Goal: Transaction & Acquisition: Purchase product/service

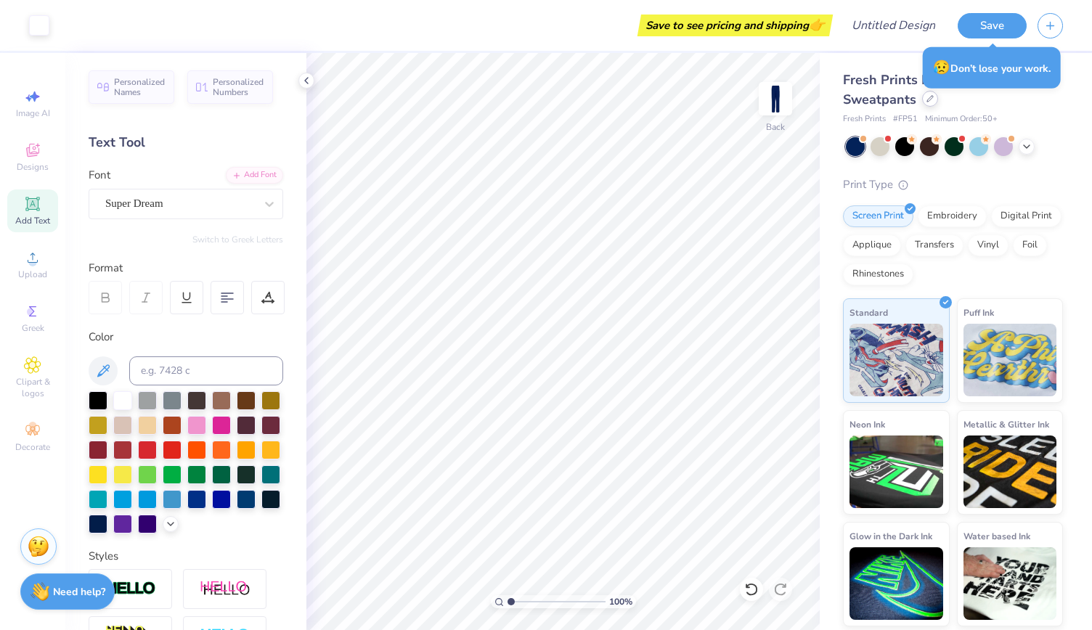
click at [933, 104] on div at bounding box center [930, 99] width 16 height 16
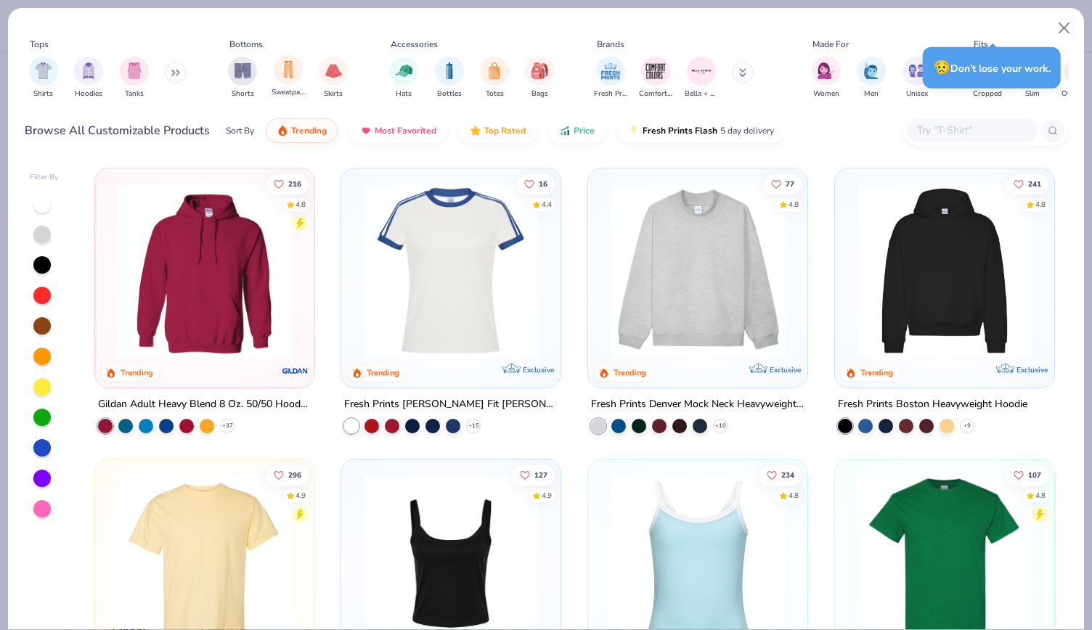
click at [289, 86] on div "Sweatpants" at bounding box center [287, 76] width 33 height 43
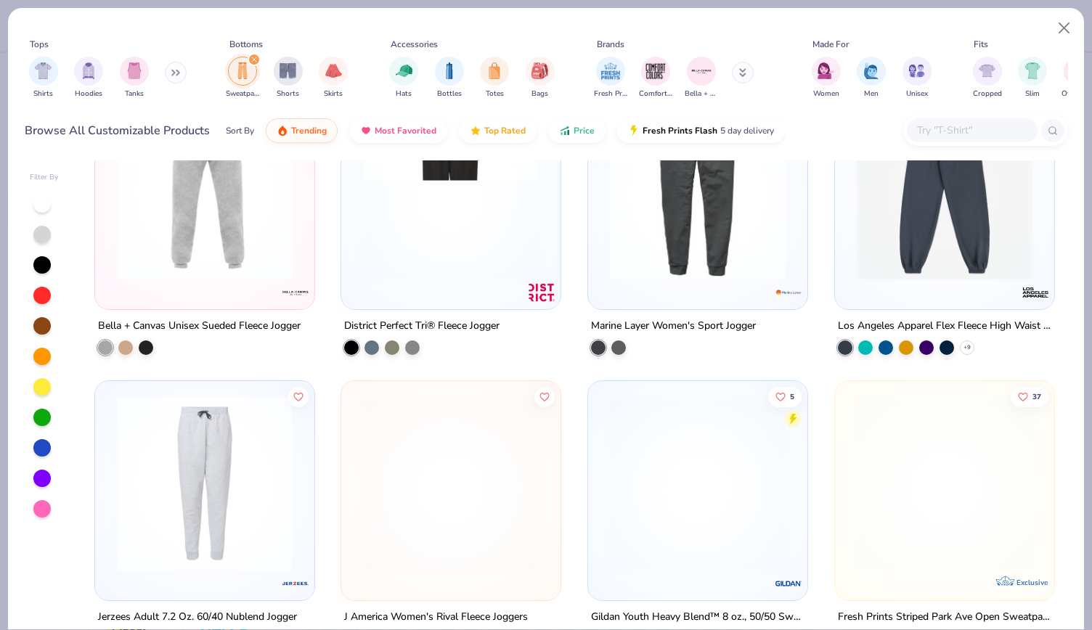
scroll to position [837, 0]
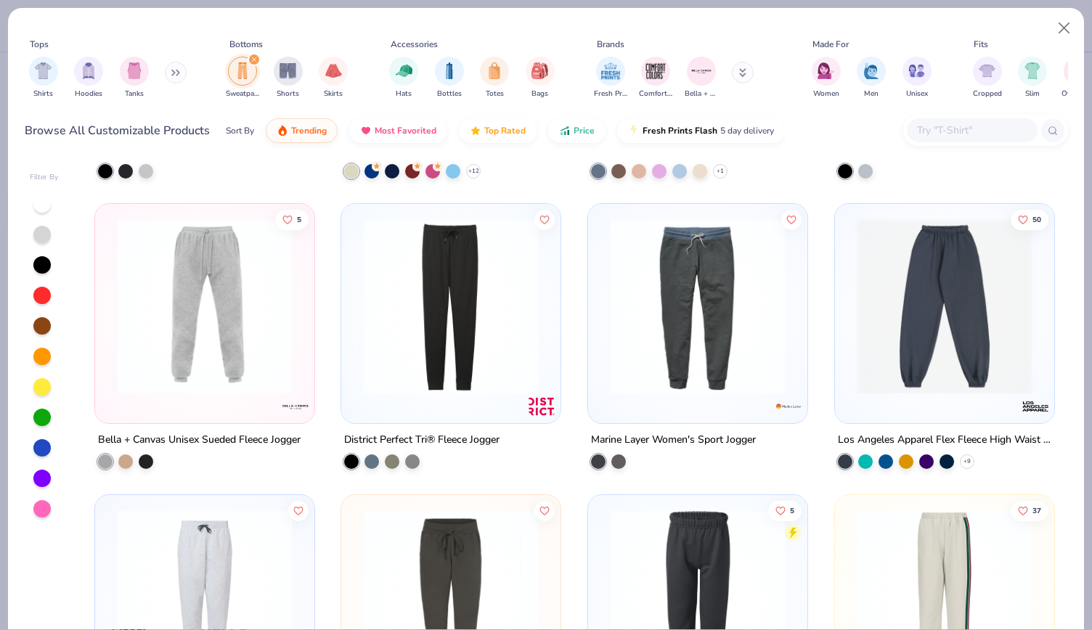
click at [966, 314] on img at bounding box center [944, 306] width 190 height 176
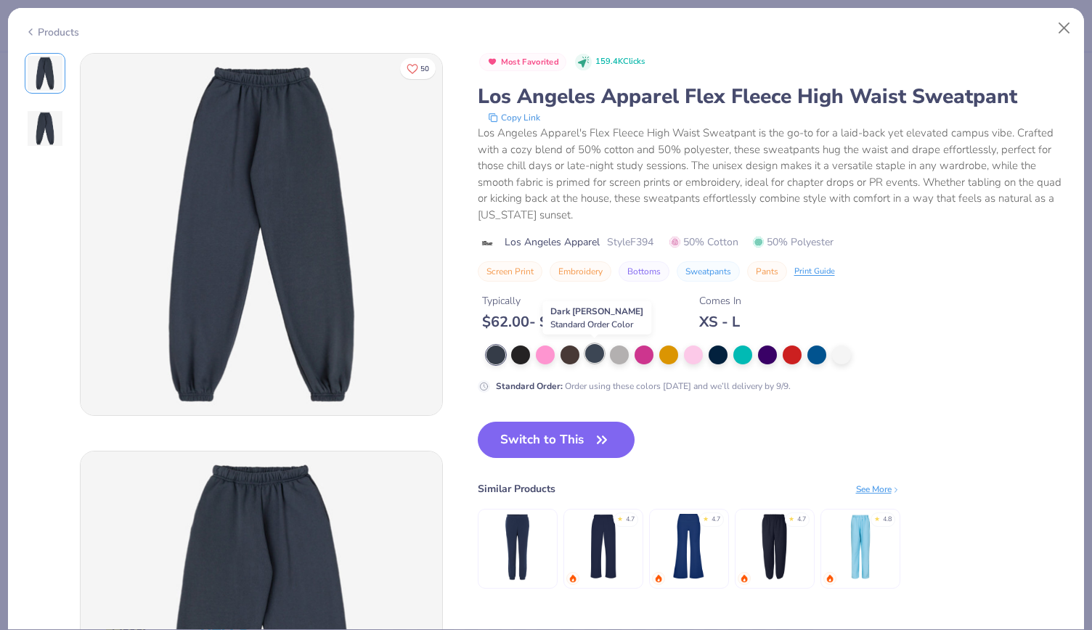
click at [597, 355] on div at bounding box center [594, 353] width 19 height 19
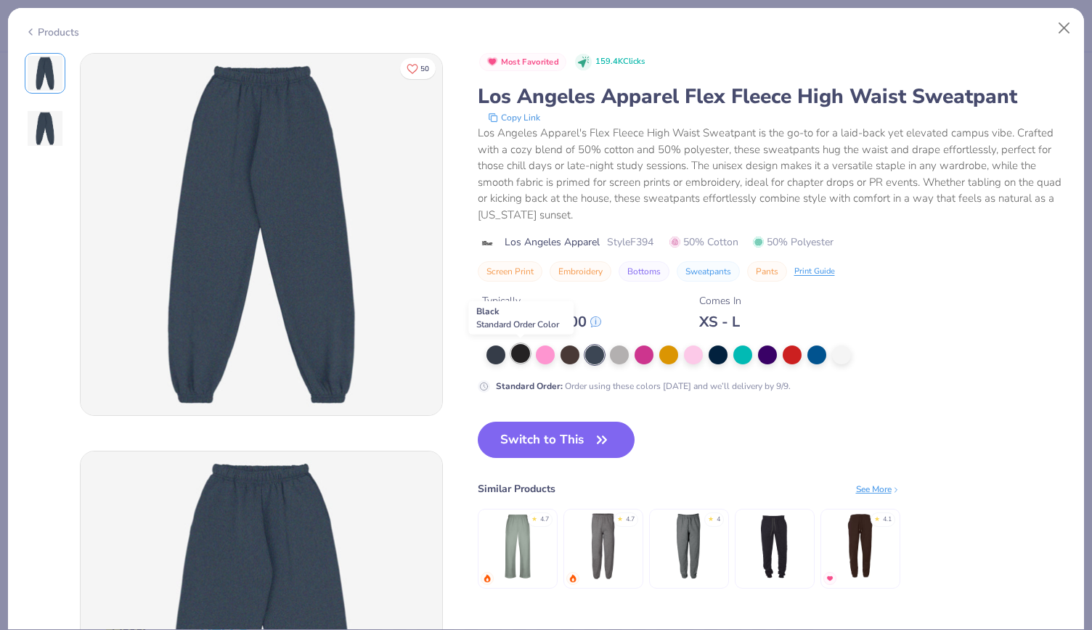
click at [521, 353] on div at bounding box center [520, 353] width 19 height 19
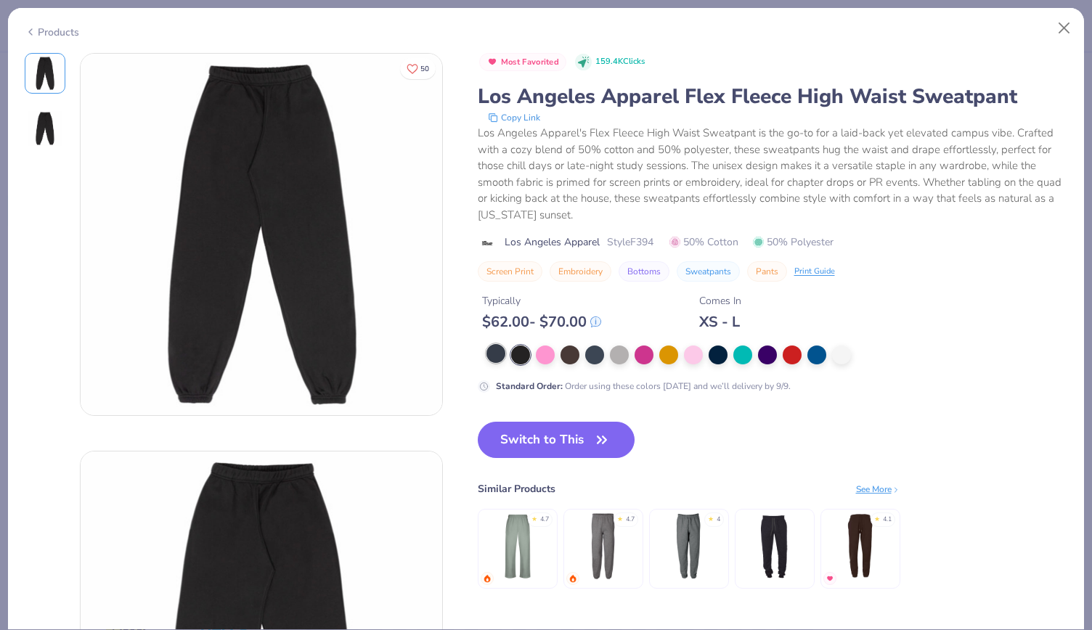
click at [491, 355] on div at bounding box center [495, 353] width 19 height 19
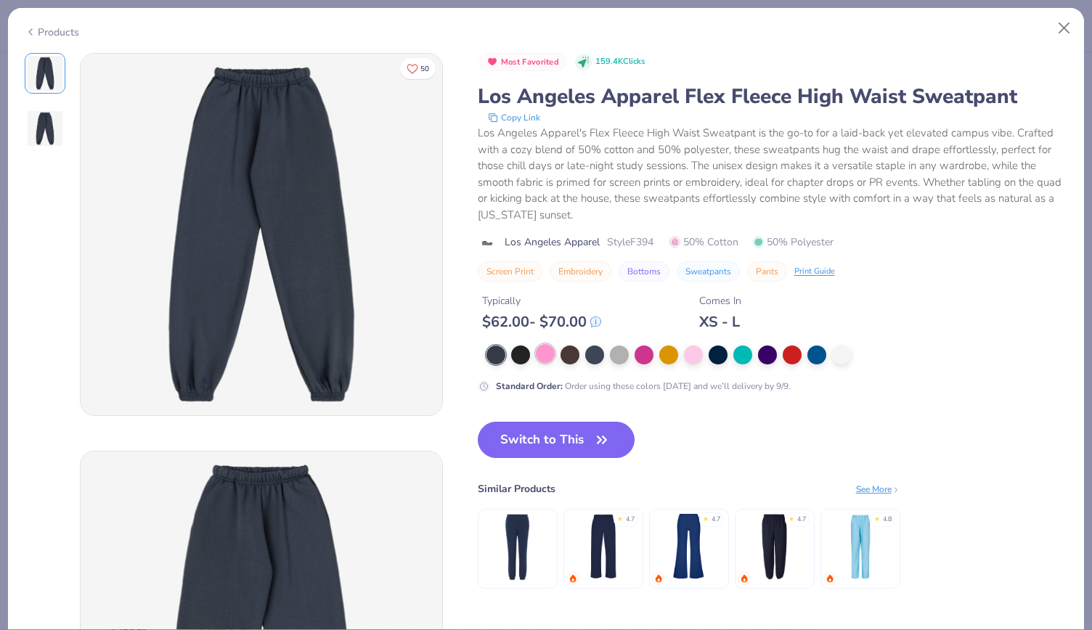
click at [543, 359] on div at bounding box center [545, 353] width 19 height 19
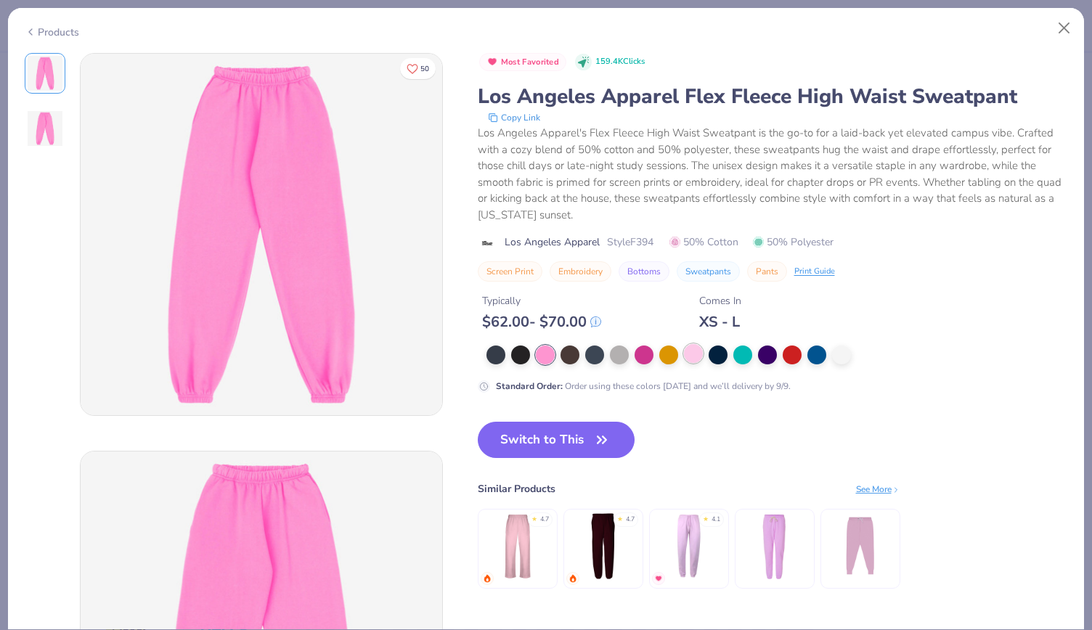
click at [692, 350] on div at bounding box center [693, 353] width 19 height 19
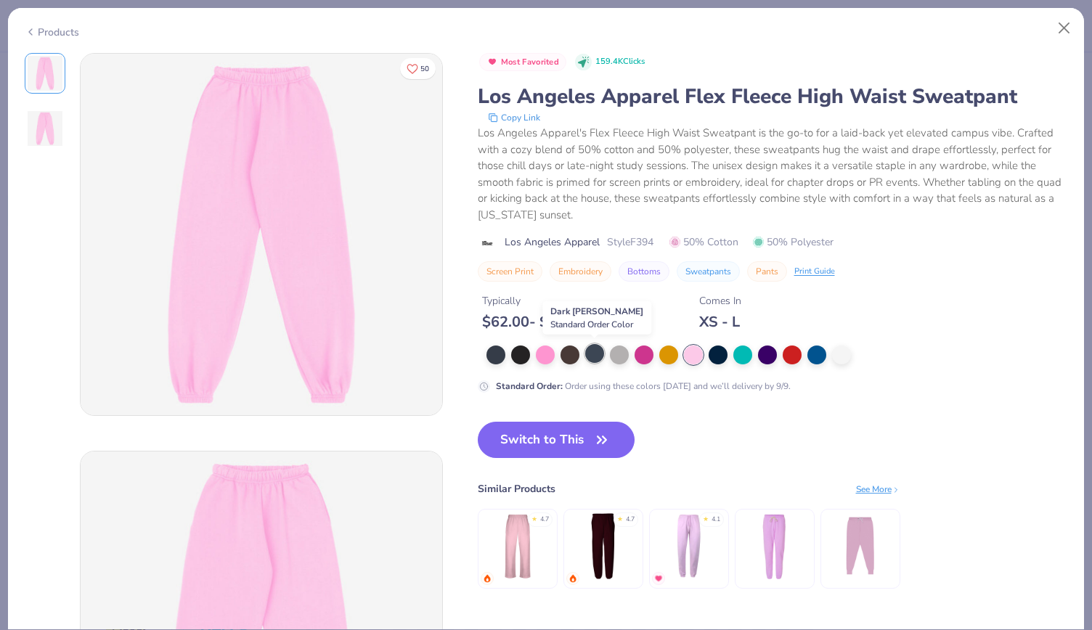
click at [597, 352] on div at bounding box center [594, 353] width 19 height 19
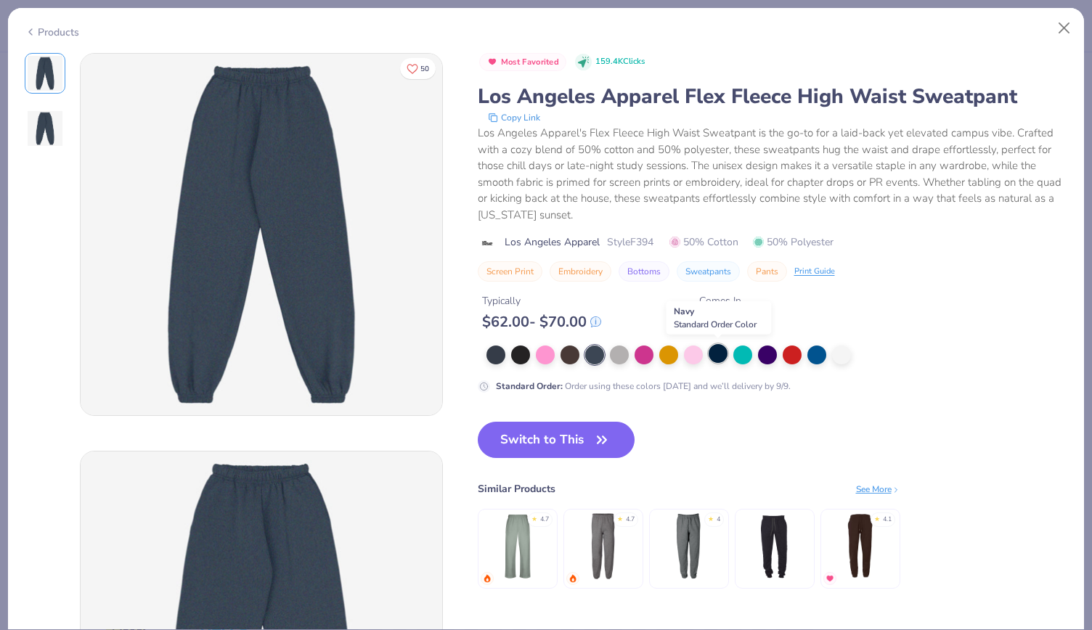
click at [723, 353] on div at bounding box center [717, 353] width 19 height 19
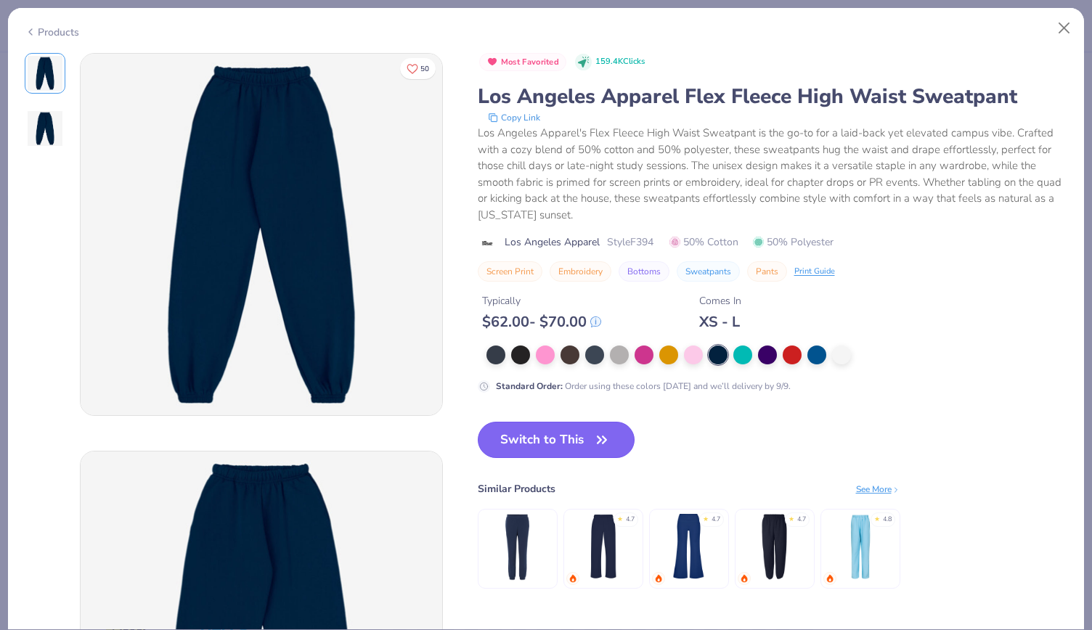
click at [577, 439] on button "Switch to This" at bounding box center [557, 440] width 158 height 36
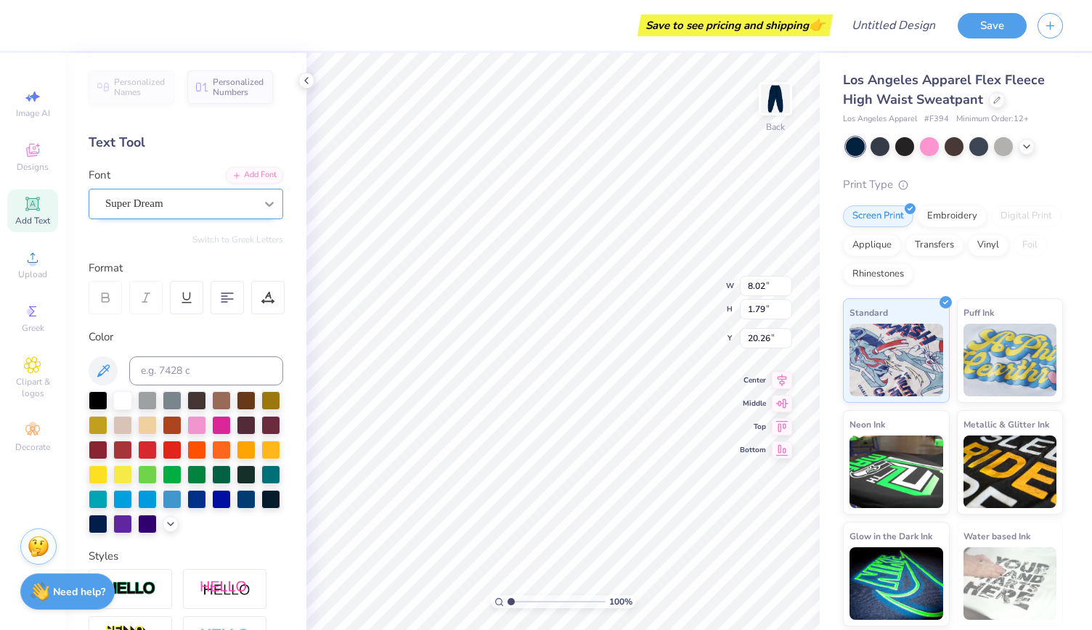
click at [261, 211] on div at bounding box center [269, 204] width 26 height 26
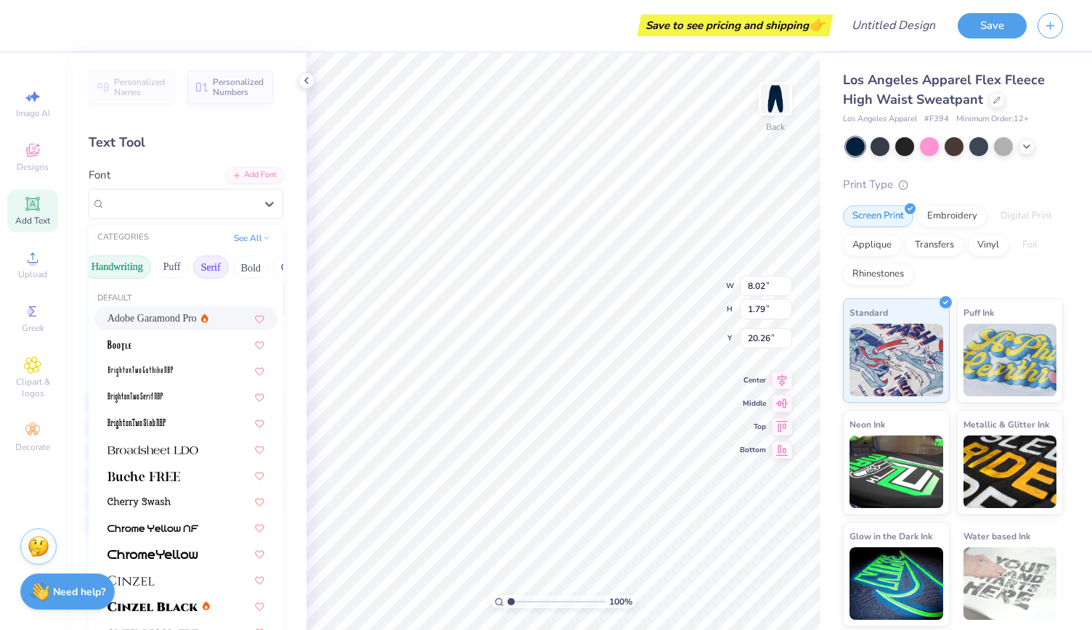
scroll to position [0, 57]
click at [248, 264] on button "Bold" at bounding box center [250, 267] width 36 height 23
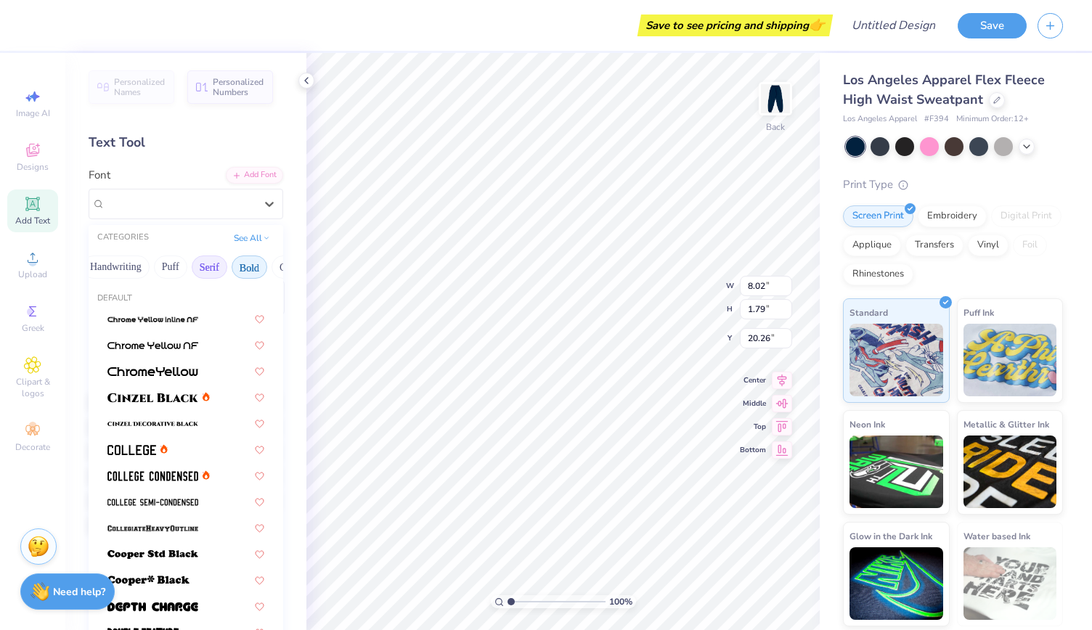
click at [213, 264] on button "Serif" at bounding box center [210, 267] width 36 height 23
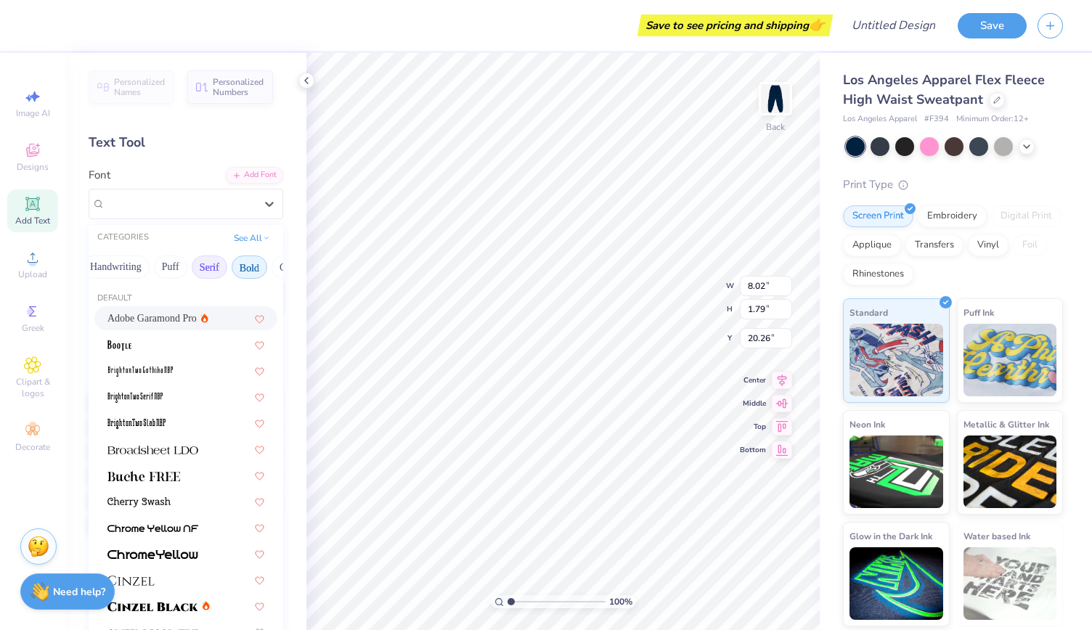
click at [248, 259] on button "Bold" at bounding box center [250, 267] width 36 height 23
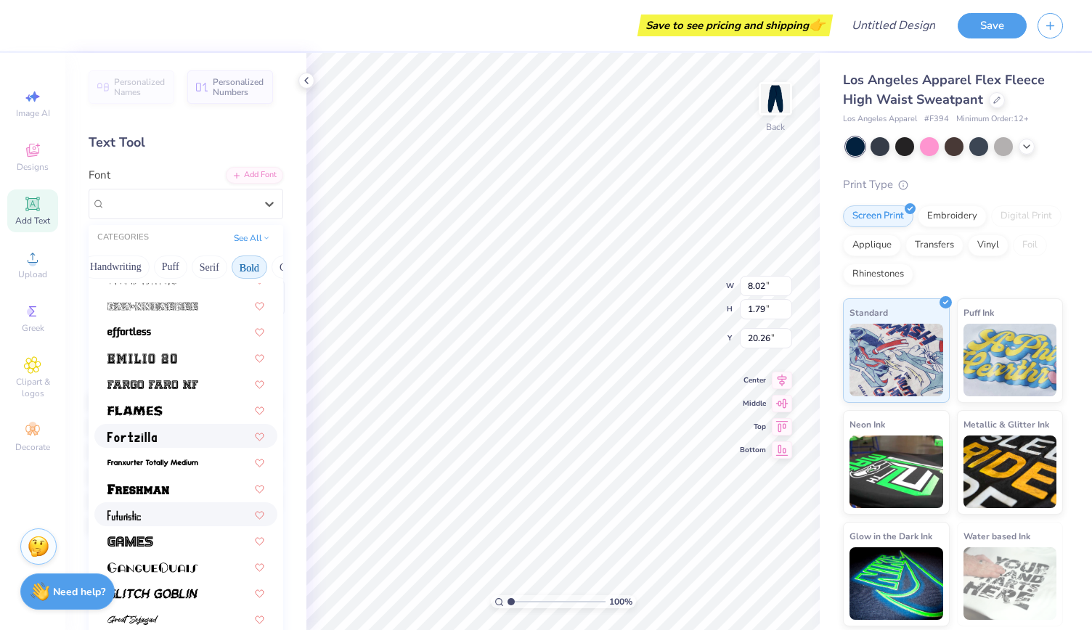
scroll to position [354, 0]
click at [155, 489] on img at bounding box center [138, 488] width 62 height 10
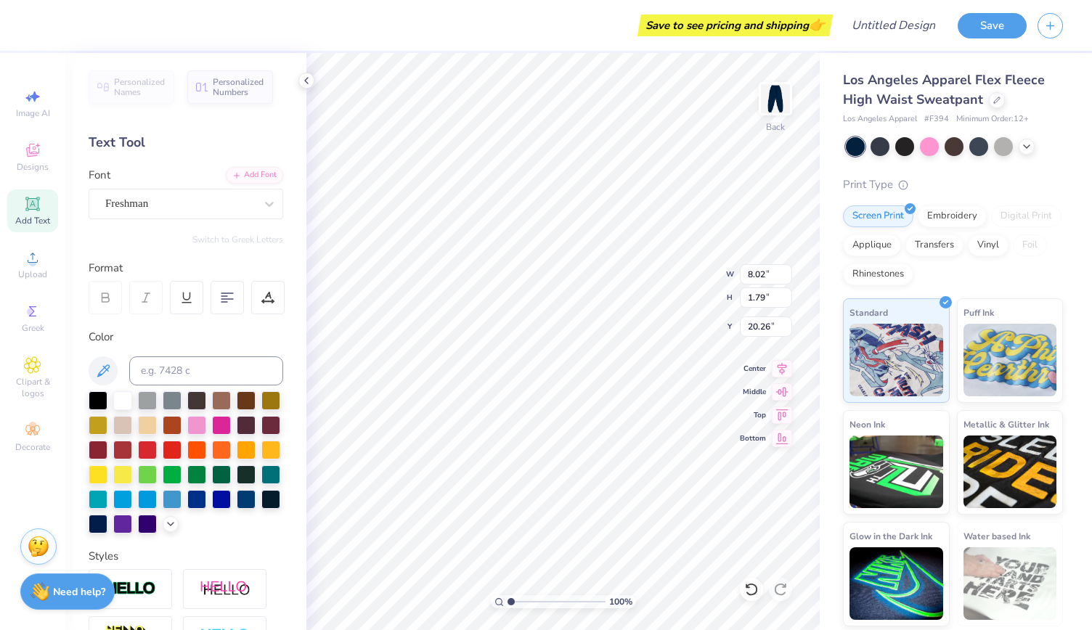
type input "9.89"
type input "2.13"
type input "20.09"
click at [212, 203] on div "Freshman" at bounding box center [180, 203] width 152 height 23
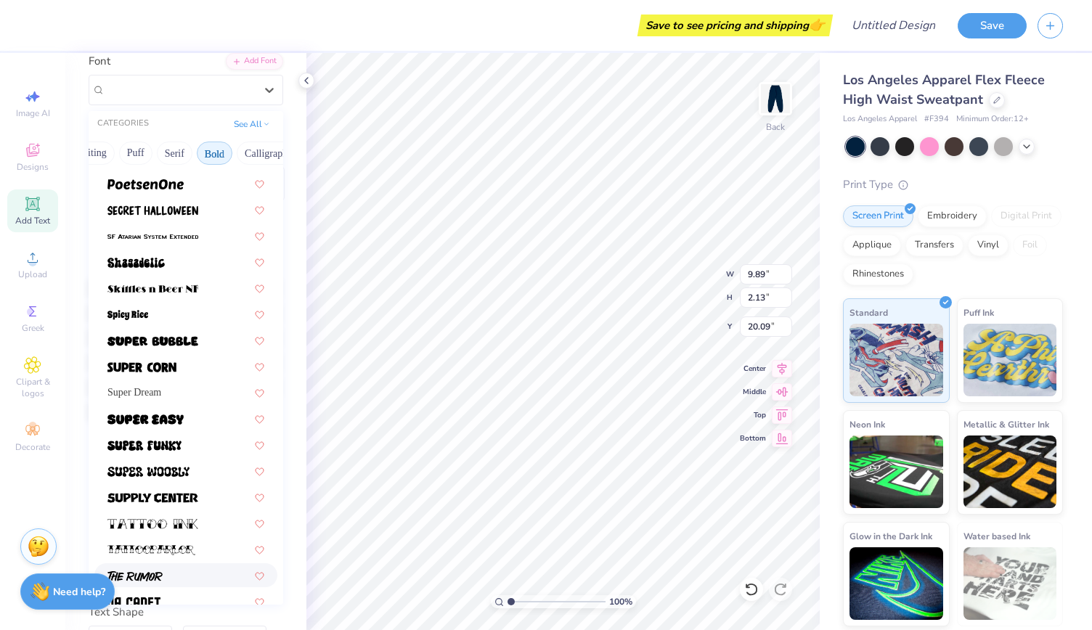
scroll to position [1431, 0]
click at [184, 372] on div at bounding box center [185, 366] width 157 height 15
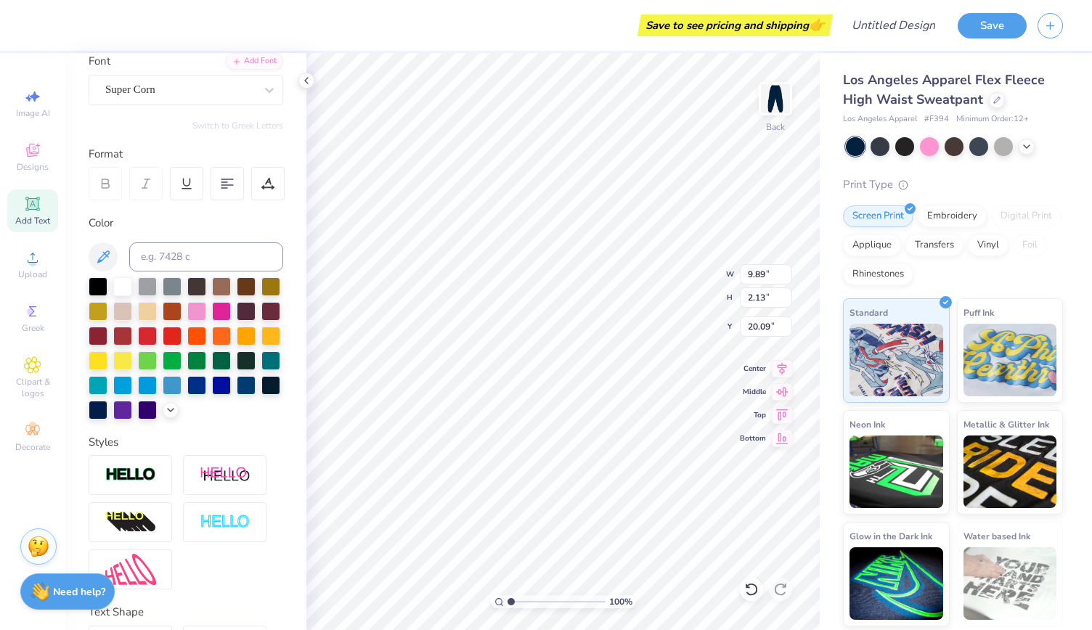
type input "7.22"
type input "1.66"
type input "20.32"
click at [232, 97] on div "Super Corn" at bounding box center [180, 89] width 152 height 23
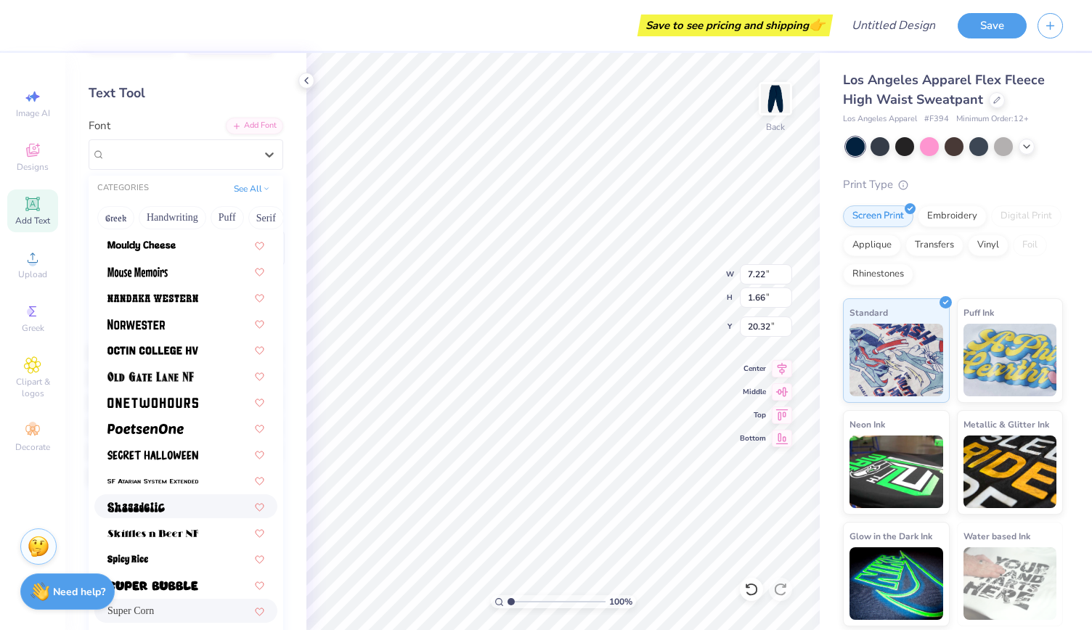
scroll to position [1251, 0]
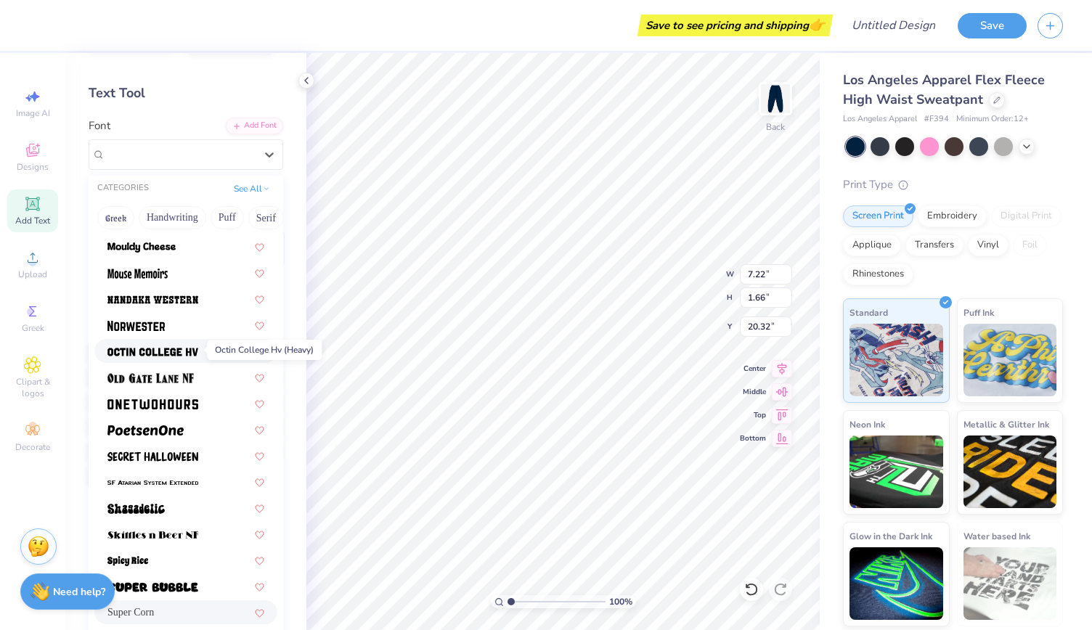
click at [171, 353] on img at bounding box center [152, 352] width 91 height 10
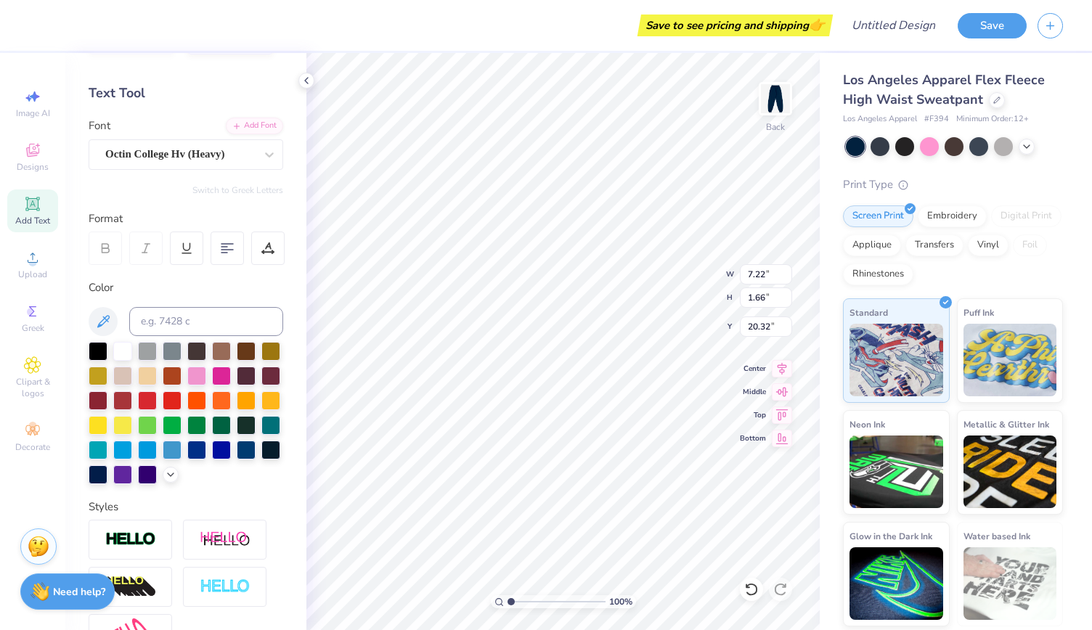
type input "7.38"
type input "1.79"
click at [206, 375] on div at bounding box center [196, 374] width 19 height 19
type input "5.01"
type input "4.51"
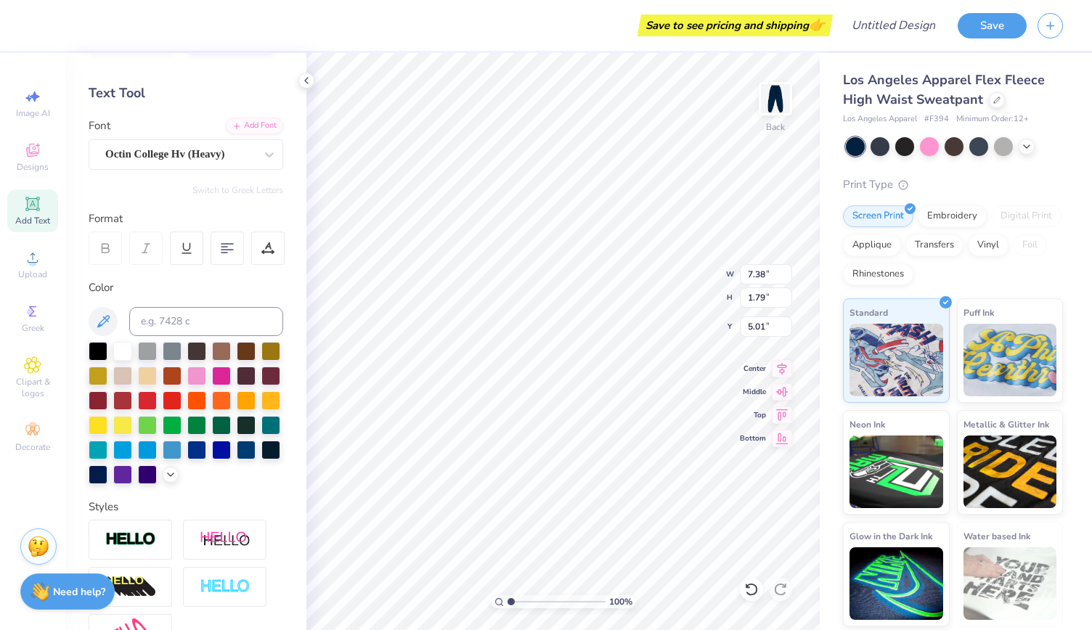
type input "1.09"
type input "6.13"
click at [35, 213] on div "Add Text" at bounding box center [32, 210] width 51 height 43
type input "9.06"
type input "2.62"
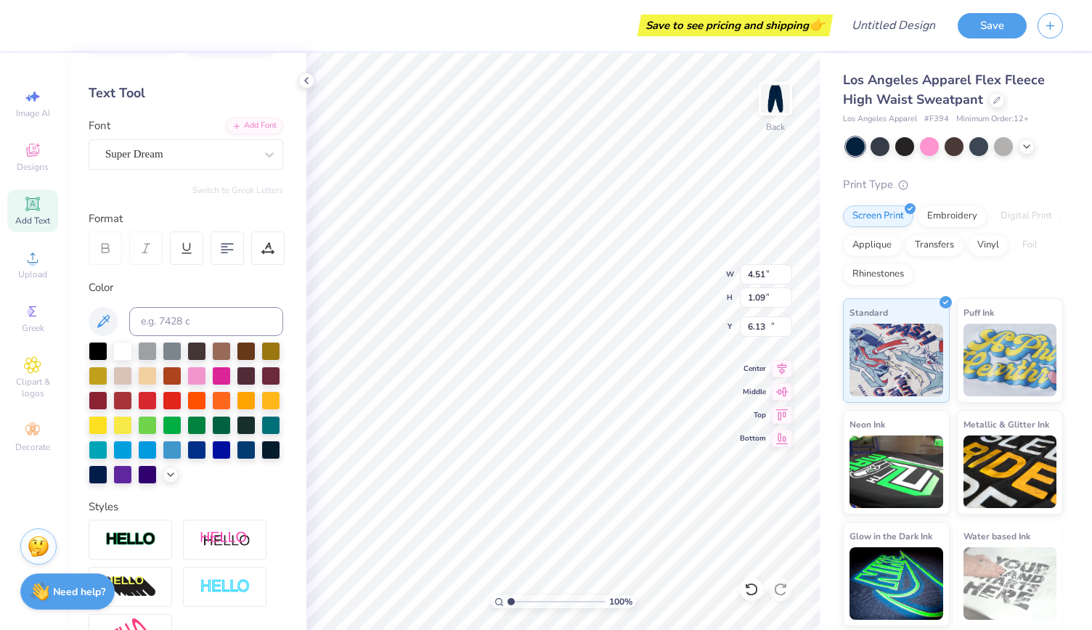
type input "19.94"
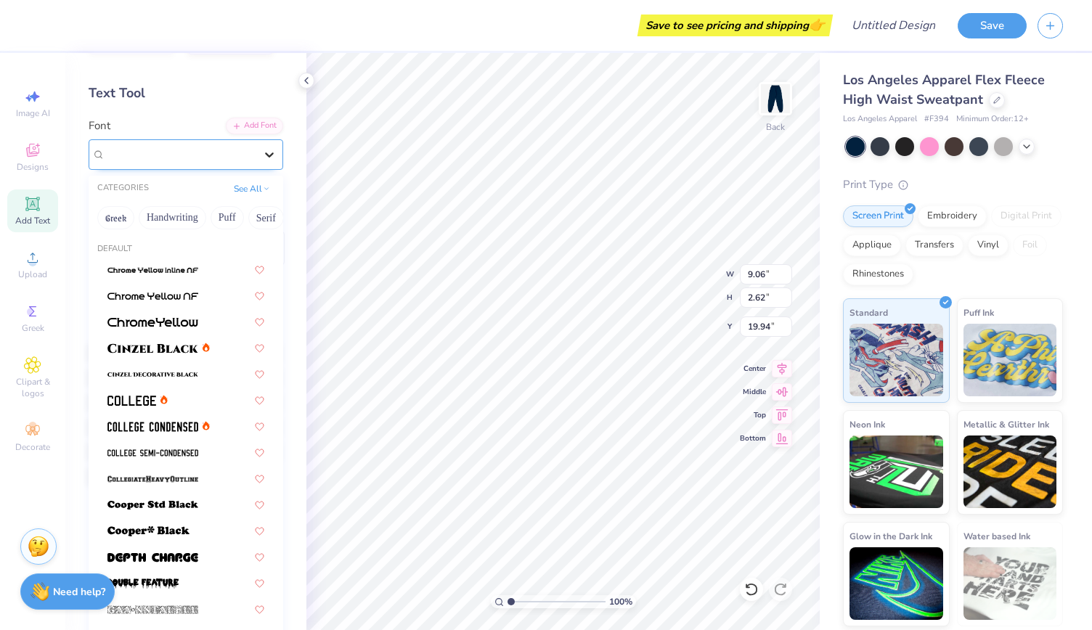
click at [267, 159] on div at bounding box center [269, 155] width 26 height 26
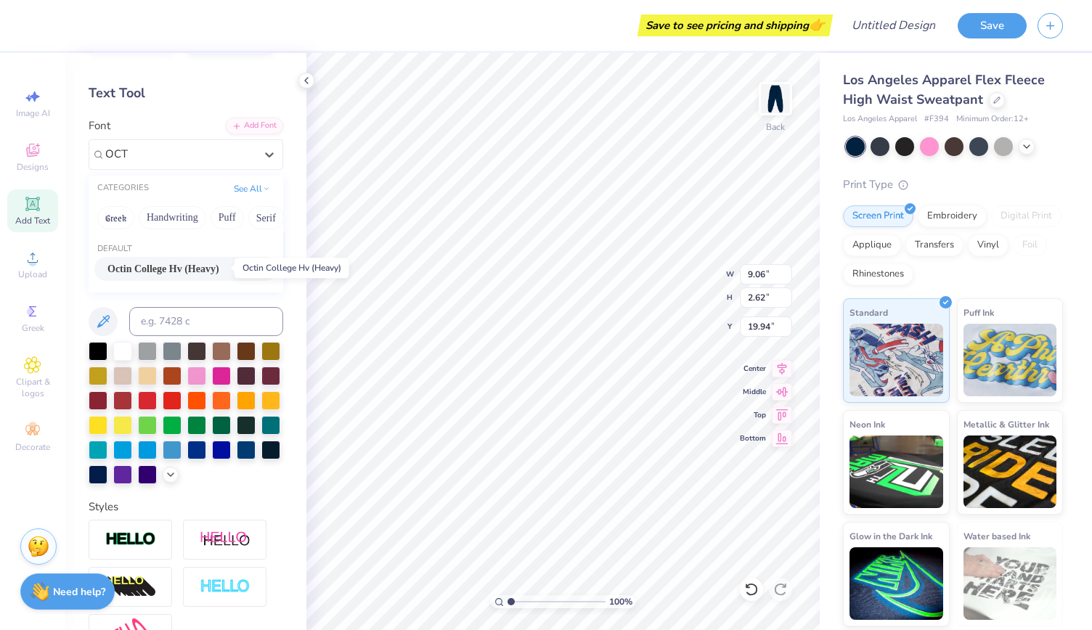
click at [173, 266] on span "Octin College Hv (Heavy)" at bounding box center [163, 268] width 112 height 15
type input "OCT"
type input "7.99"
type textarea "T"
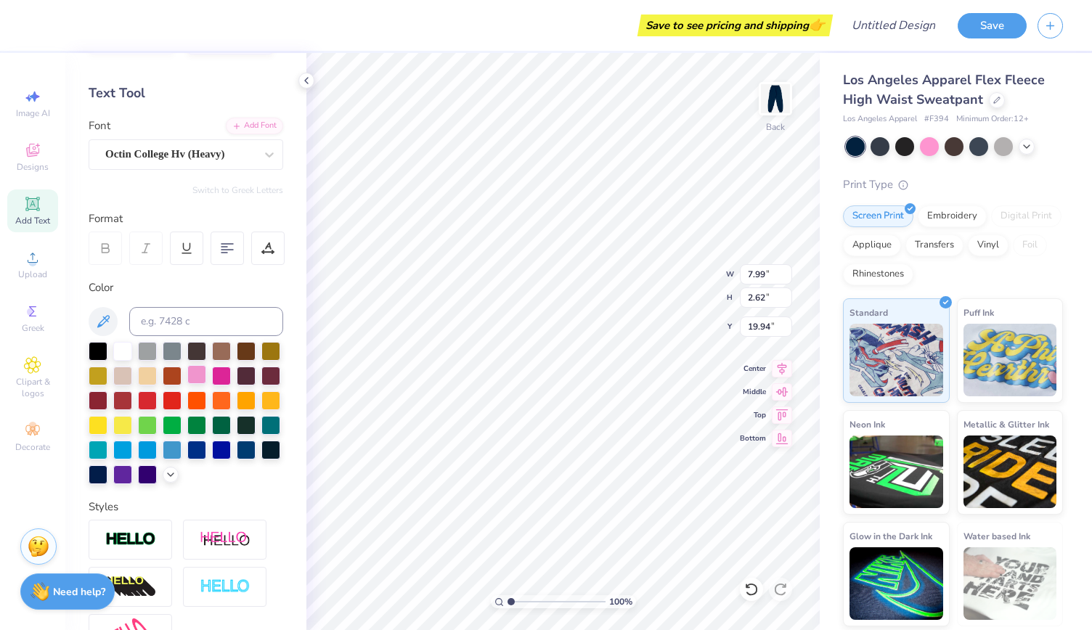
type textarea "1852"
click at [206, 370] on div at bounding box center [196, 374] width 19 height 19
type input "7.22"
type input "6.33"
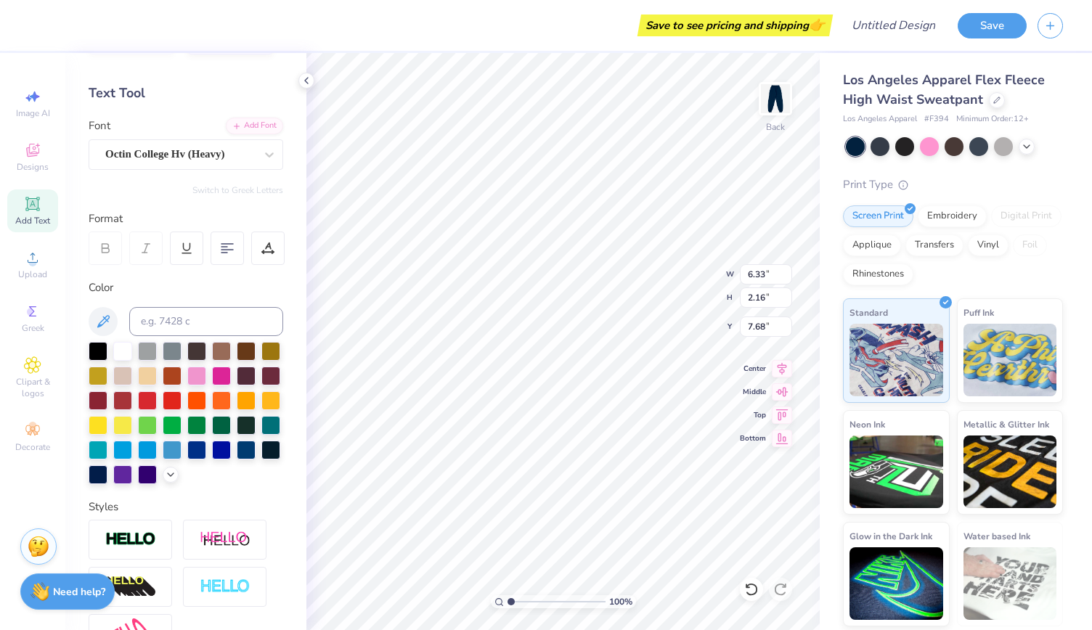
type input "2.16"
type input "8.88"
type input "4.02"
type input "4.00"
type input "0.97"
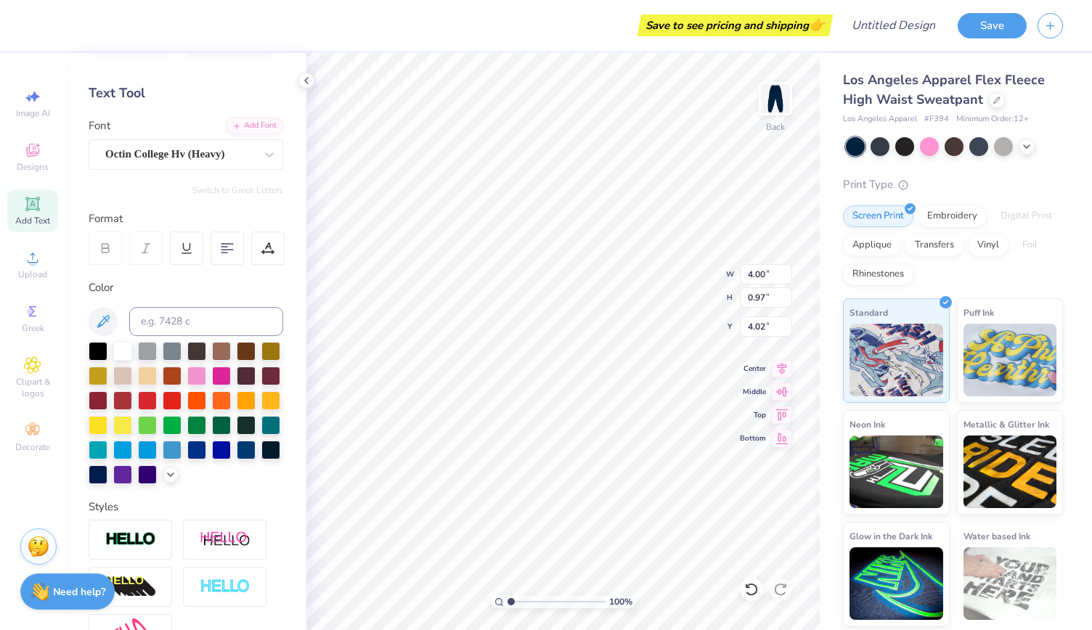
type input "4.14"
type input "16.32"
type input "7.35"
type input "4.00"
type input "0.97"
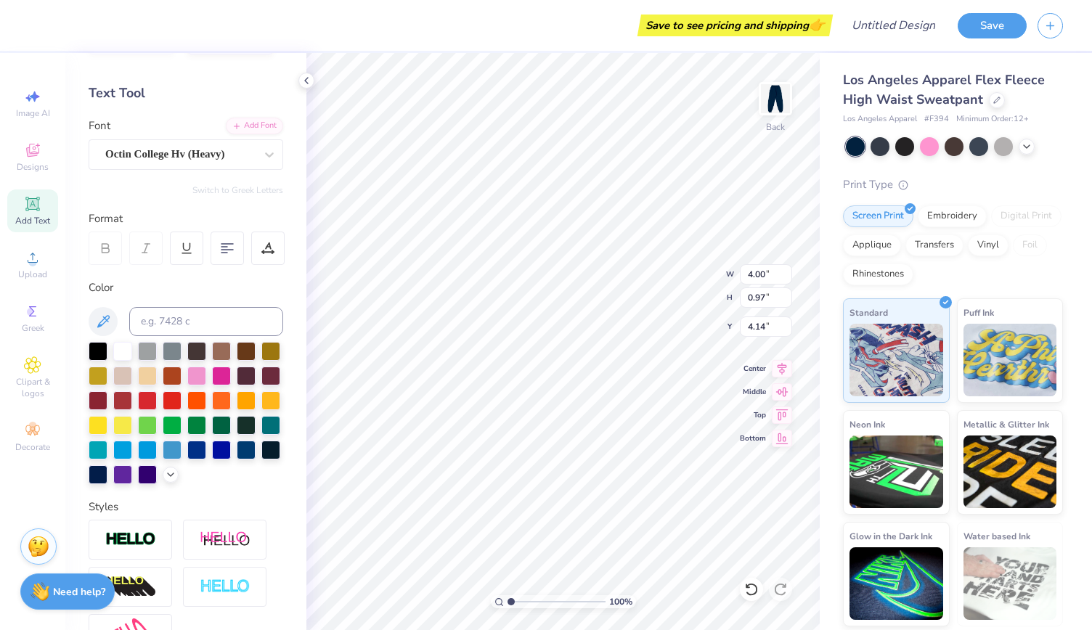
type input "6.04"
type input "5.84"
type input "5.73"
type input "9.32"
type input "4.00"
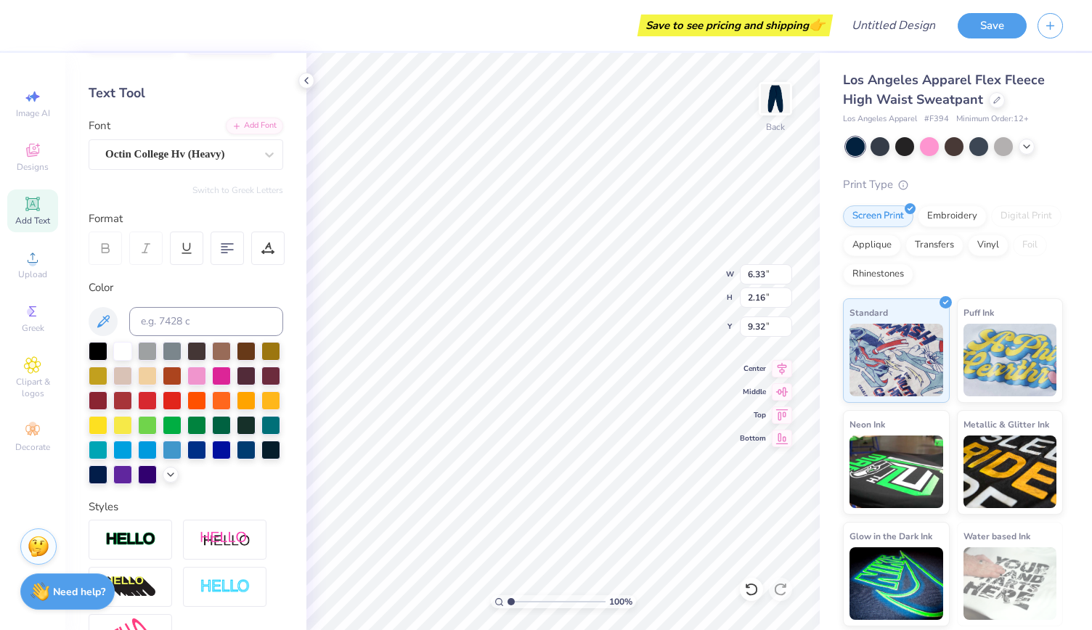
type input "0.97"
type input "6.25"
type input "7.54"
type input "6.75"
click at [999, 101] on div at bounding box center [997, 99] width 16 height 16
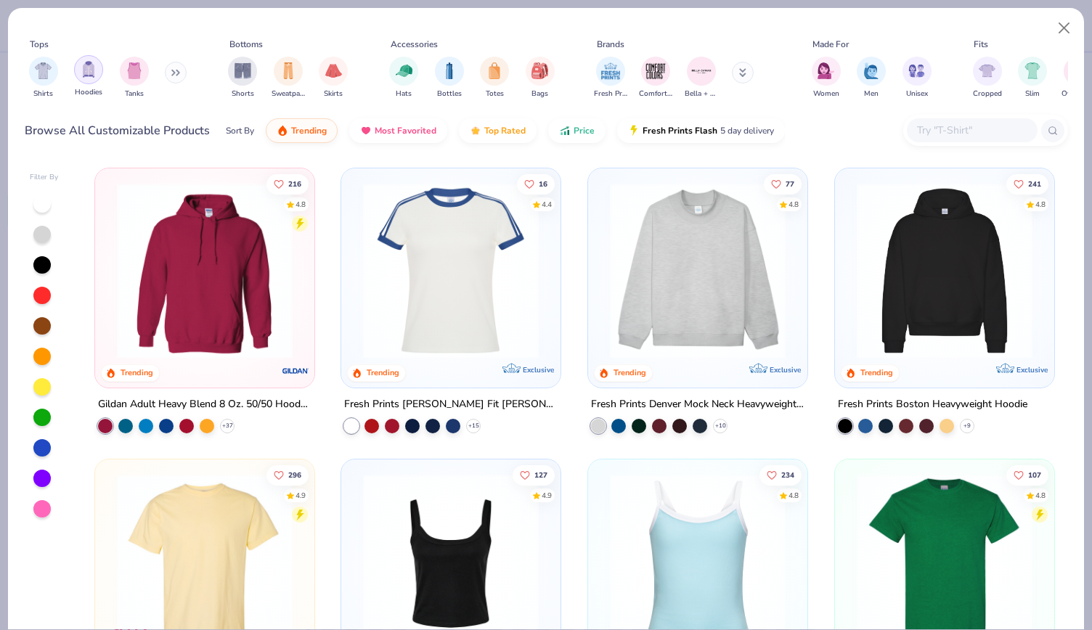
click at [83, 72] on img "filter for Hoodies" at bounding box center [89, 69] width 16 height 17
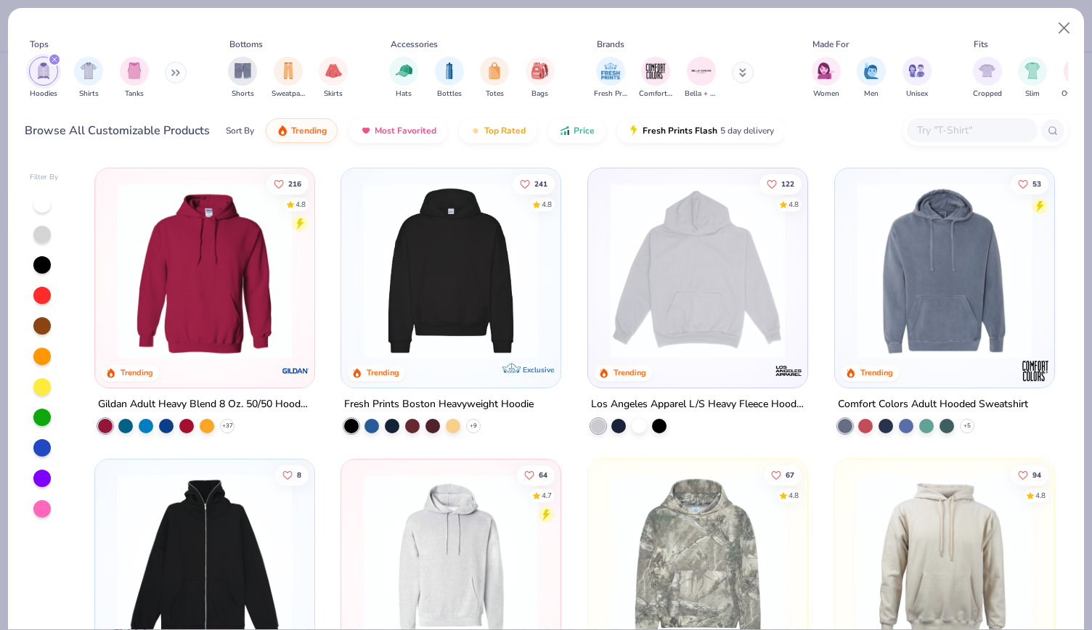
click at [401, 259] on img at bounding box center [451, 271] width 190 height 176
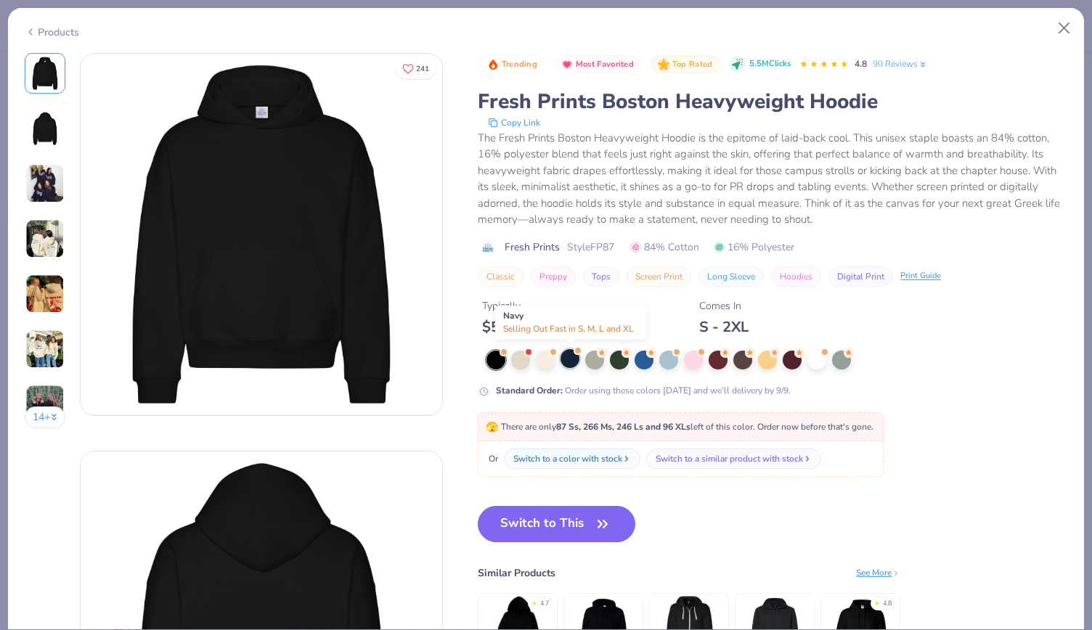
click at [572, 361] on div at bounding box center [569, 358] width 19 height 19
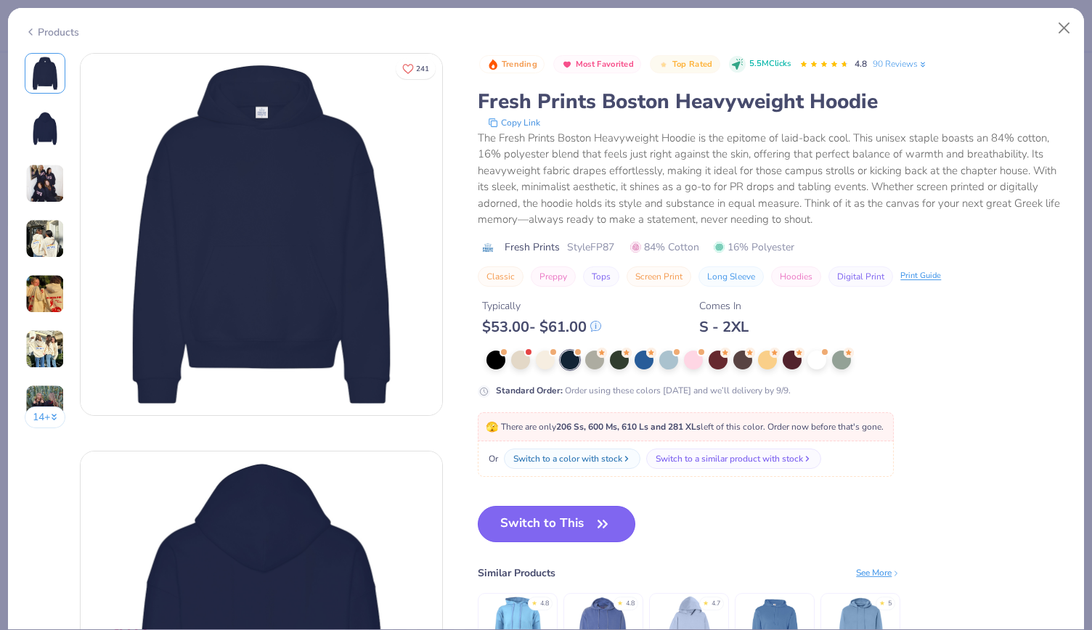
click at [570, 513] on button "Switch to This" at bounding box center [557, 524] width 158 height 36
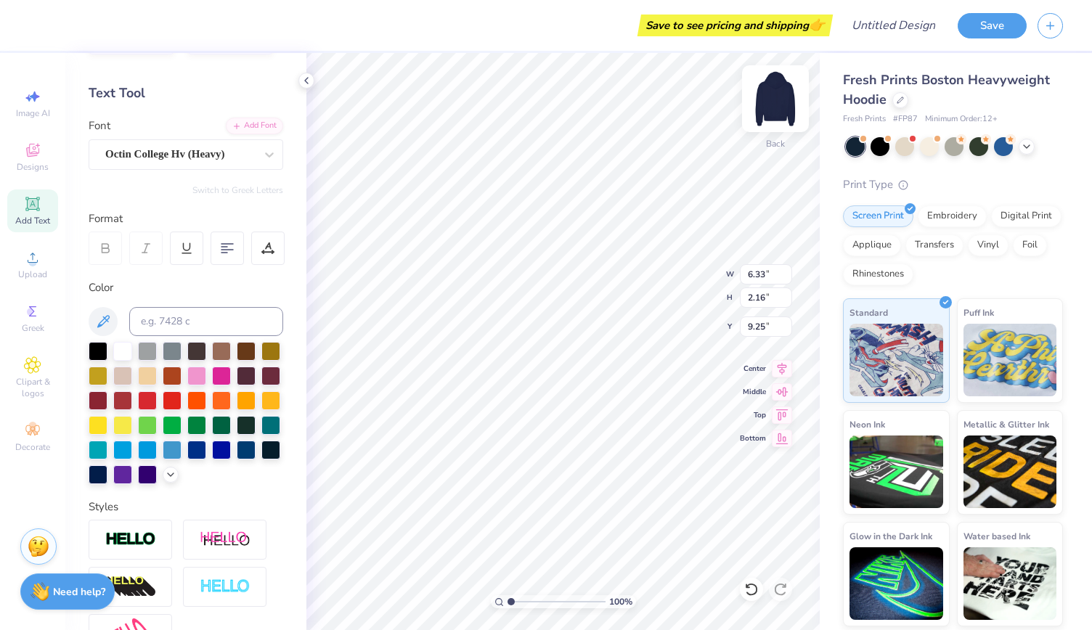
type input "9.25"
type input "9.12"
type input "3.12"
type input "9.52"
type input "4.00"
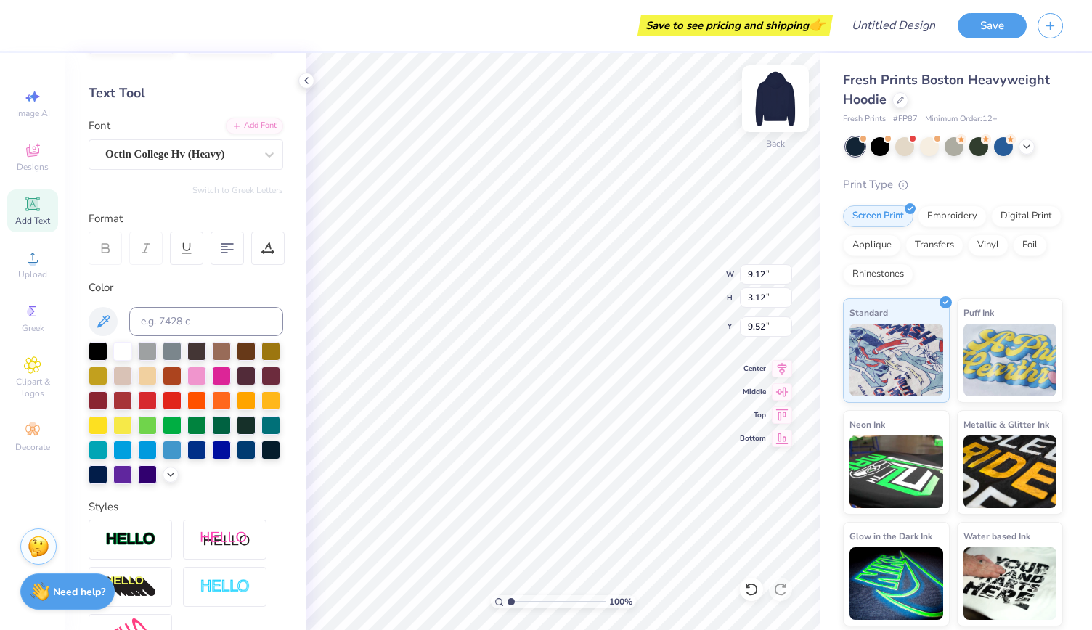
type input "0.97"
type input "3.00"
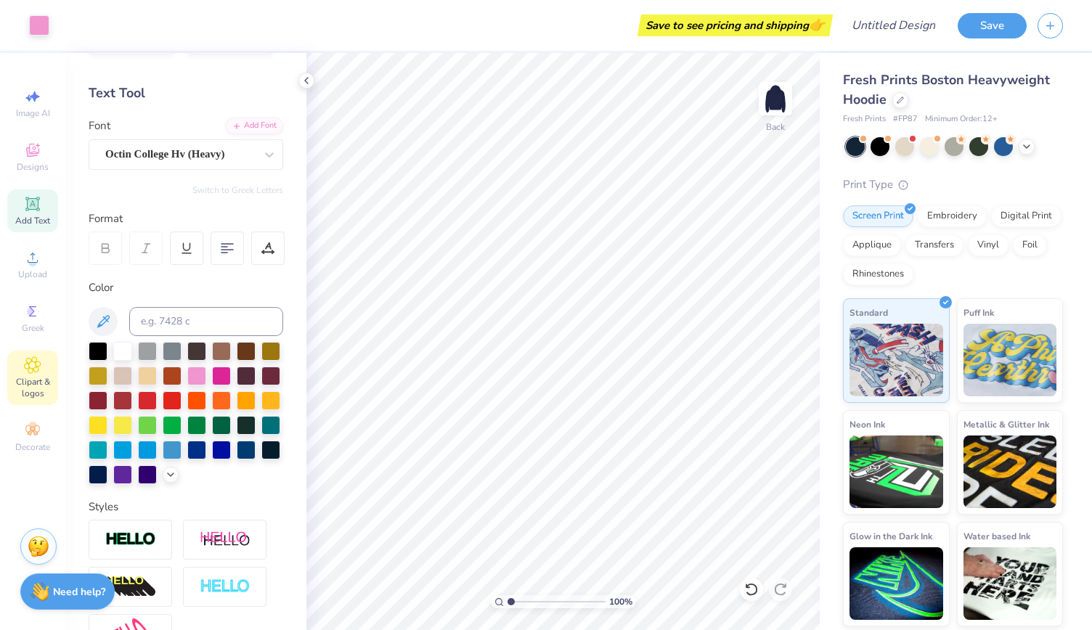
click at [41, 361] on icon at bounding box center [32, 364] width 17 height 17
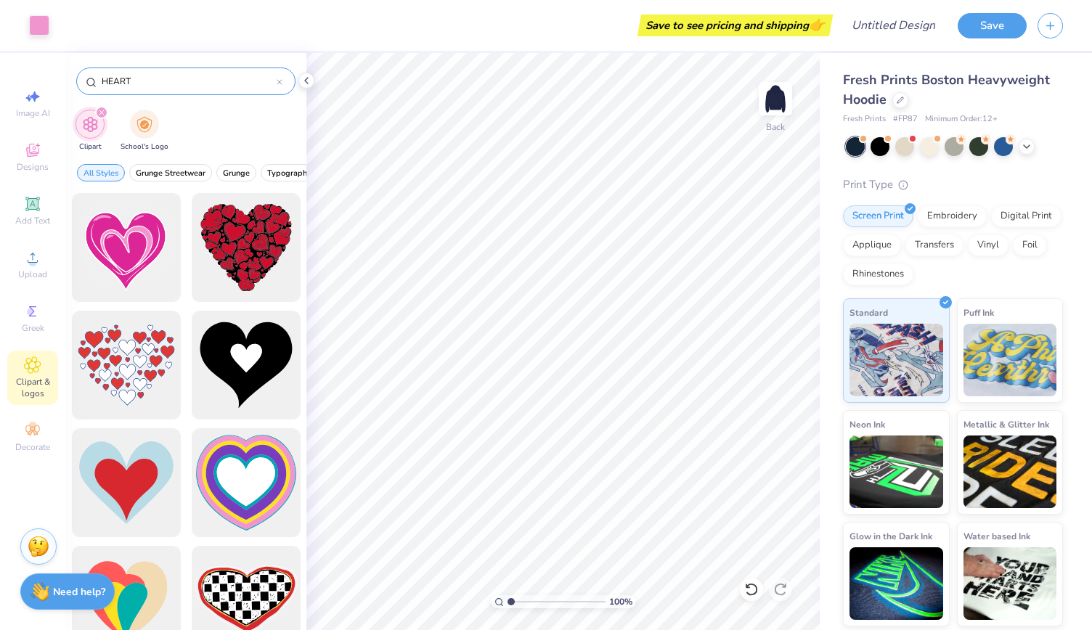
click at [277, 82] on icon at bounding box center [280, 82] width 6 height 6
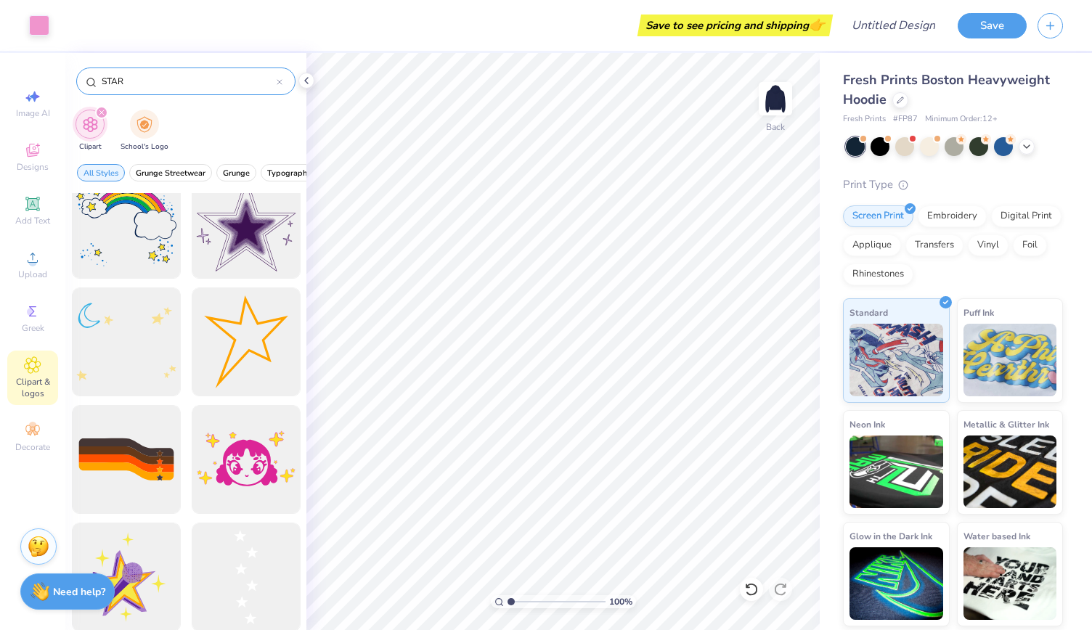
scroll to position [1589, 0]
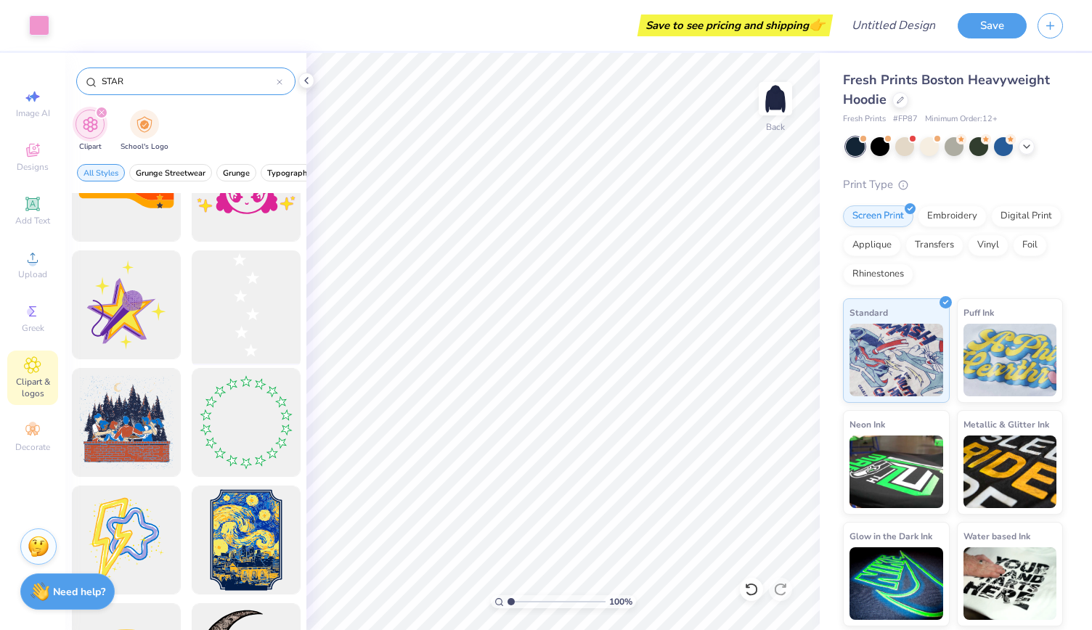
type input "STAR"
click at [247, 327] on div at bounding box center [246, 305] width 120 height 120
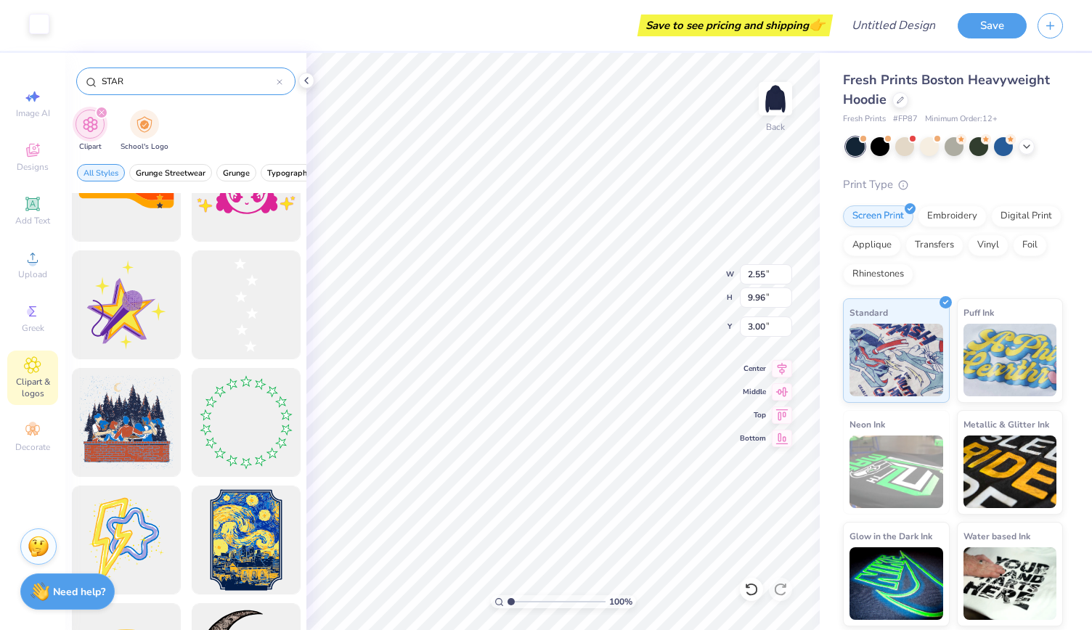
click at [40, 27] on div at bounding box center [39, 24] width 20 height 20
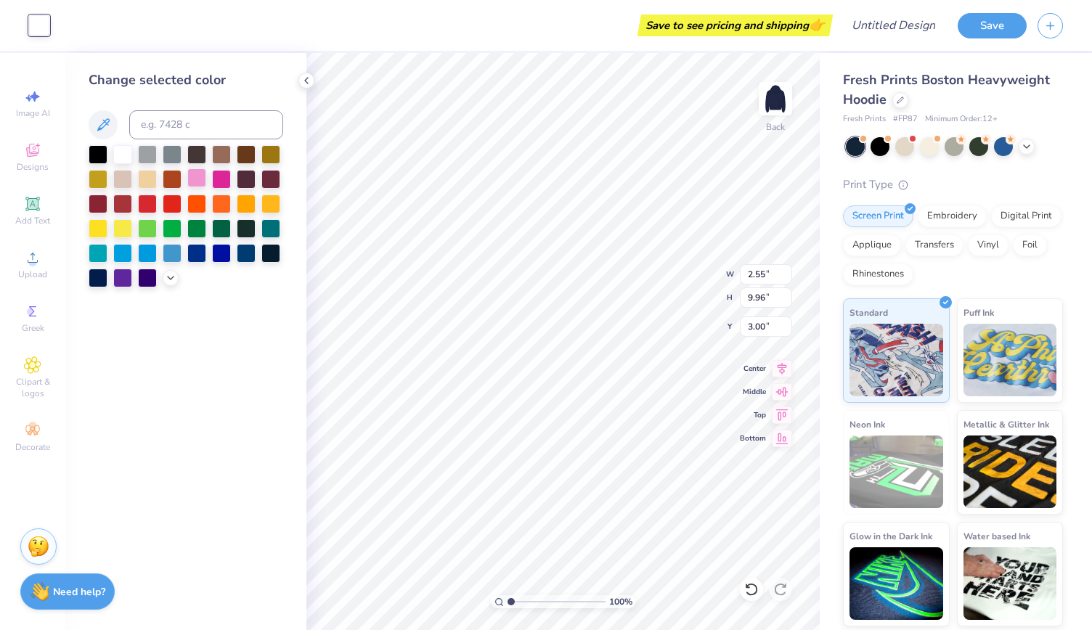
click at [198, 179] on div at bounding box center [196, 177] width 19 height 19
type input "9.95"
type input "2.60"
type input "5.45"
click at [626, 493] on li "Ungroup" at bounding box center [644, 502] width 114 height 28
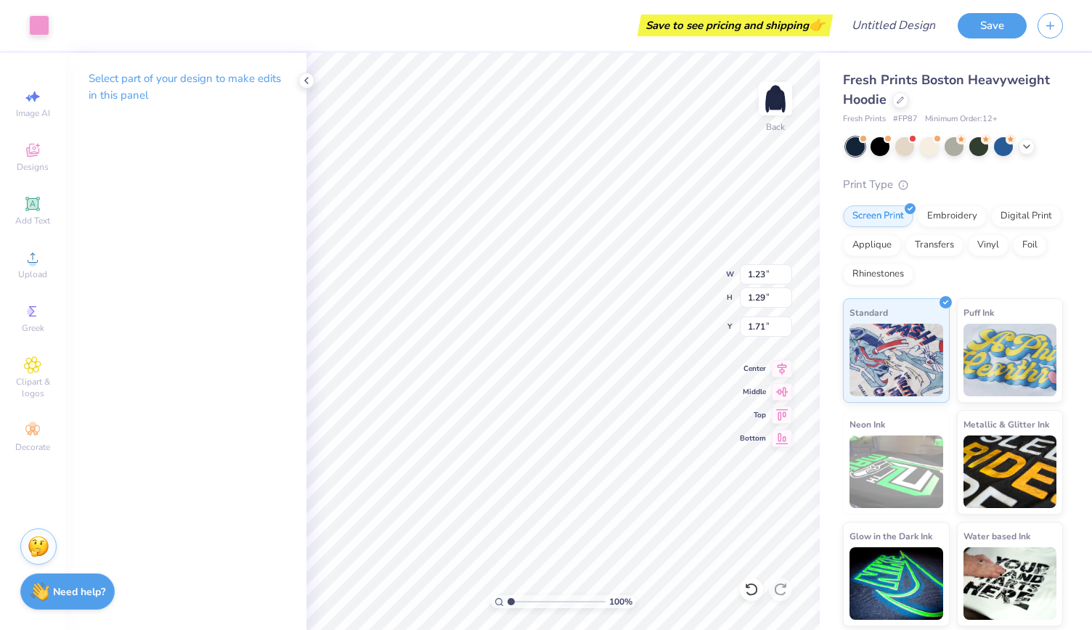
type input "1.71"
click at [664, 272] on div "100 % Back W 1.23 1.23 " H 1.29 1.29 " Y 1.71 1.71 " Center Middle Top Bottom" at bounding box center [562, 341] width 513 height 577
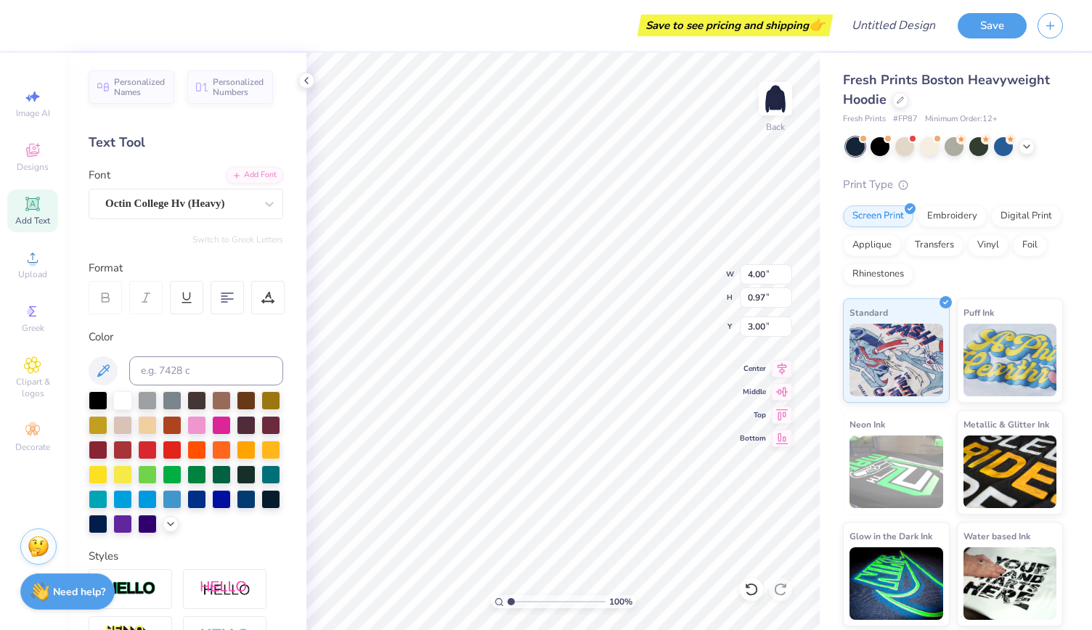
type input "3.55"
type input "1.23"
type input "1.29"
type input "2.36"
click at [681, 278] on div "100 % Back W 1.23 1.23 " H 1.29 1.29 " Y 2.36 2.36 " Center Middle Top Bottom" at bounding box center [562, 341] width 513 height 577
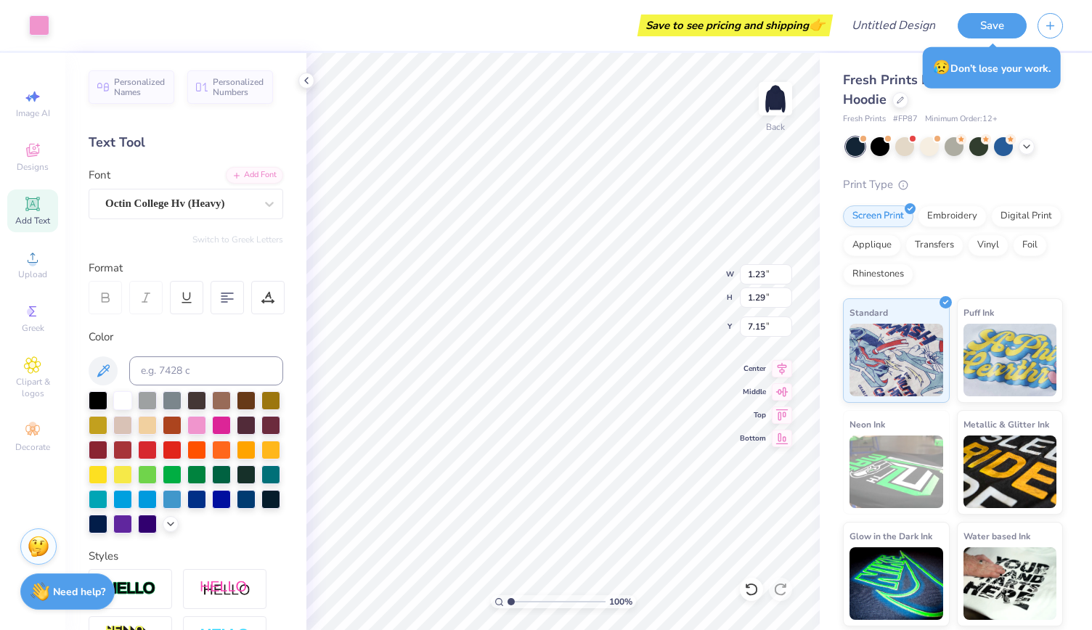
type input "7.15"
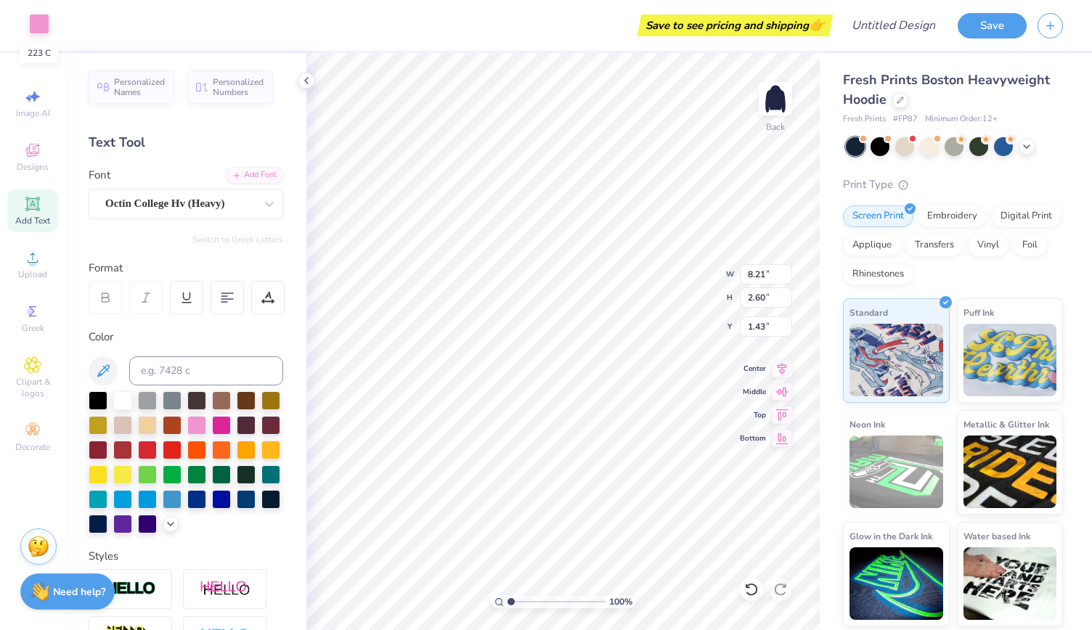
click at [41, 32] on div at bounding box center [39, 24] width 20 height 20
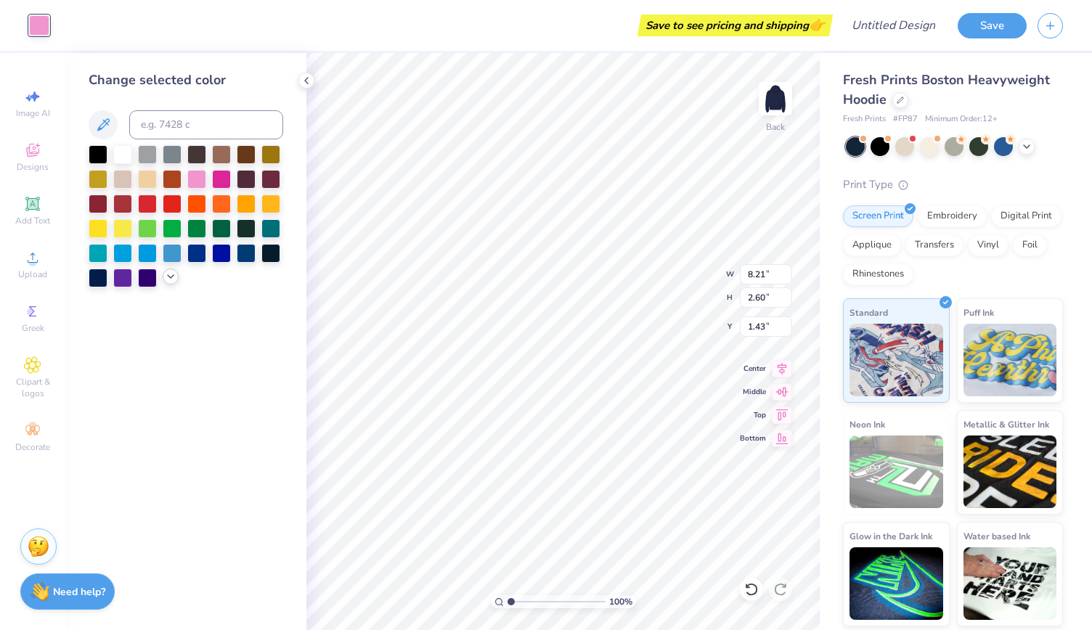
click at [174, 277] on icon at bounding box center [171, 277] width 12 height 12
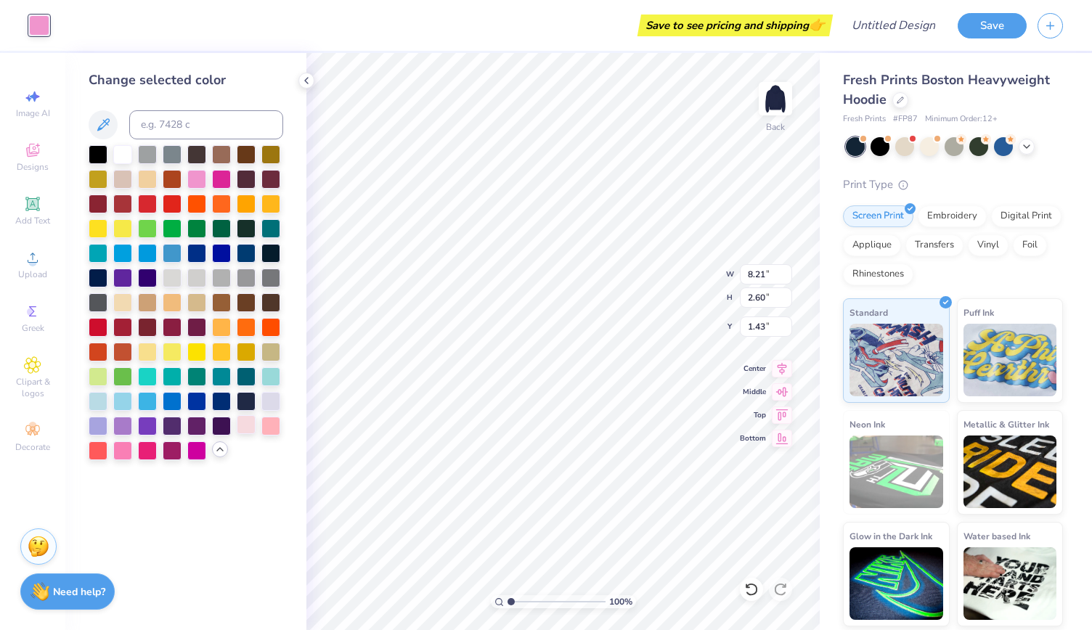
click at [244, 428] on div at bounding box center [246, 424] width 19 height 19
type input "8.44"
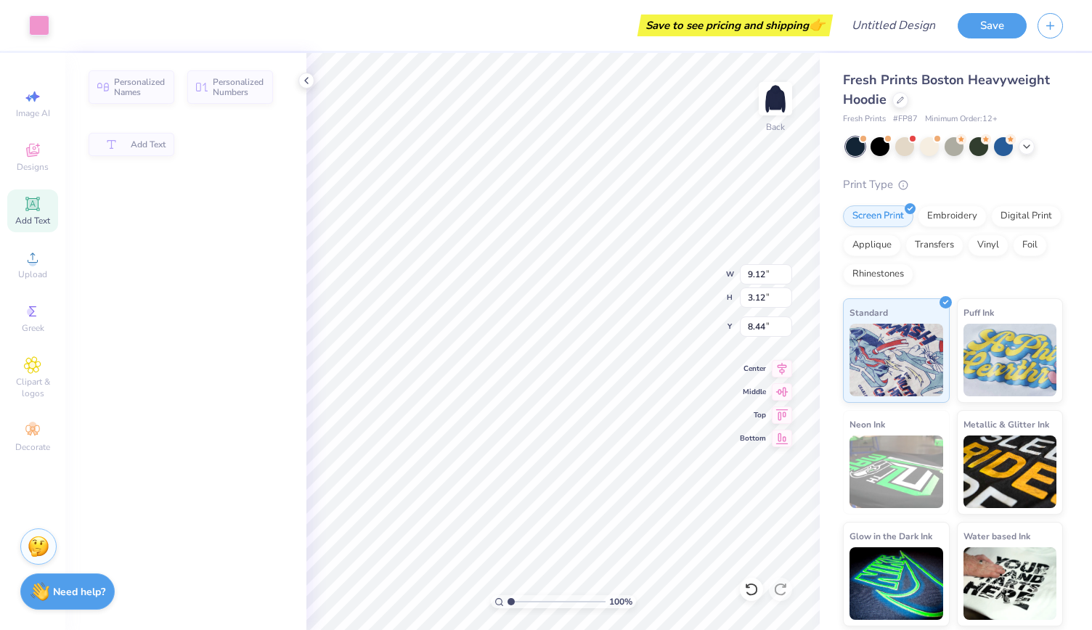
type input "9.12"
type input "3.12"
type input "9.52"
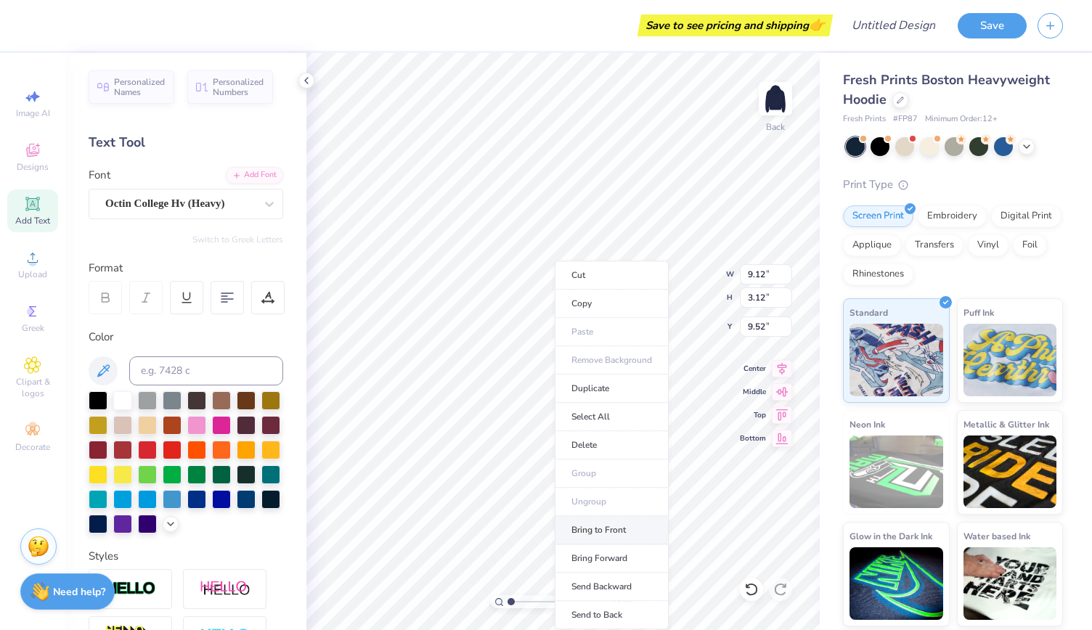
click at [608, 518] on li "Bring to Front" at bounding box center [612, 530] width 114 height 28
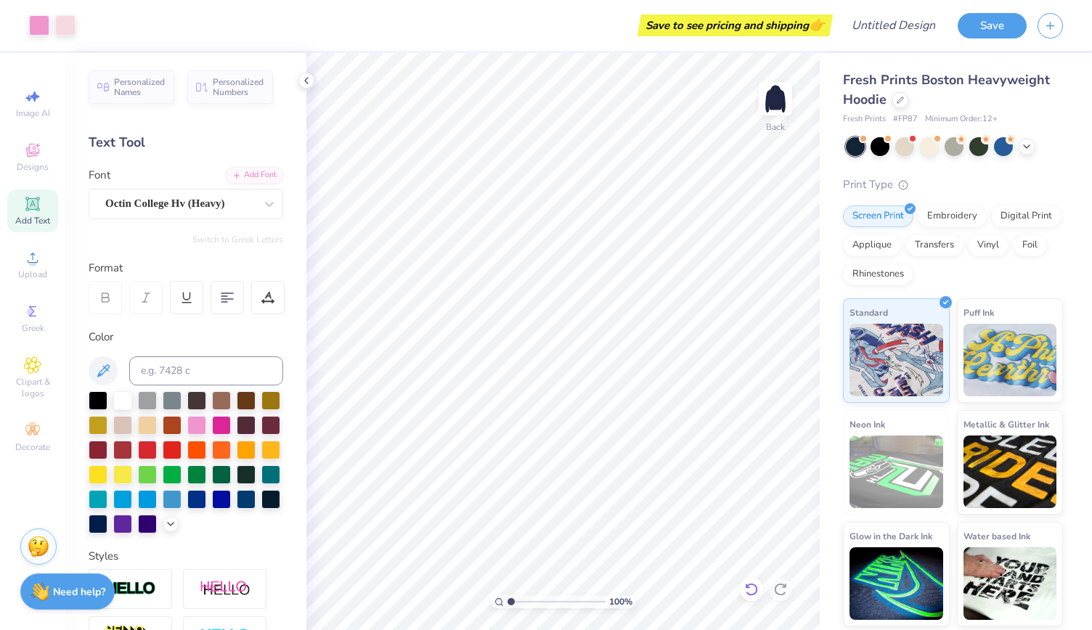
click at [755, 586] on icon at bounding box center [751, 589] width 15 height 15
click at [755, 588] on icon at bounding box center [751, 589] width 15 height 15
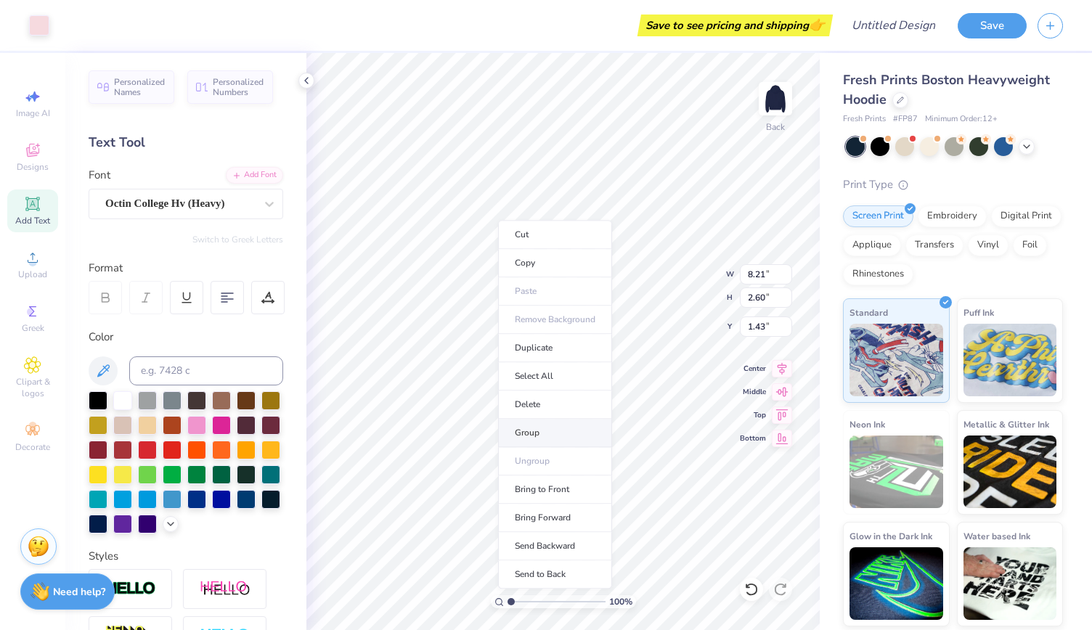
click at [562, 435] on li "Group" at bounding box center [555, 433] width 114 height 28
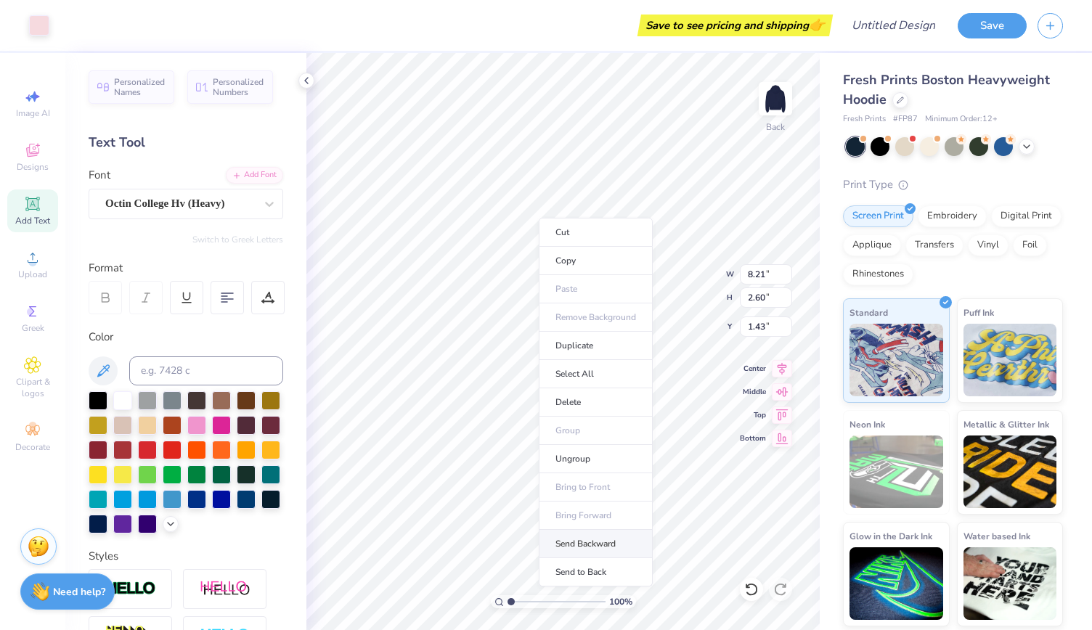
click at [597, 538] on li "Send Backward" at bounding box center [596, 544] width 114 height 28
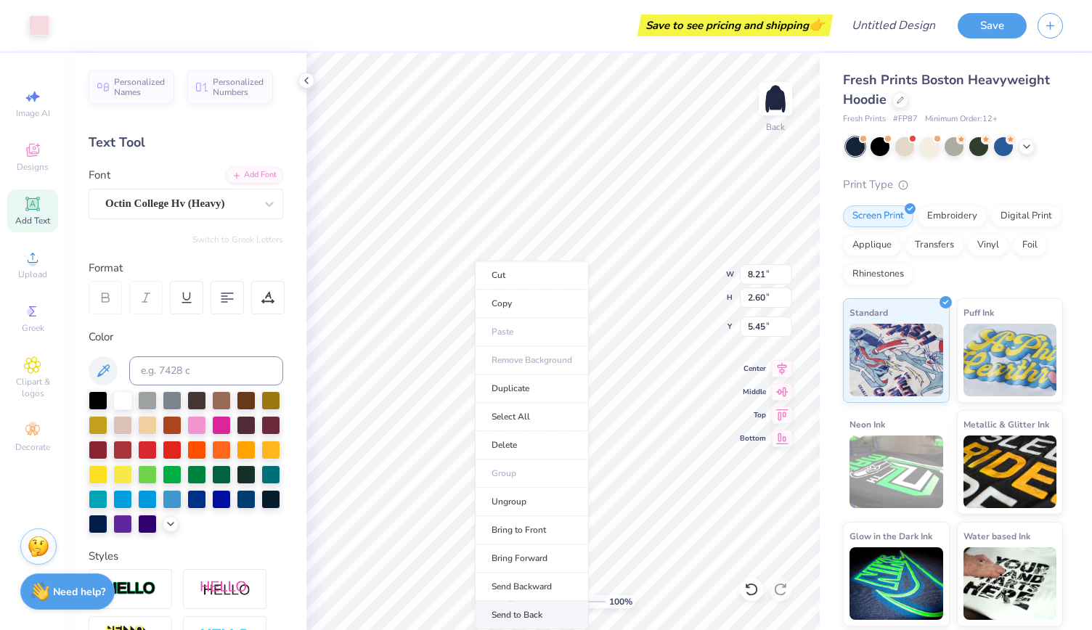
click at [543, 604] on li "Send to Back" at bounding box center [532, 615] width 114 height 28
type input "5.85"
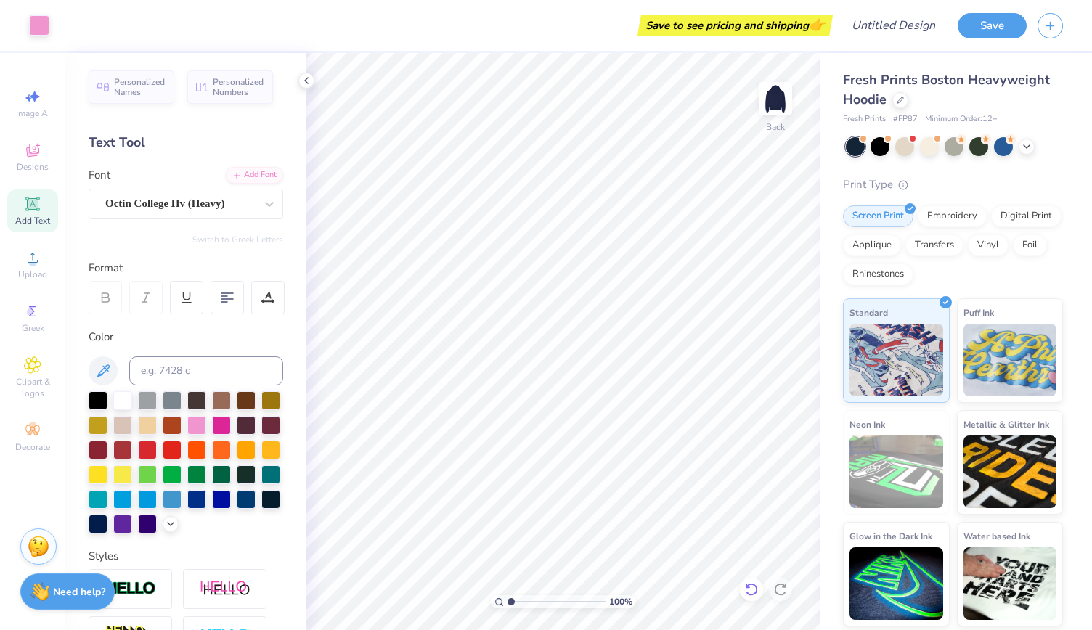
click at [759, 589] on div at bounding box center [751, 589] width 23 height 23
type input "1.43"
type input "1.23"
type input "1.29"
type input "7.73"
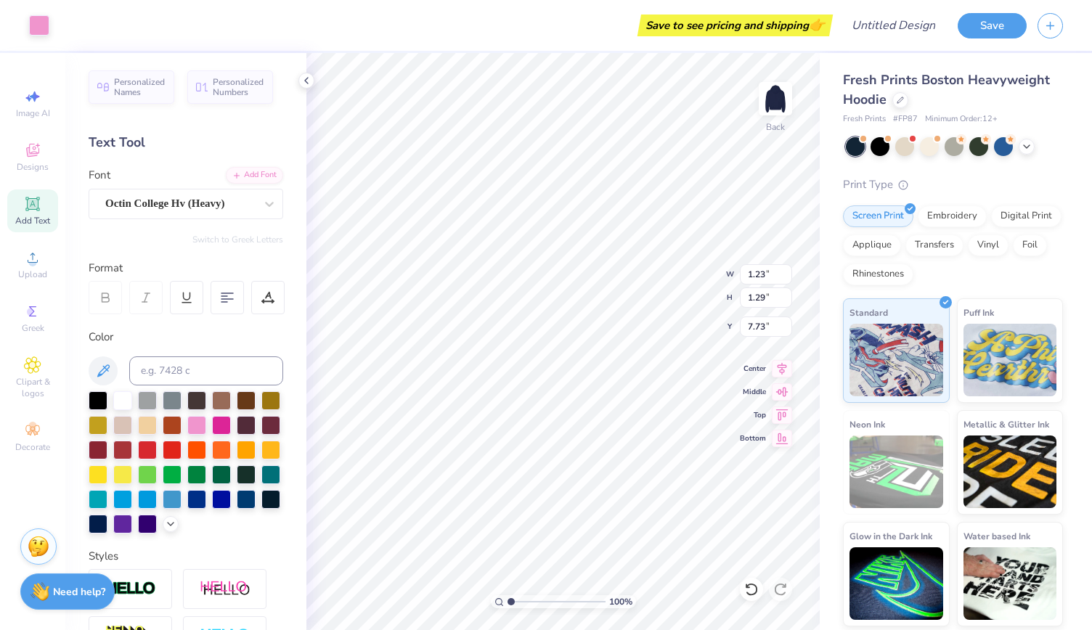
type input "3.56"
type input "3.74"
type input "7.97"
click at [36, 27] on div at bounding box center [39, 24] width 20 height 20
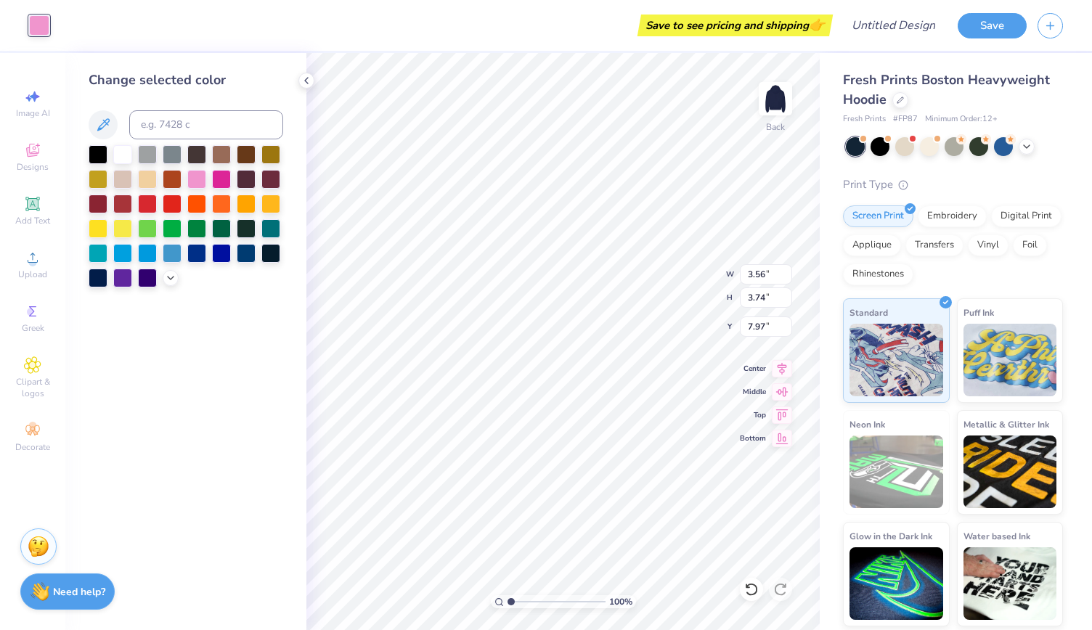
click at [164, 284] on div at bounding box center [186, 216] width 195 height 142
click at [171, 280] on icon at bounding box center [171, 277] width 12 height 12
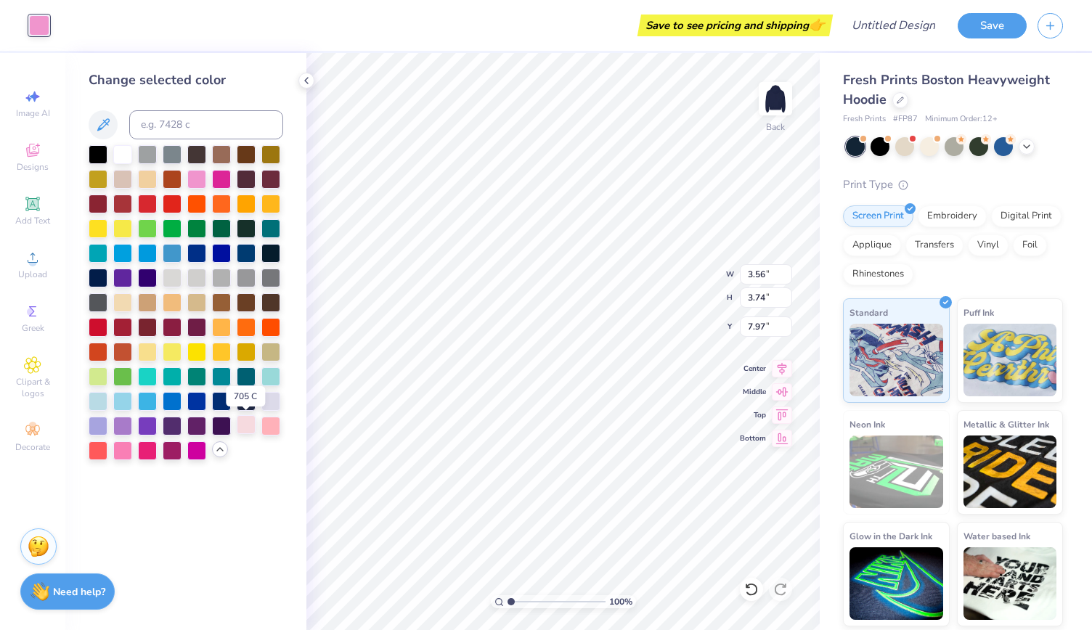
click at [253, 427] on div at bounding box center [246, 424] width 19 height 19
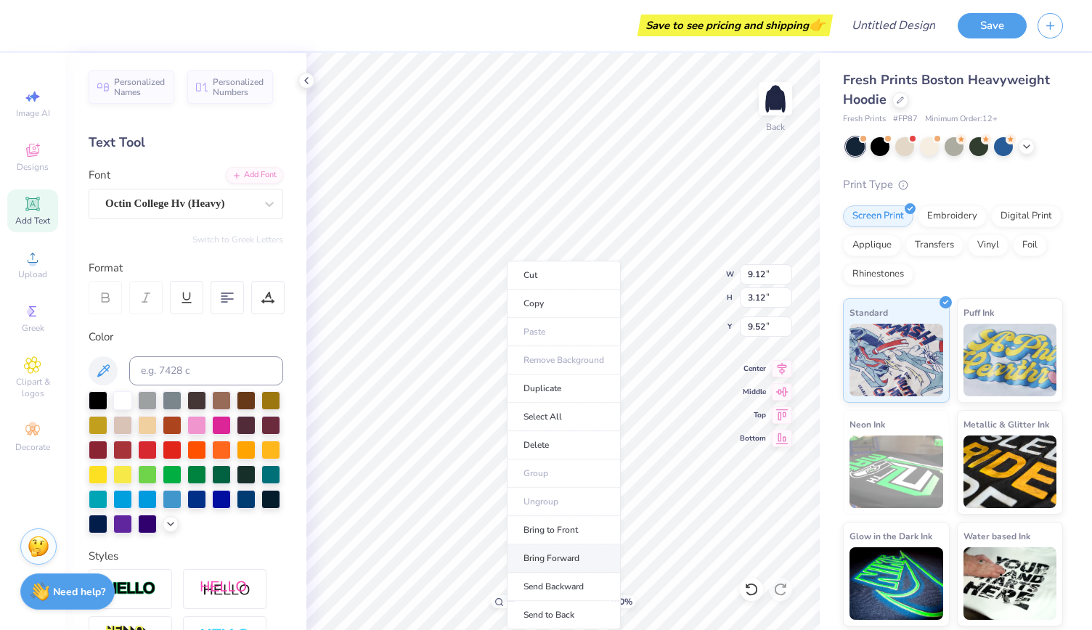
click at [568, 552] on li "Bring Forward" at bounding box center [564, 558] width 114 height 28
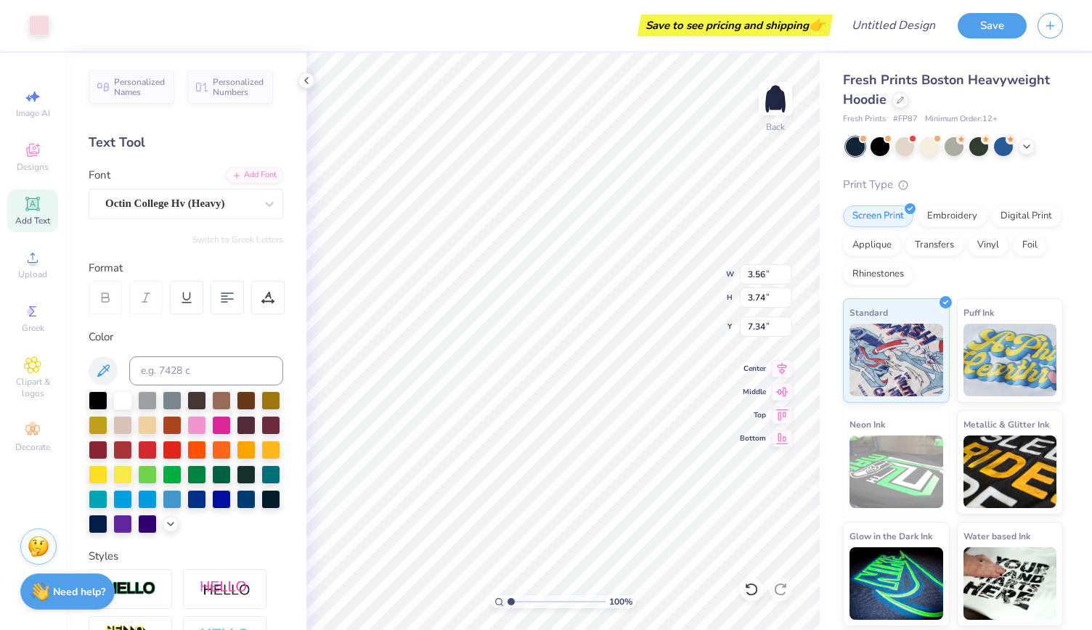
type input "8.01"
type input "2.93"
type input "3.07"
type input "8.01"
type input "2.73"
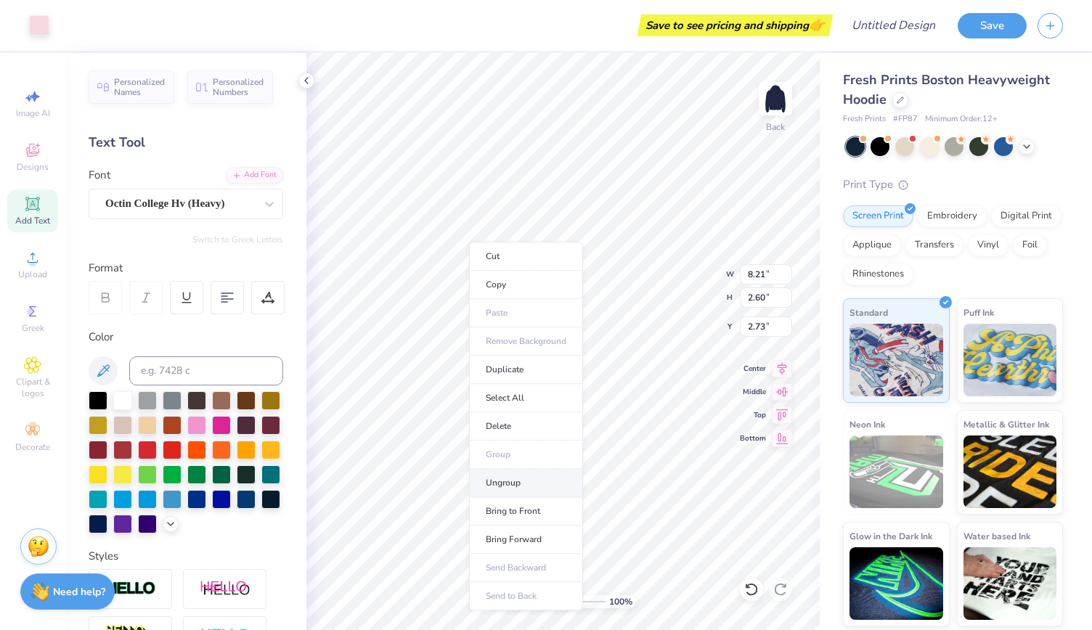
click at [534, 483] on li "Ungroup" at bounding box center [526, 483] width 114 height 28
type input "1.24"
type input "1.28"
type input "4.10"
type input "2.82"
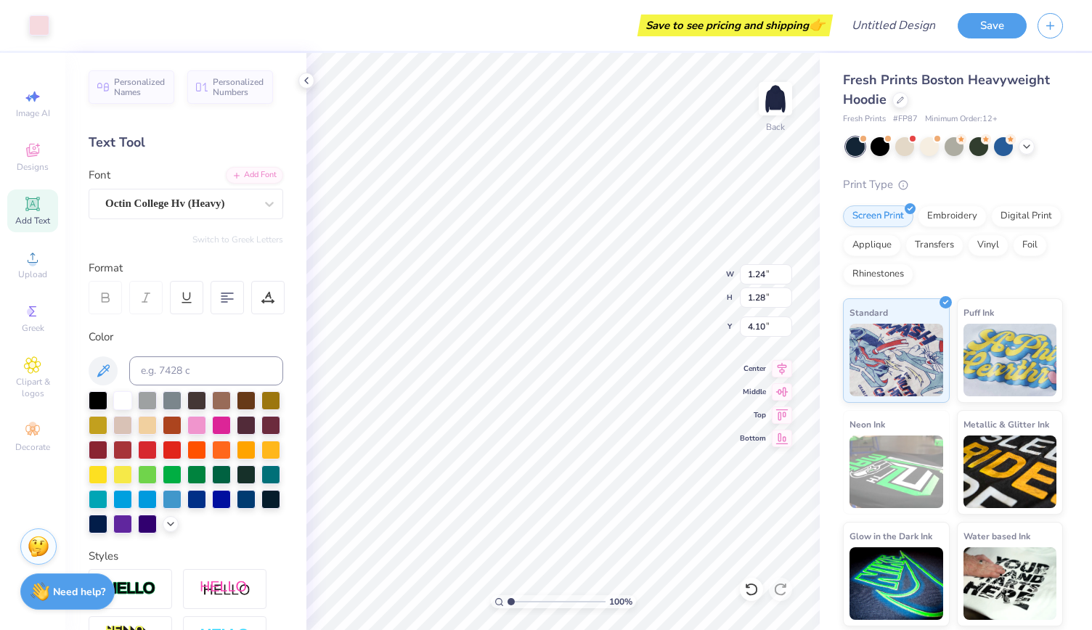
type input "2.91"
type input "9.72"
type input "6.11"
type input "1.89"
type input "1.98"
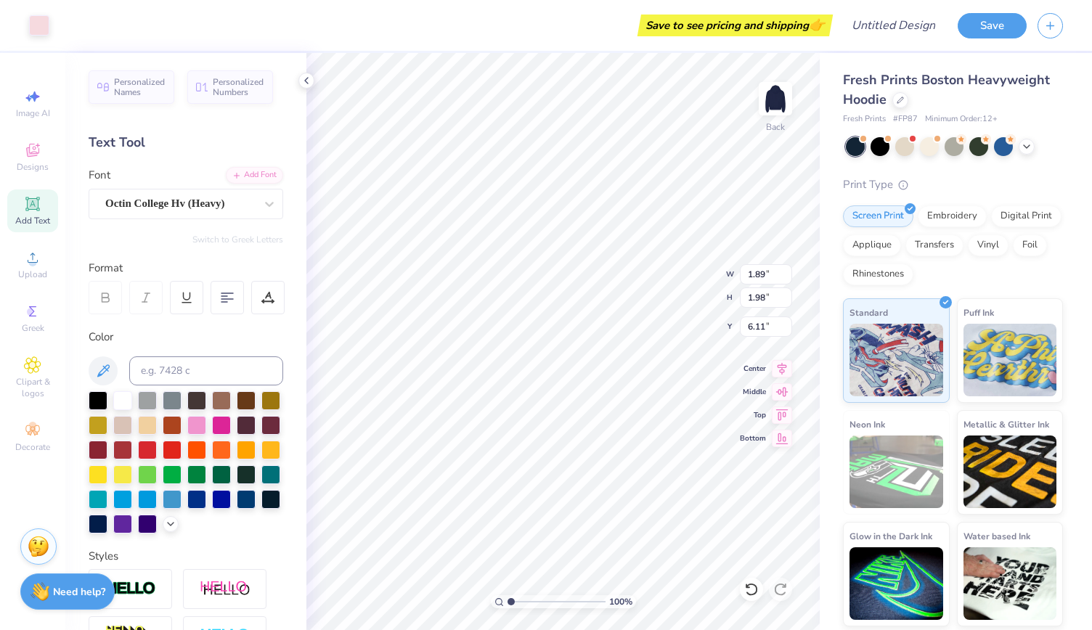
type input "7.02"
type input "1.91"
type input "7.09"
type input "2.93"
type input "3.07"
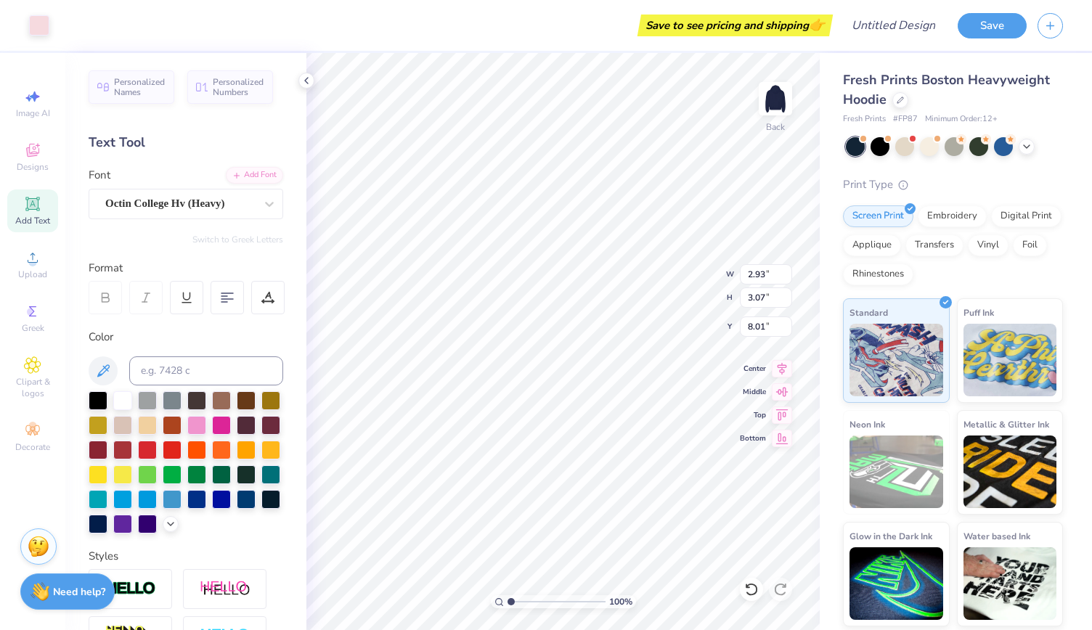
type input "7.54"
type input "3.61"
type input "3.78"
type input "7.09"
type input "7.54"
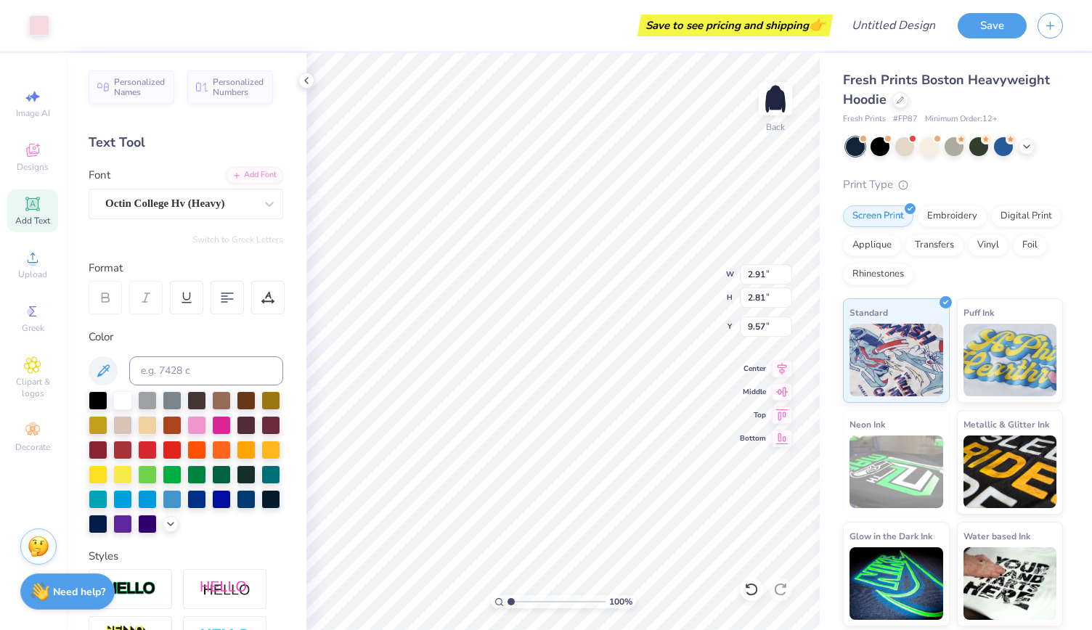
type input "2.91"
type input "2.81"
type input "9.57"
click at [663, 299] on div "100 % Back W 2.91 2.91 " H 2.81 2.81 " Y 9.57 9.57 " Center Middle Top Bottom" at bounding box center [562, 341] width 513 height 577
type input "3.37"
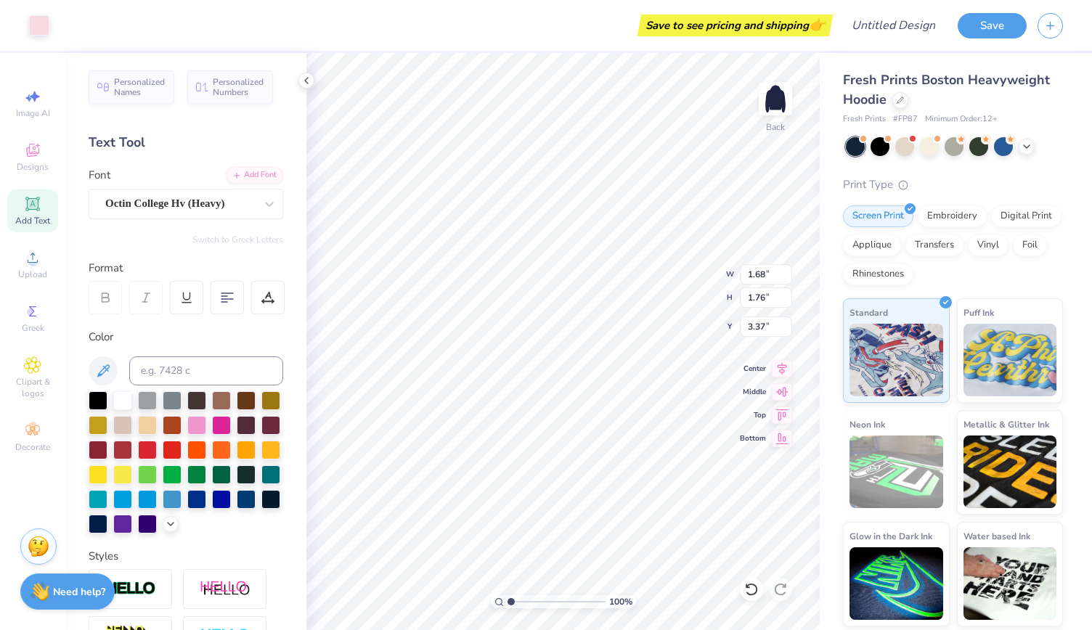
type input "1.68"
type input "1.76"
type input "2.90"
click at [655, 579] on li "Send to Back" at bounding box center [638, 582] width 114 height 28
type input "2.73"
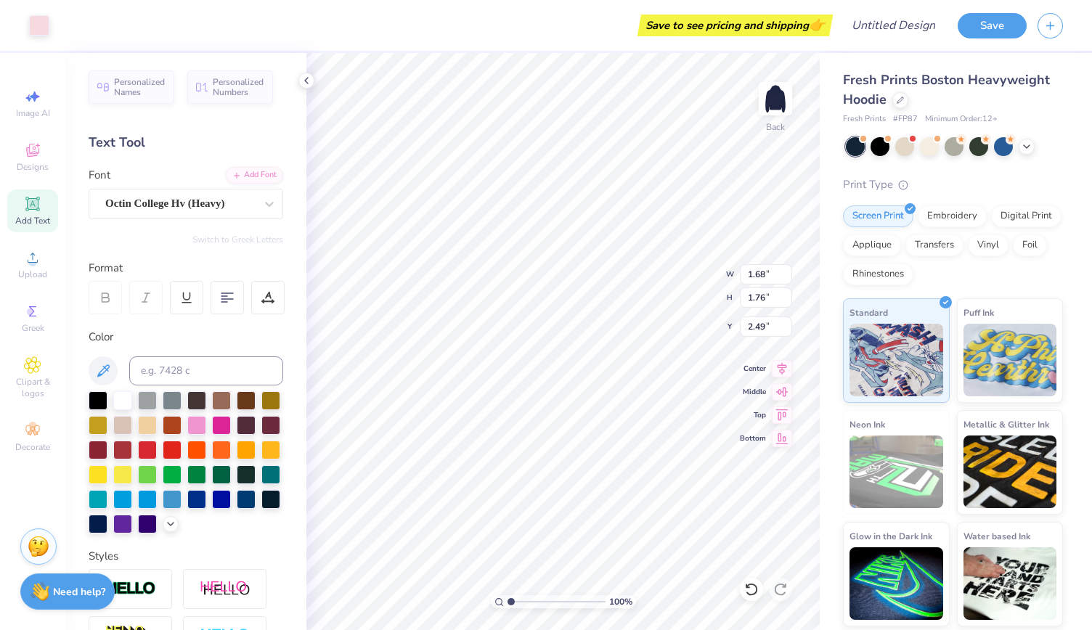
type input "2.49"
type input "1.75"
type input "1.72"
type input "2.14"
type input "2.15"
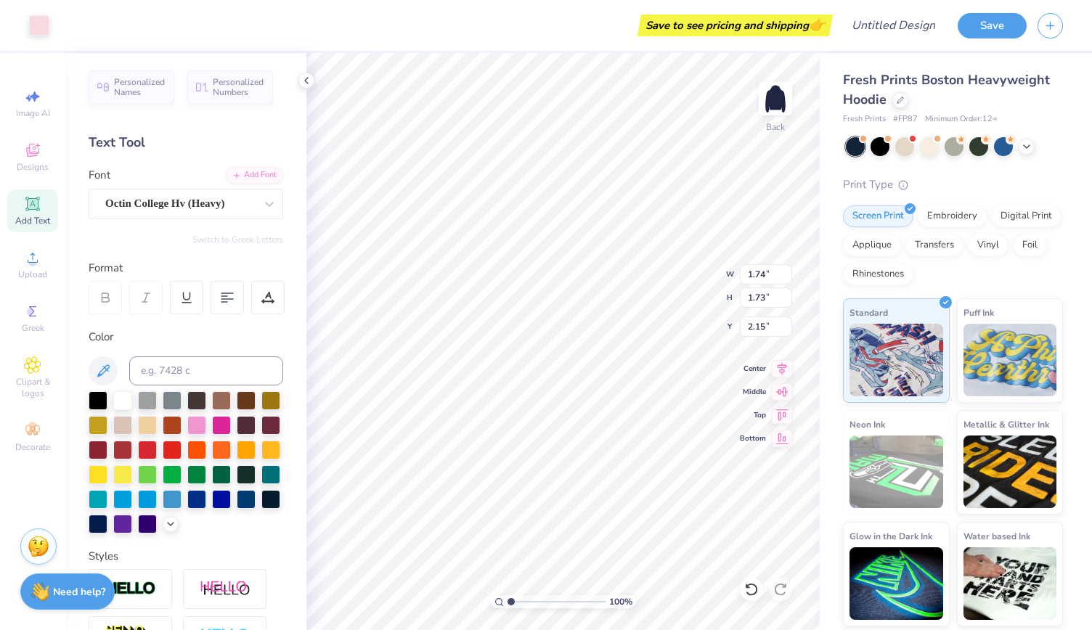
type input "1.74"
type input "1.73"
type input "2.13"
type input "1.29"
type input "1.28"
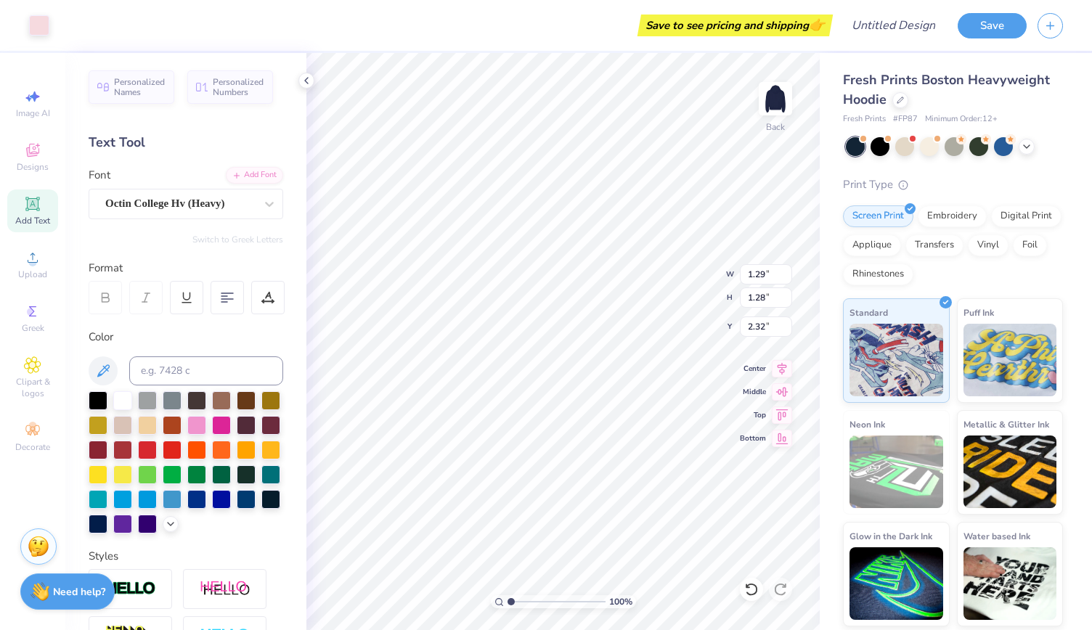
type input "2.36"
click at [693, 285] on div "100 % Back W 1.29 H 1.28 Y 2.36 Center Middle Top Bottom" at bounding box center [562, 341] width 513 height 577
click at [306, 82] on polyline at bounding box center [306, 81] width 3 height 6
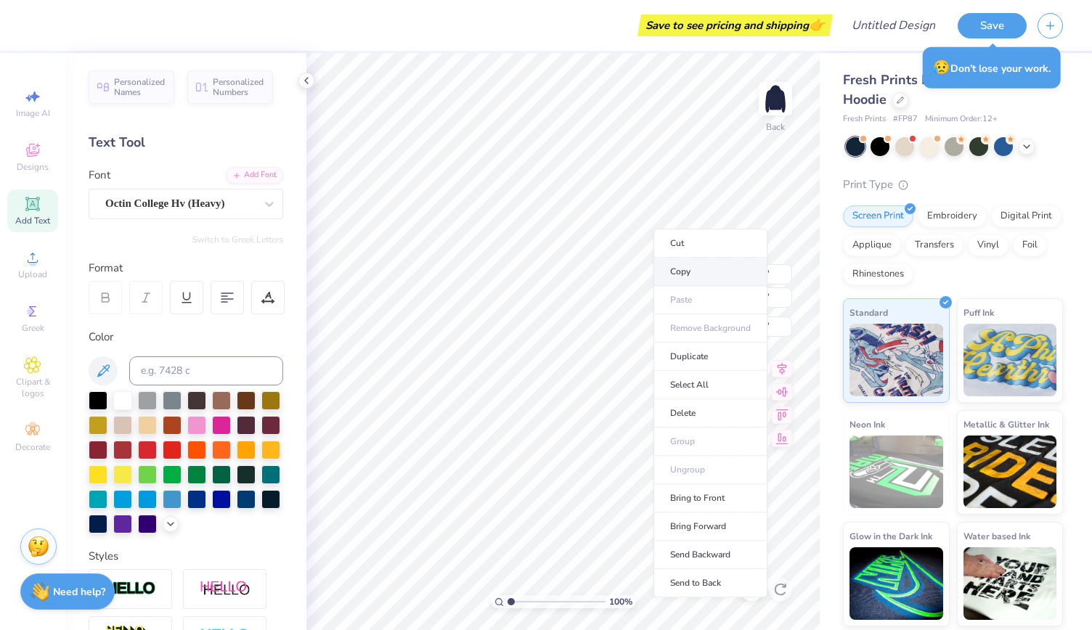
click at [688, 279] on li "Copy" at bounding box center [710, 272] width 114 height 28
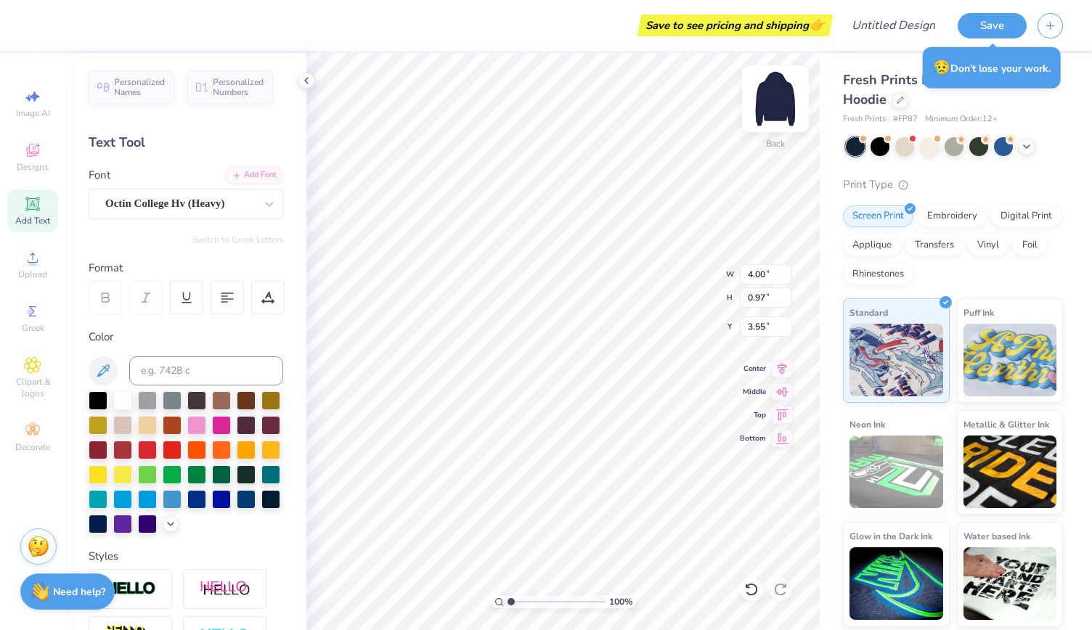
click at [768, 104] on img at bounding box center [775, 99] width 58 height 58
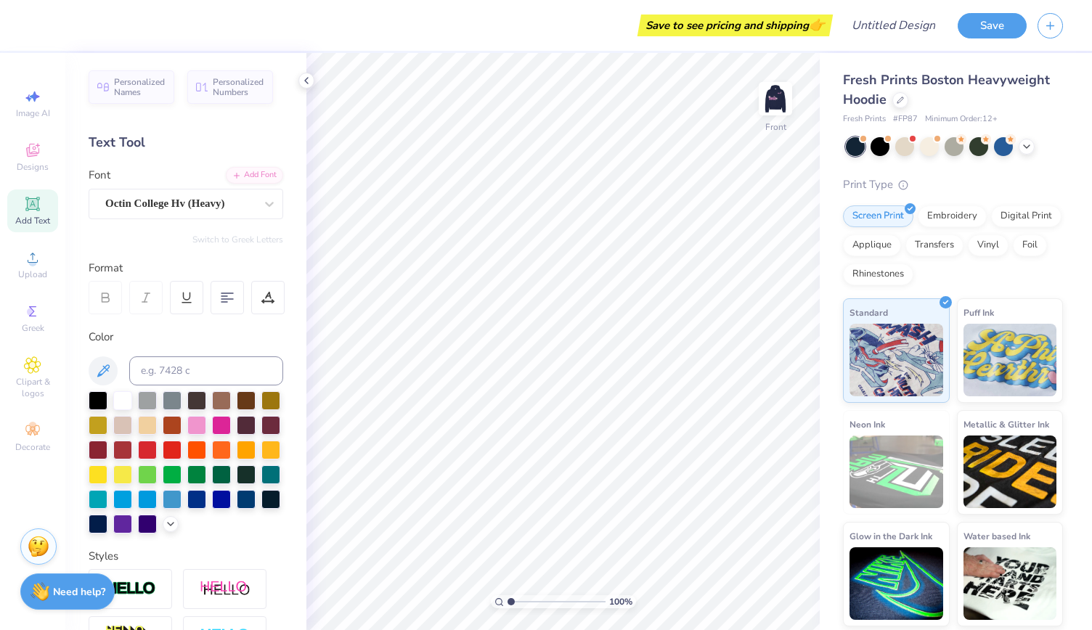
click at [30, 213] on div "Add Text" at bounding box center [32, 210] width 51 height 43
type textarea "T"
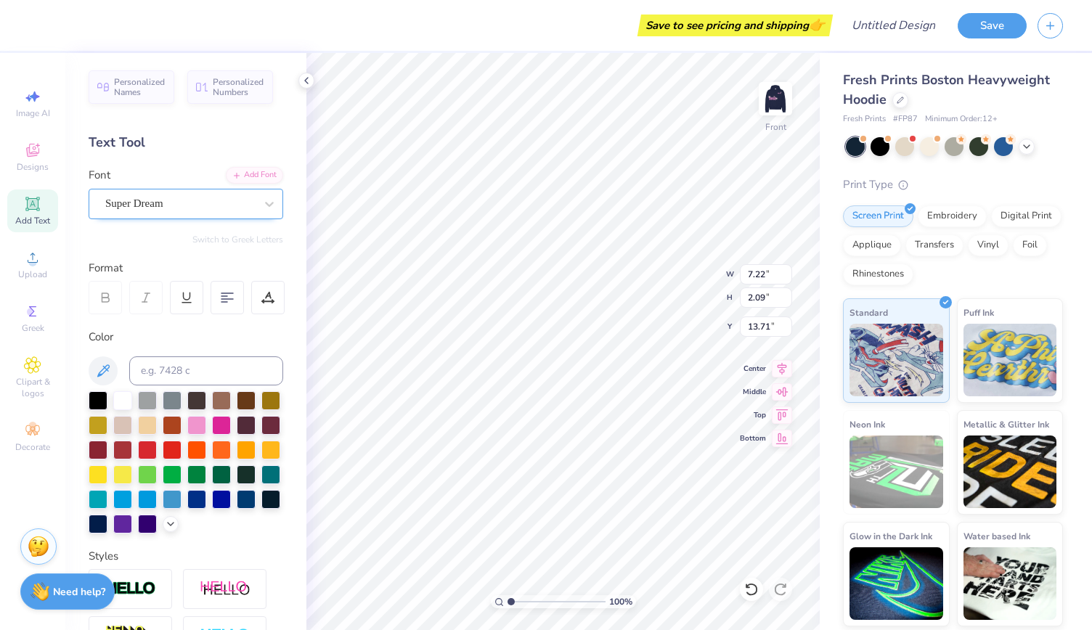
type textarea "PHI MU"
click at [154, 203] on div "Super Dream" at bounding box center [180, 203] width 152 height 23
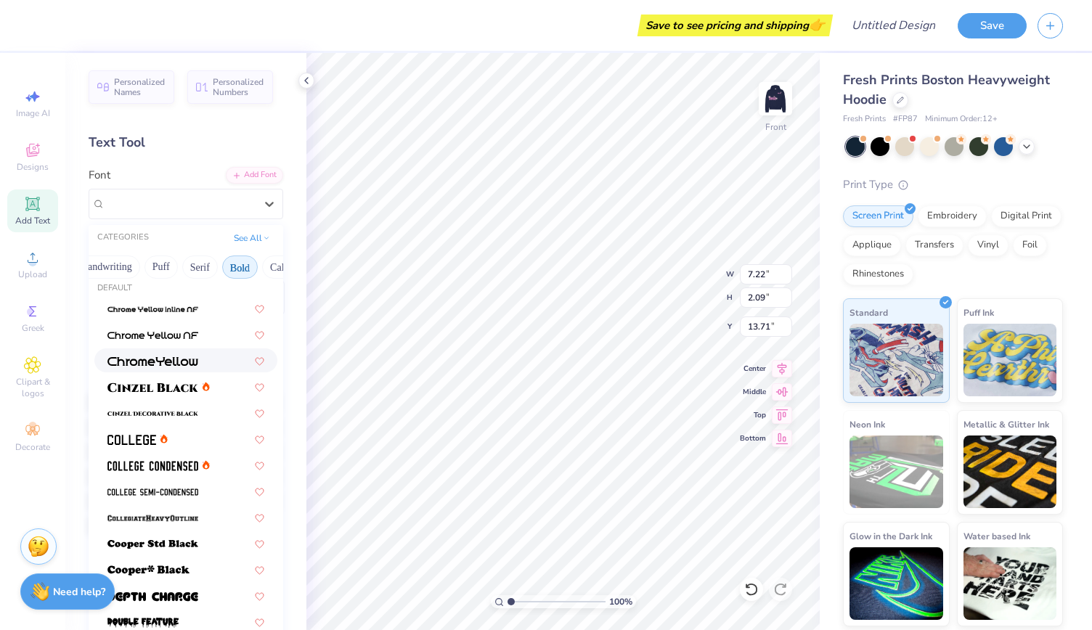
scroll to position [0, 0]
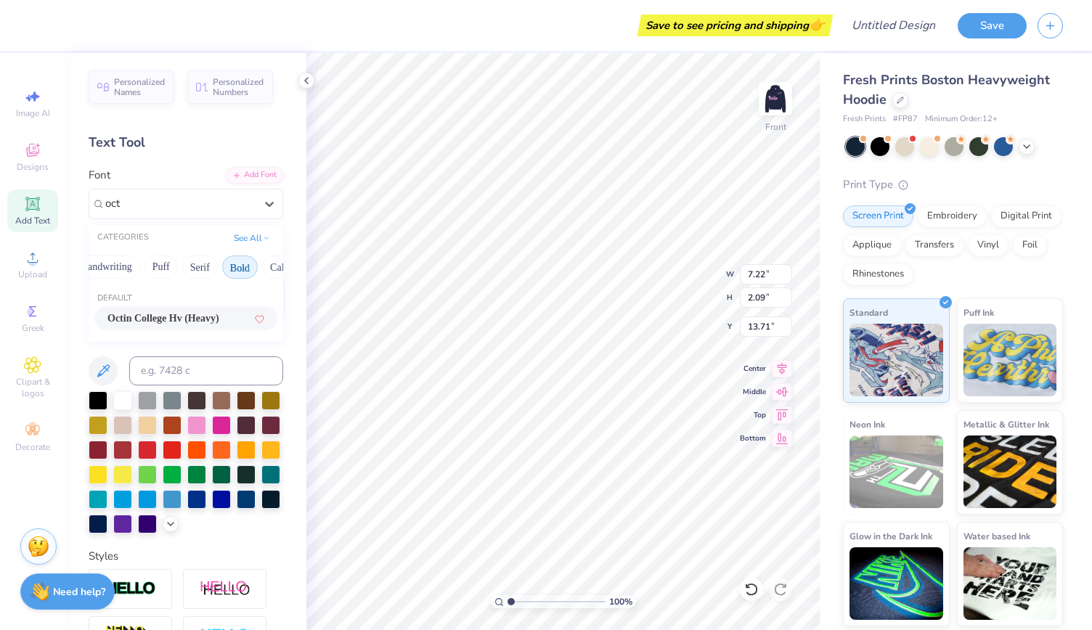
click at [180, 320] on span "Octin College Hv (Heavy)" at bounding box center [163, 318] width 112 height 15
type input "oct"
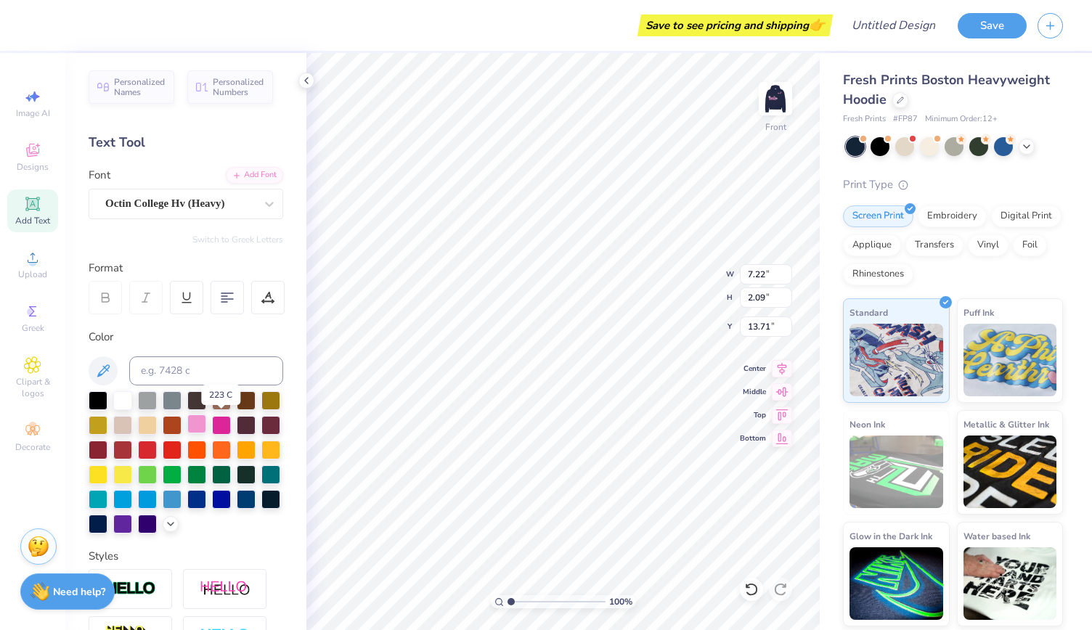
click at [206, 423] on div at bounding box center [196, 423] width 19 height 19
type input "12.40"
type input "3.01"
type input "6.97"
type input "14.87"
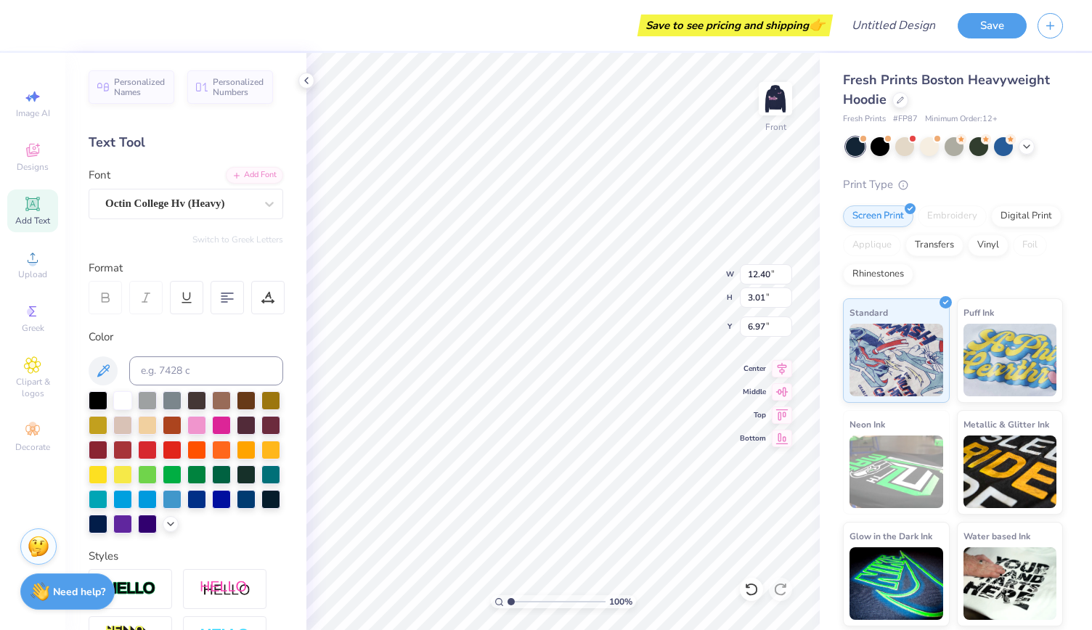
type input "3.61"
click at [645, 391] on li "Duplicate" at bounding box center [681, 389] width 114 height 28
click at [656, 386] on li "Duplicate" at bounding box center [684, 389] width 114 height 28
type input "15.34"
type input "15.17"
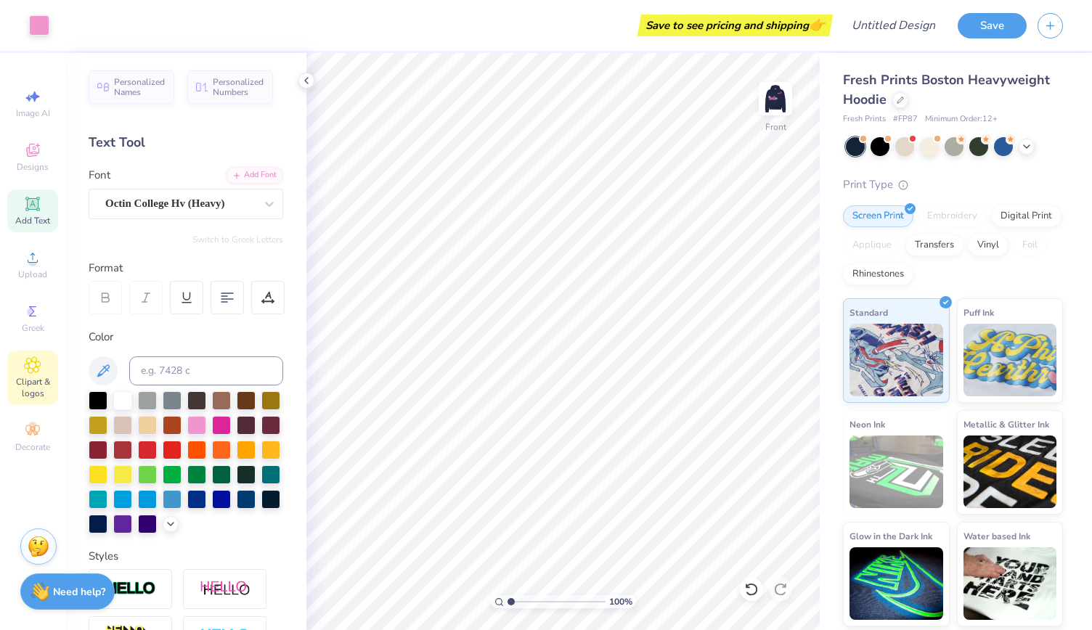
click at [45, 358] on div "Clipart & logos" at bounding box center [32, 378] width 51 height 54
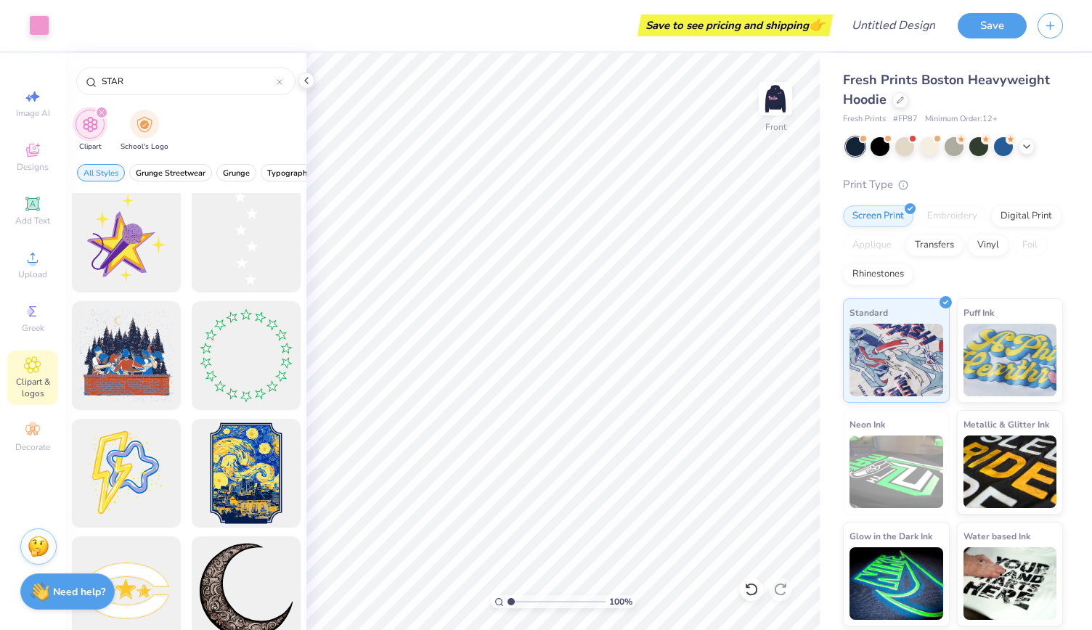
scroll to position [1596, 0]
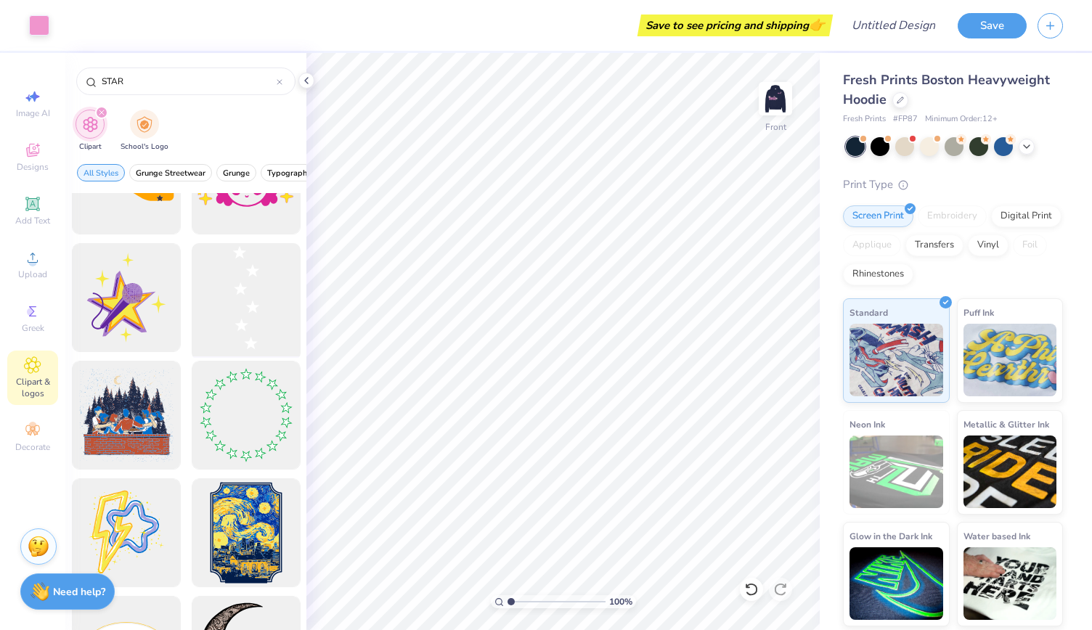
click at [226, 279] on div at bounding box center [246, 298] width 120 height 120
click at [36, 31] on div at bounding box center [39, 24] width 20 height 20
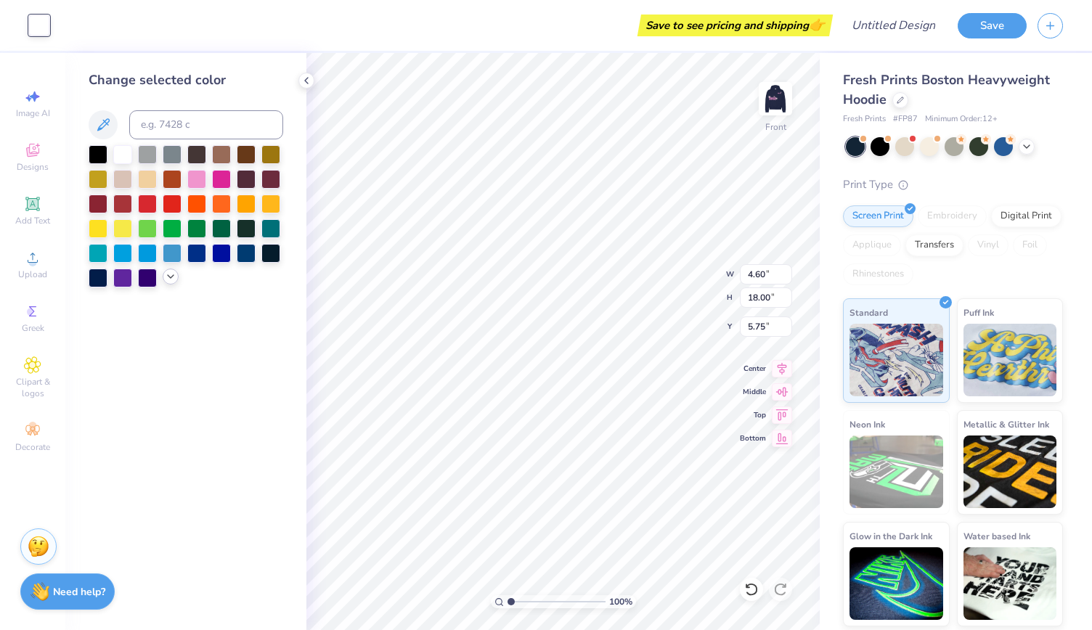
click at [170, 281] on icon at bounding box center [171, 277] width 12 height 12
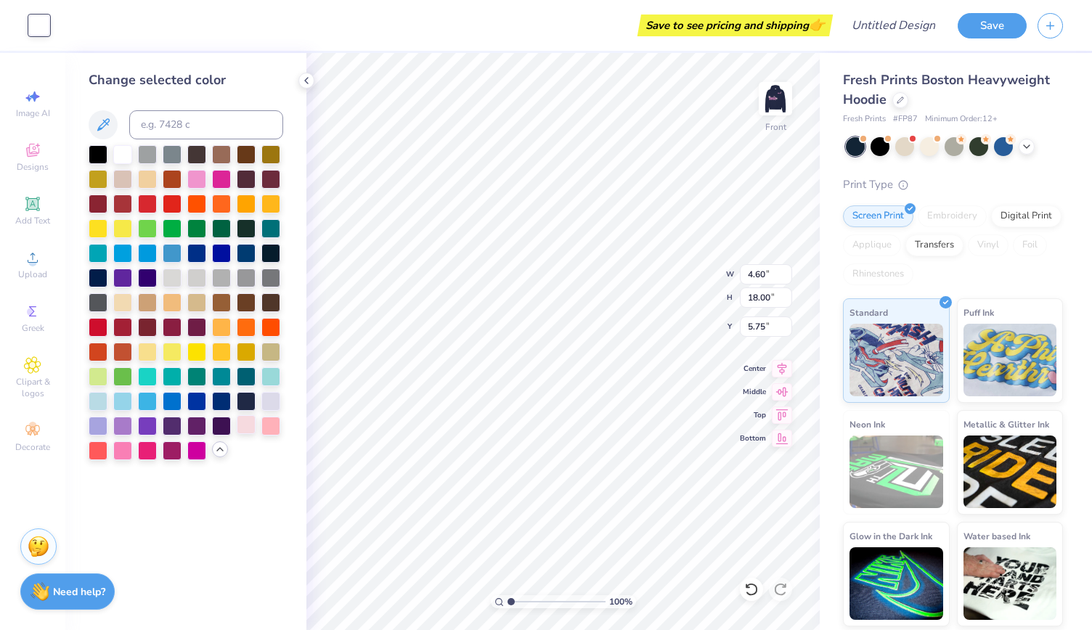
click at [248, 430] on div at bounding box center [246, 424] width 19 height 19
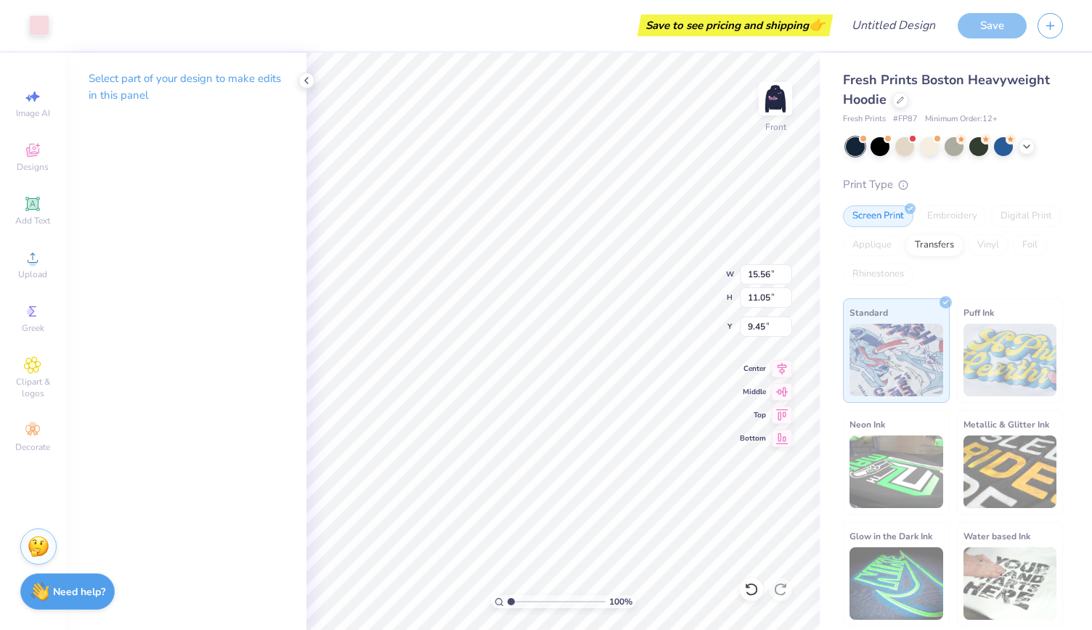
type input "15.56"
type input "11.05"
type input "7.13"
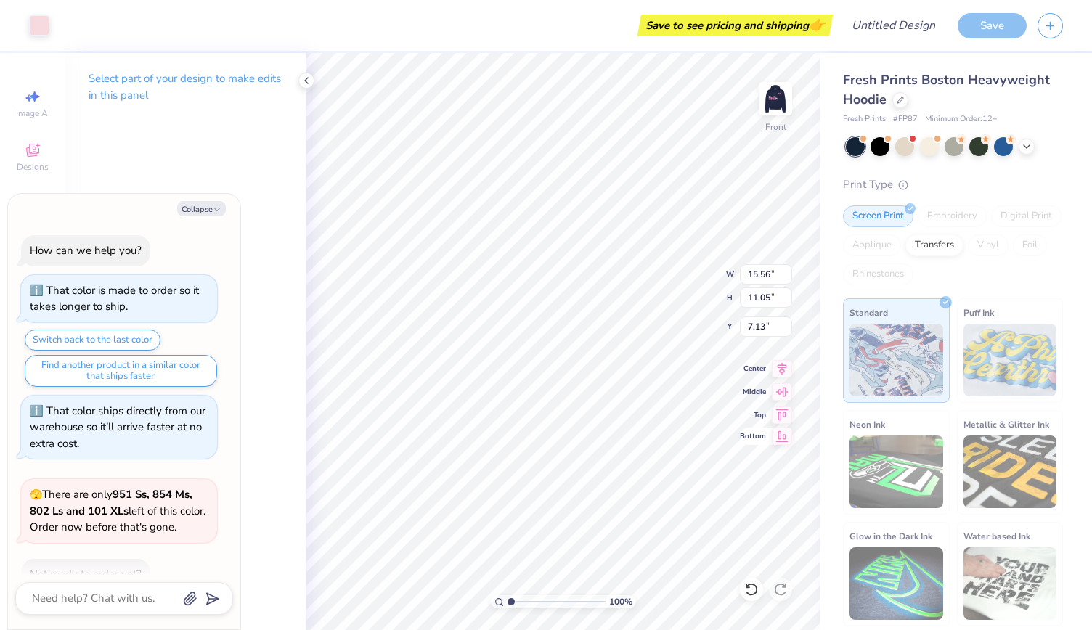
scroll to position [202, 0]
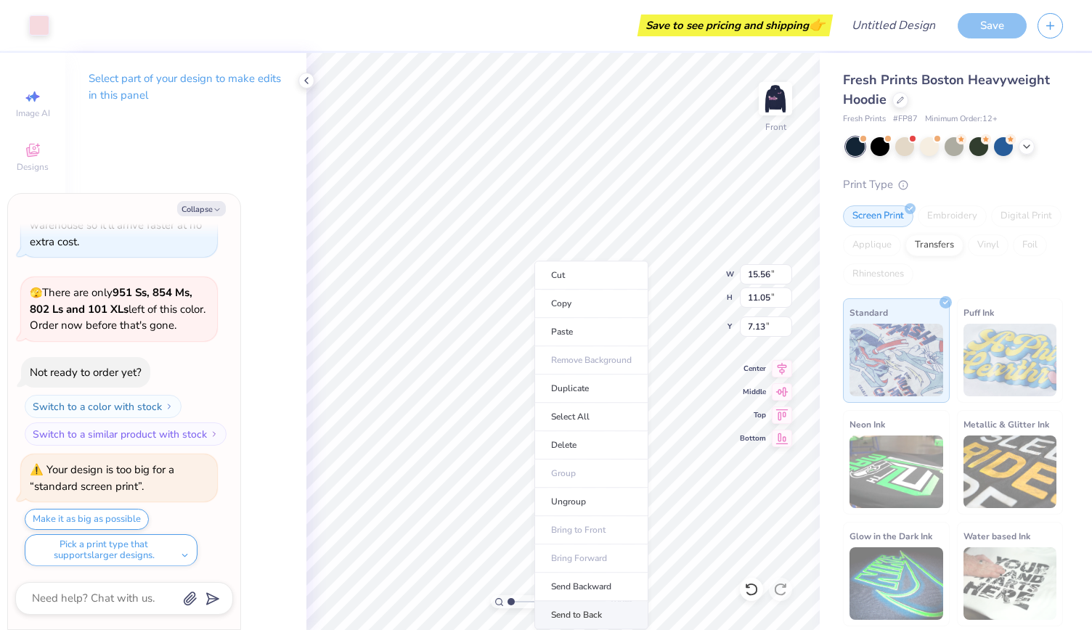
click at [586, 608] on li "Send to Back" at bounding box center [591, 615] width 114 height 28
click at [752, 587] on icon at bounding box center [751, 589] width 15 height 15
type textarea "x"
type input "13.27"
type input "9.42"
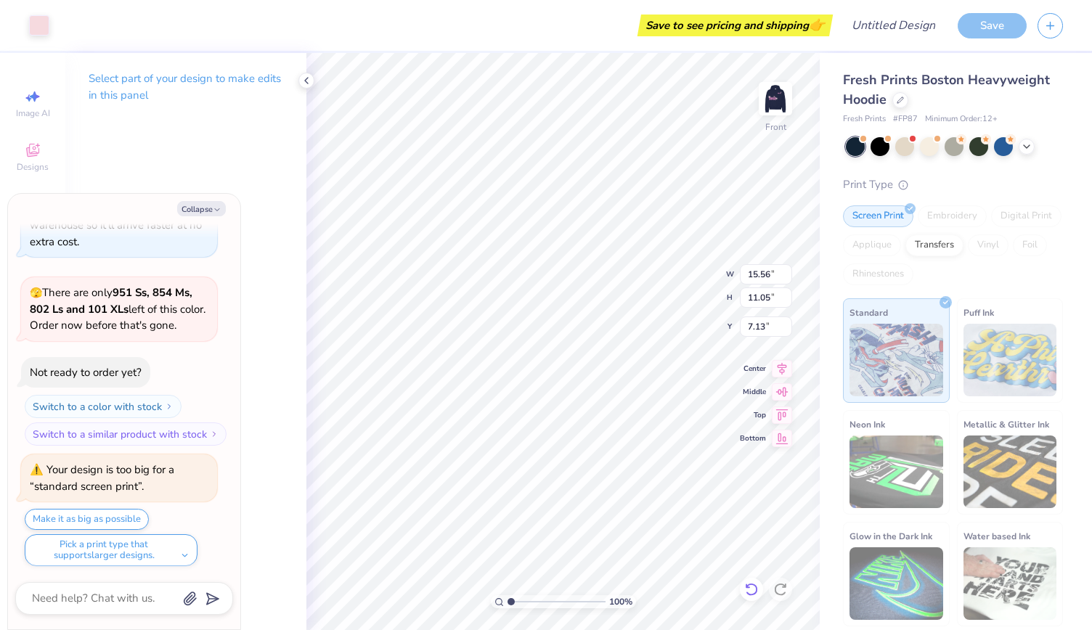
type input "7.31"
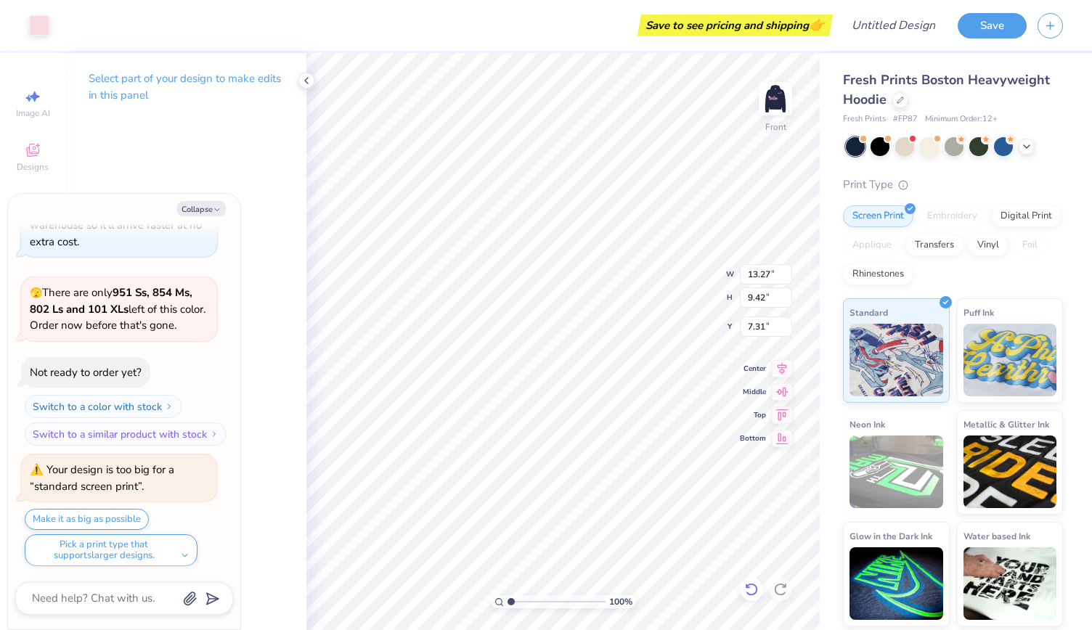
type textarea "x"
type input "15.35"
type input "3.93"
type input "9.87"
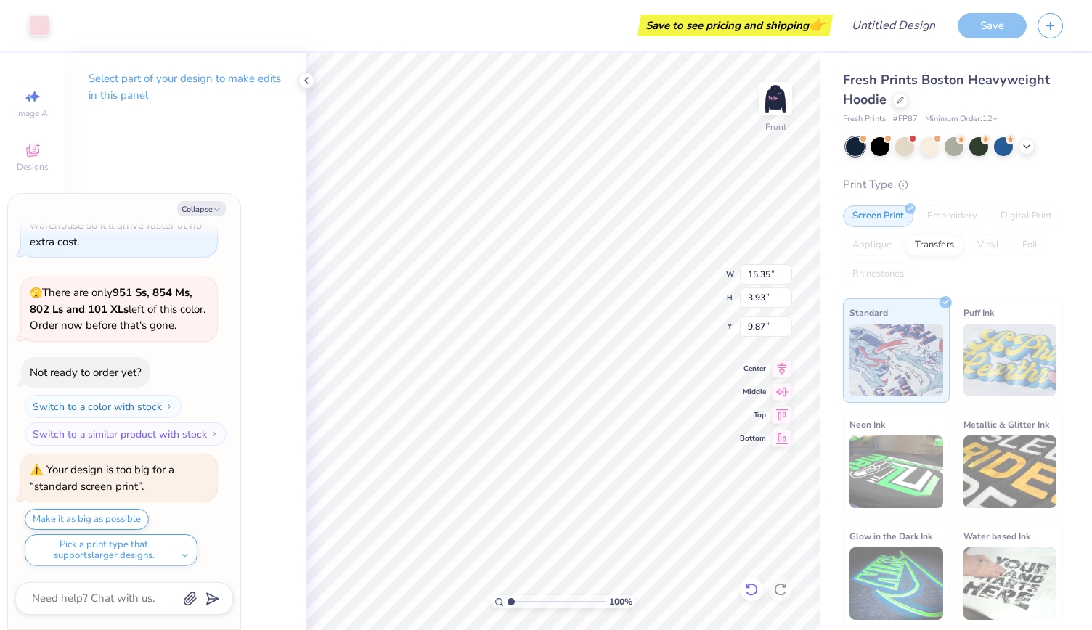
type textarea "x"
type input "10.82"
click at [574, 388] on li "Duplicate" at bounding box center [602, 389] width 114 height 28
type textarea "x"
type input "15.00"
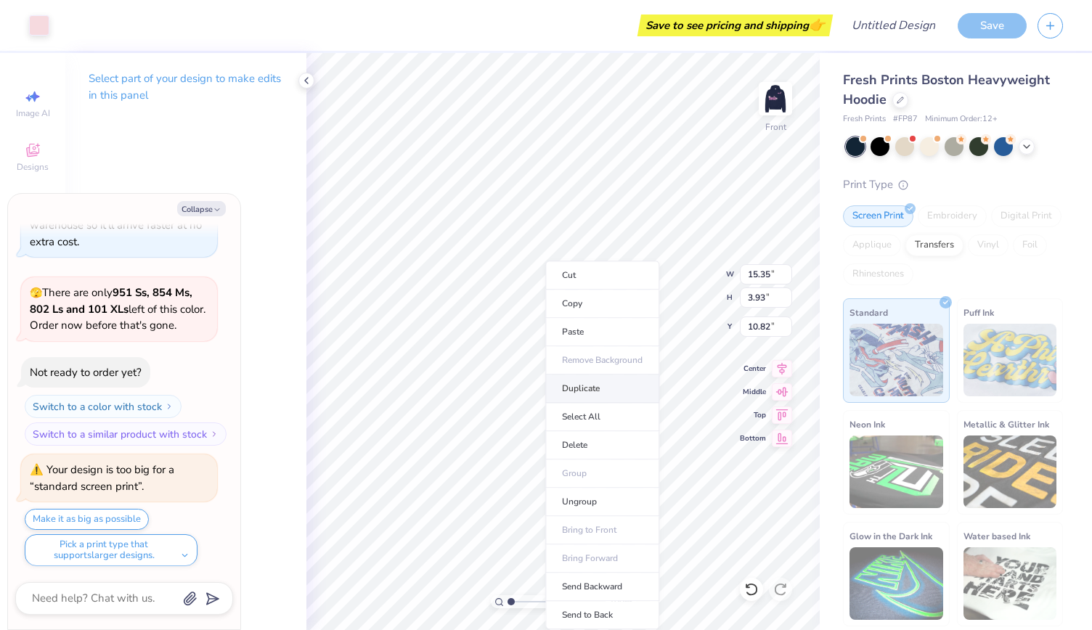
type input "3.84"
type input "11.86"
type textarea "x"
type input "6.35"
click at [576, 395] on li "Duplicate" at bounding box center [608, 389] width 114 height 28
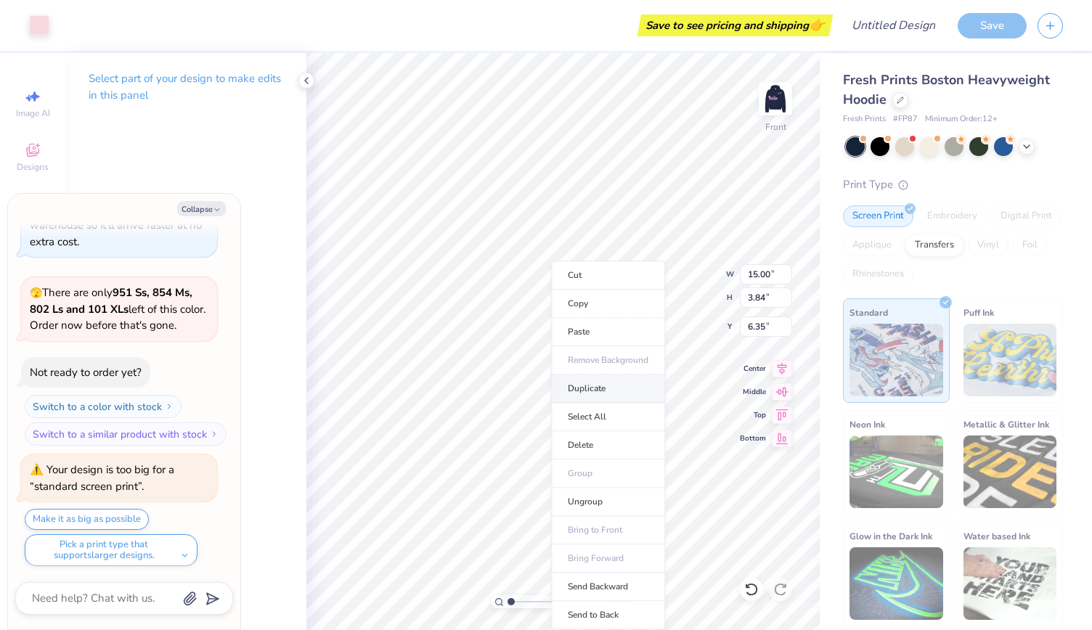
type textarea "x"
type input "7.35"
type textarea "x"
type input "15.17"
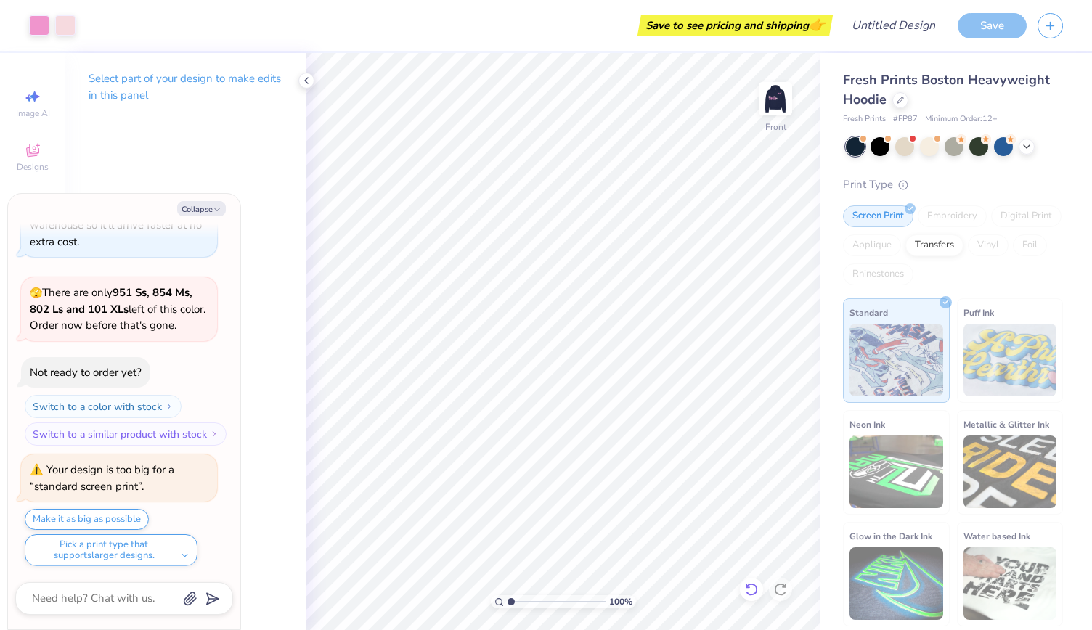
click at [753, 590] on icon at bounding box center [751, 589] width 15 height 15
click at [770, 92] on img at bounding box center [775, 99] width 58 height 58
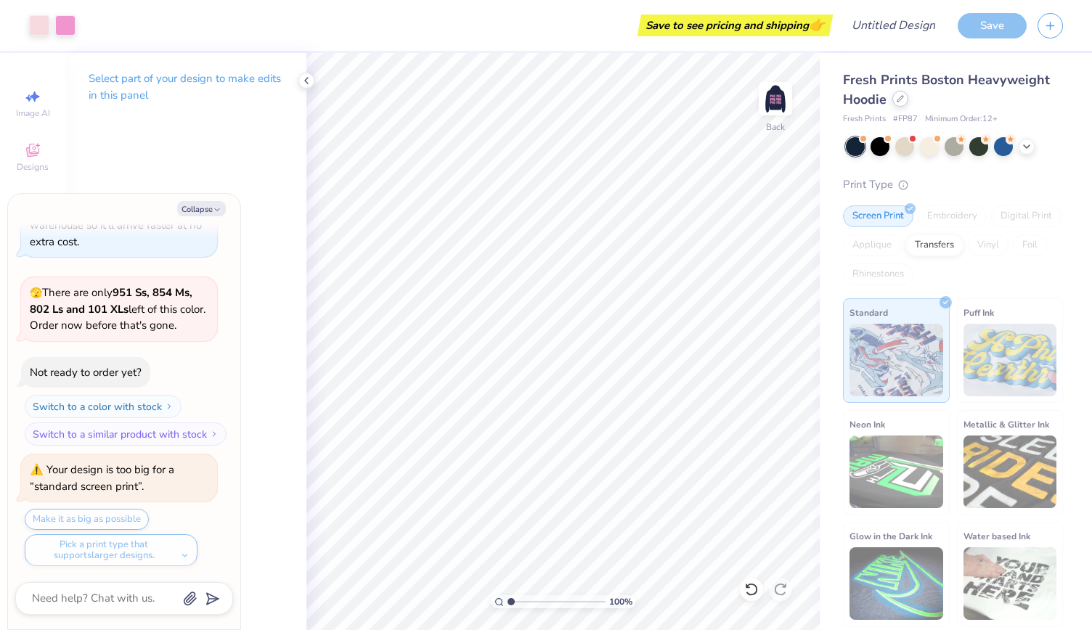
click at [894, 101] on div at bounding box center [900, 99] width 16 height 16
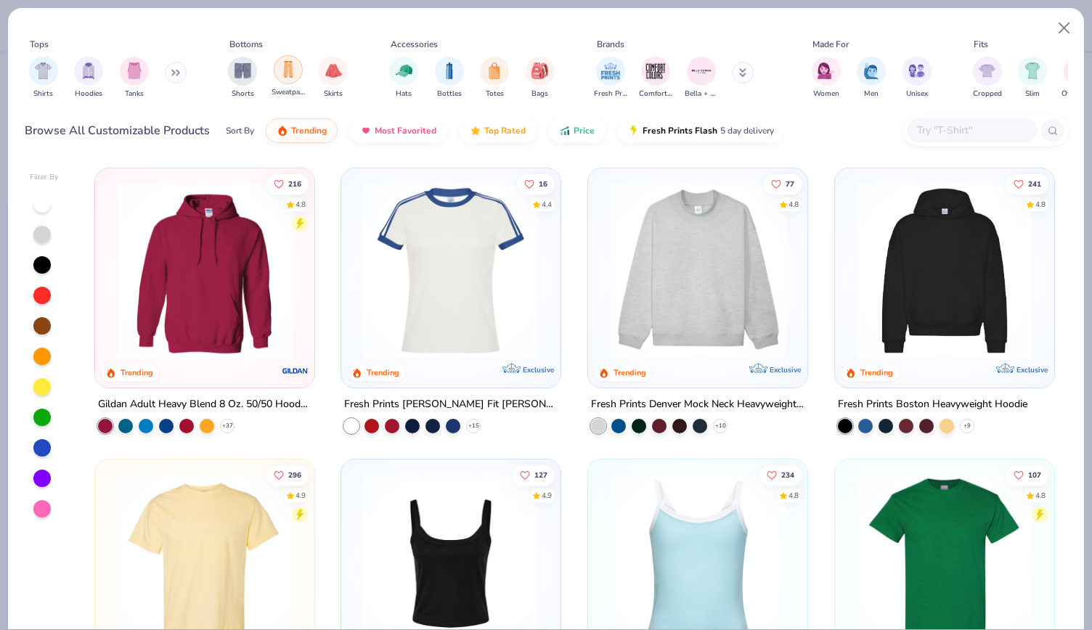
click at [289, 77] on img "filter for Sweatpants" at bounding box center [288, 69] width 16 height 17
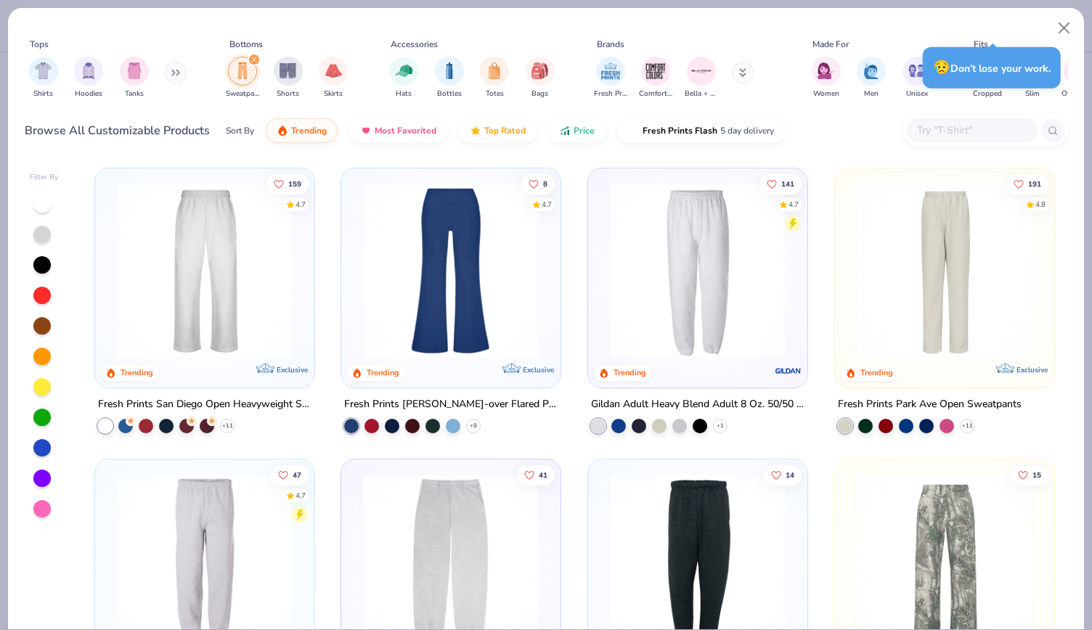
click at [277, 301] on img at bounding box center [205, 271] width 190 height 176
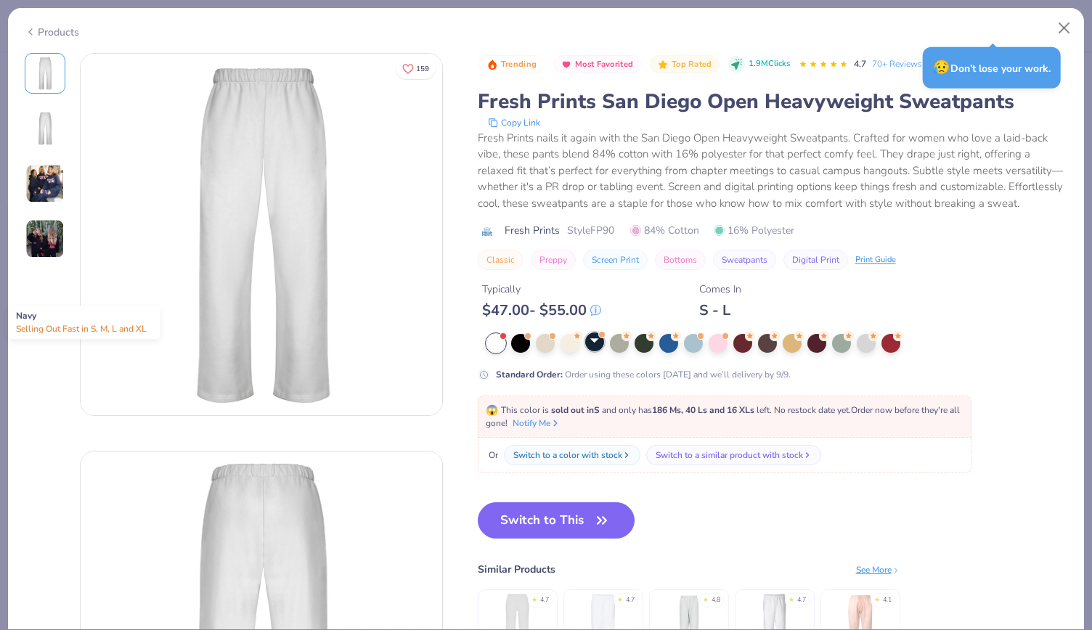
click at [596, 351] on div at bounding box center [594, 341] width 19 height 19
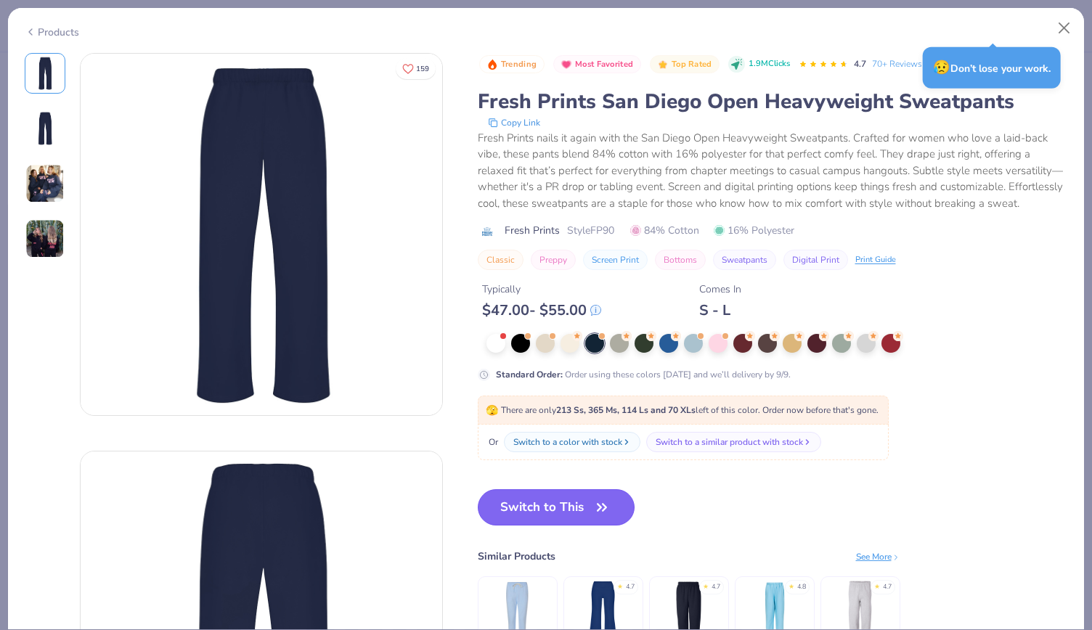
click at [569, 512] on button "Switch to This" at bounding box center [557, 507] width 158 height 36
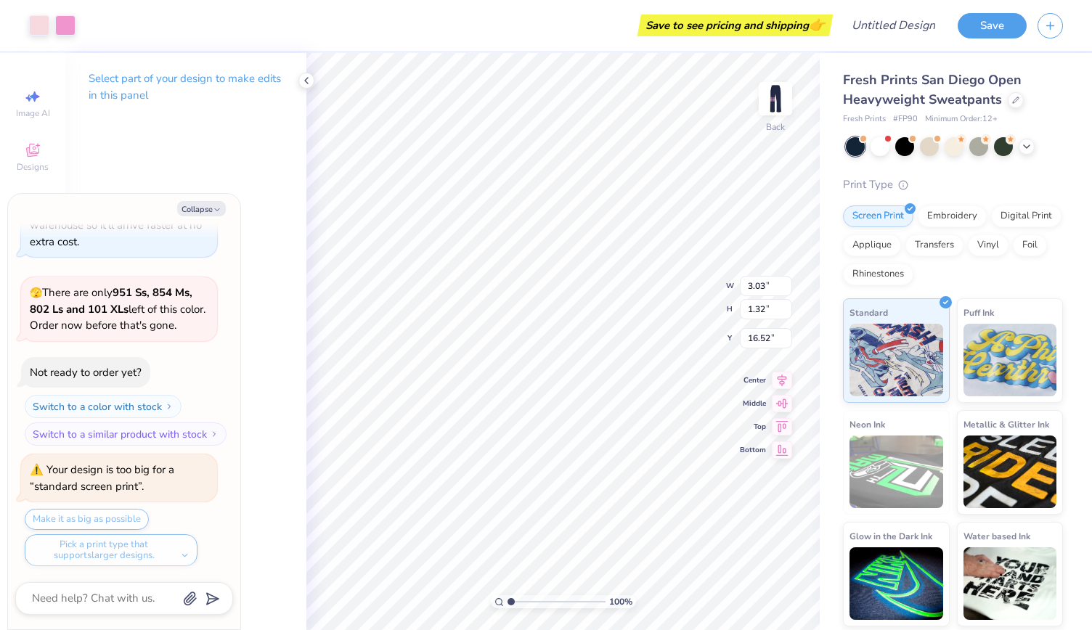
type textarea "x"
type input "5.56"
type textarea "x"
type input "6.68"
type input "2.92"
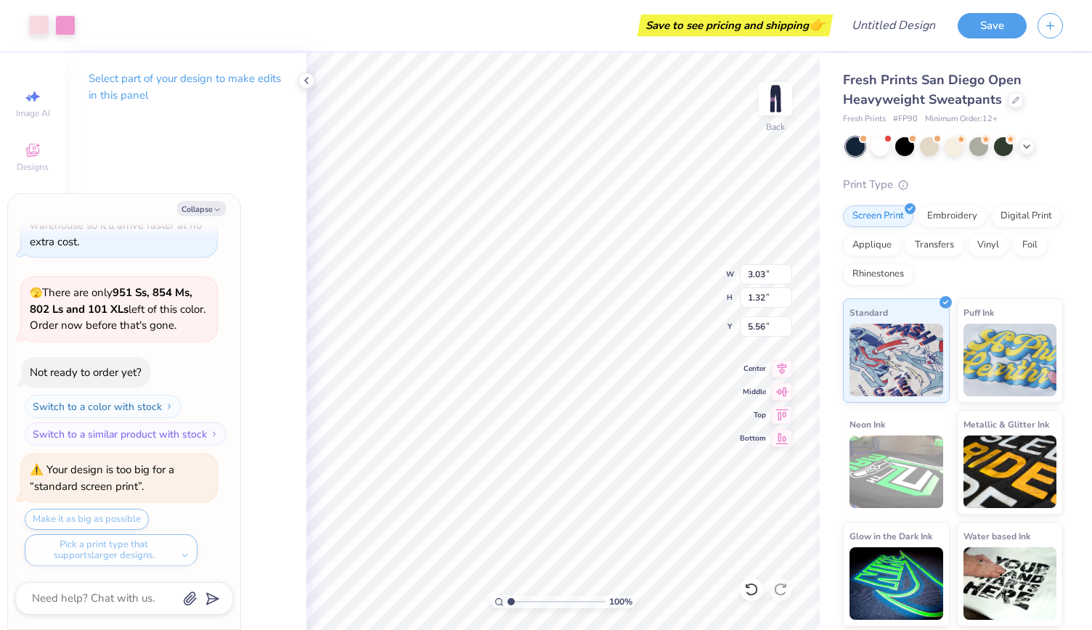
type input "5.81"
type textarea "x"
type input "4.83"
click at [749, 596] on icon at bounding box center [751, 589] width 15 height 15
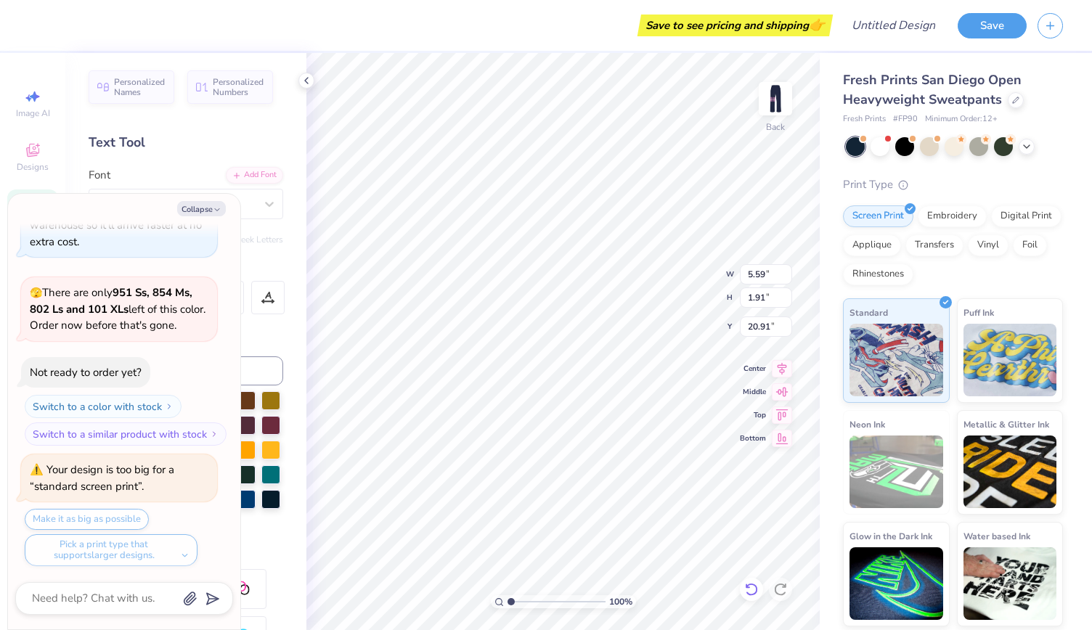
type textarea "x"
type input "9.27"
type textarea "x"
type input "7.59"
type input "2.60"
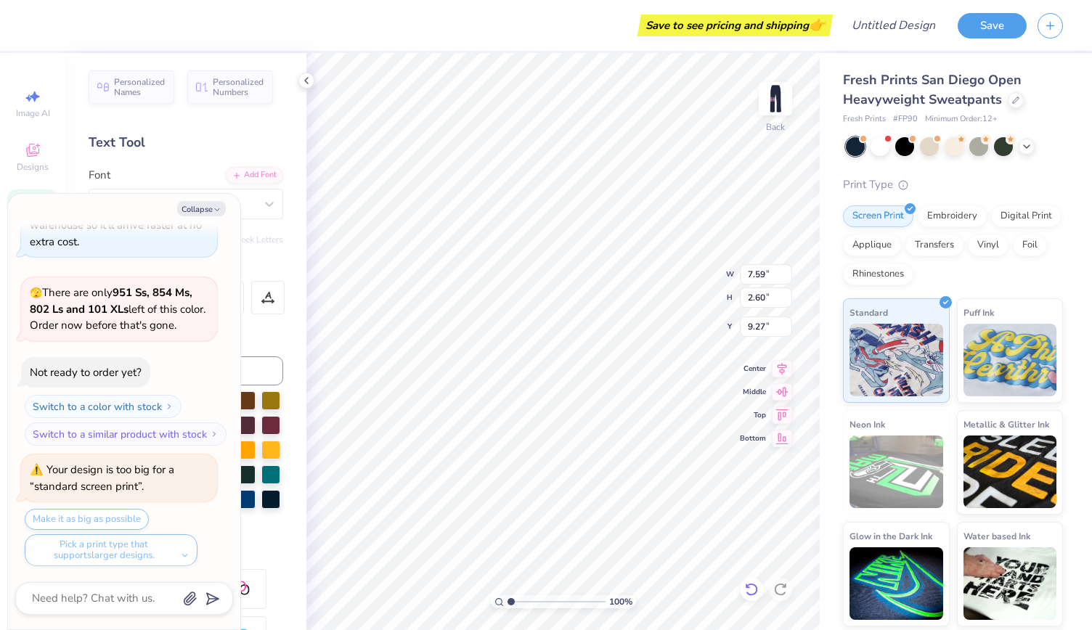
type textarea "x"
type input "5.41"
type input "1.31"
type input "6.43"
type textarea "x"
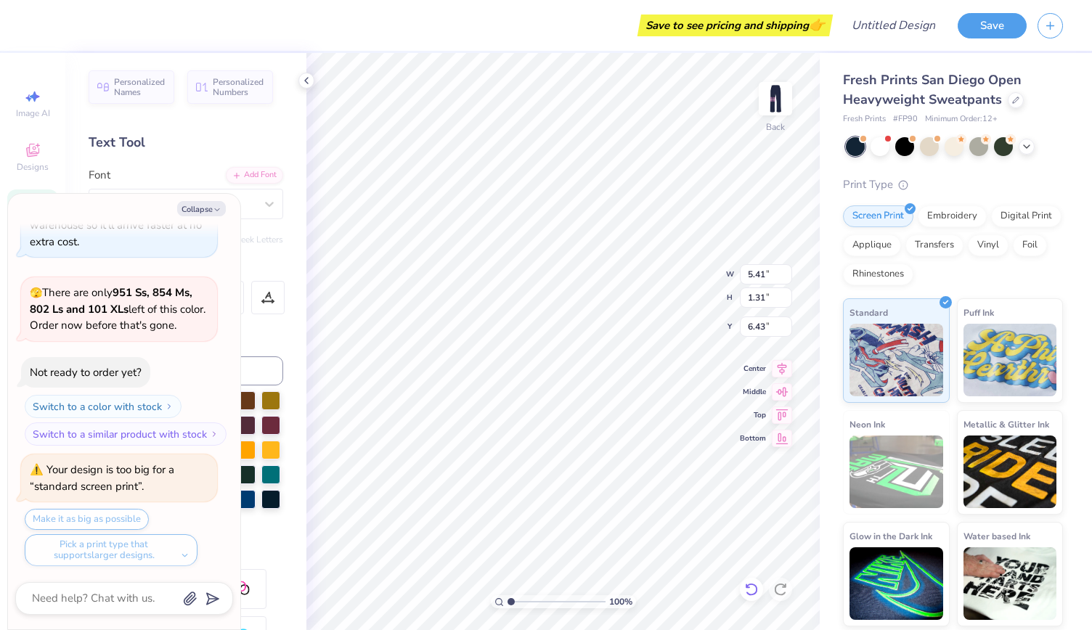
type input "3.99"
type input "0.97"
type textarea "x"
type input "7.59"
type input "2.60"
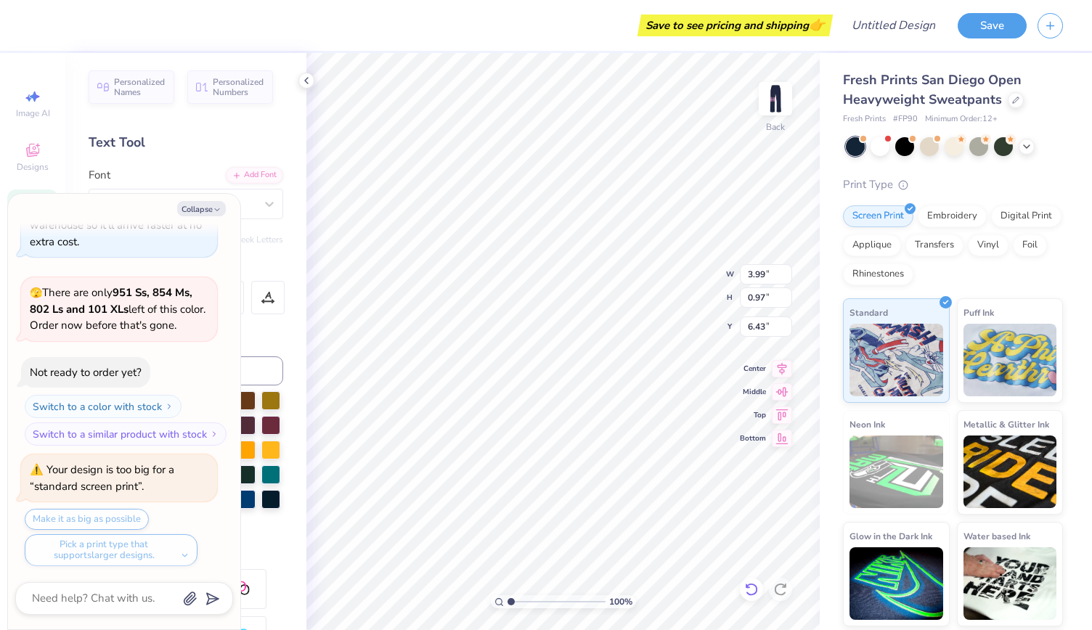
type input "9.27"
type textarea "x"
type input "8.08"
type textarea "x"
type input "3.99"
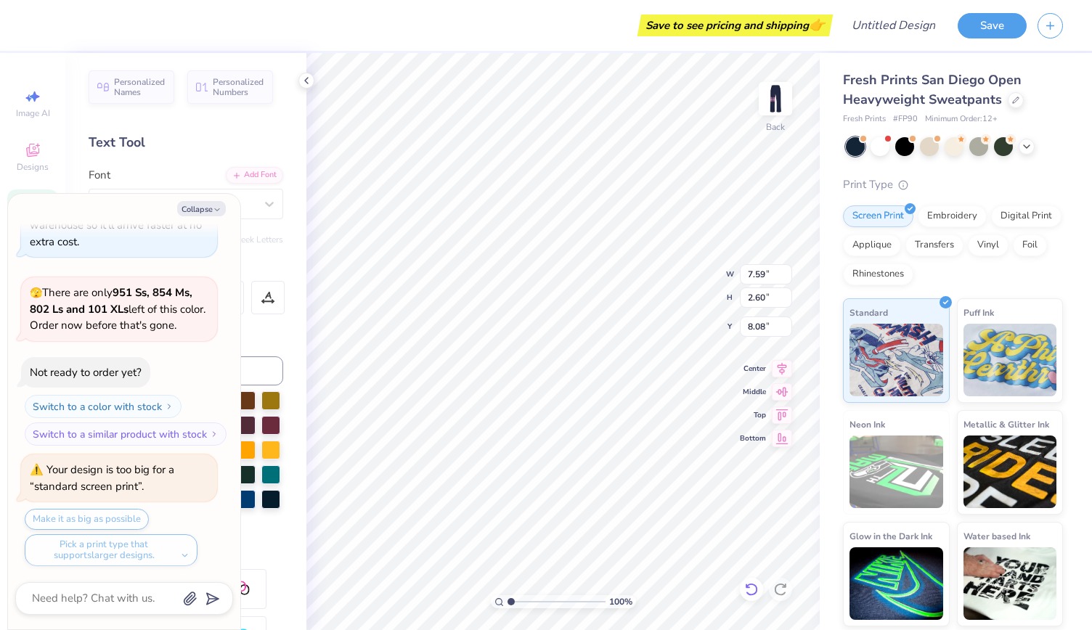
type input "0.97"
type input "6.43"
type textarea "x"
type input "6.56"
type textarea "x"
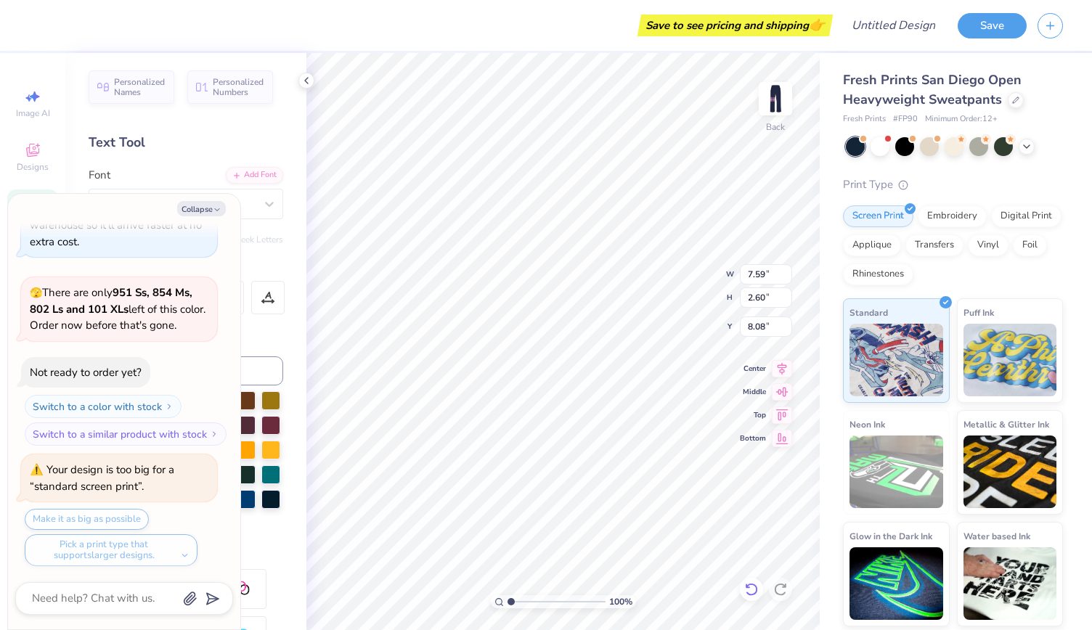
type input "7.10"
type input "2.43"
type input "8.25"
type textarea "x"
type input "8.19"
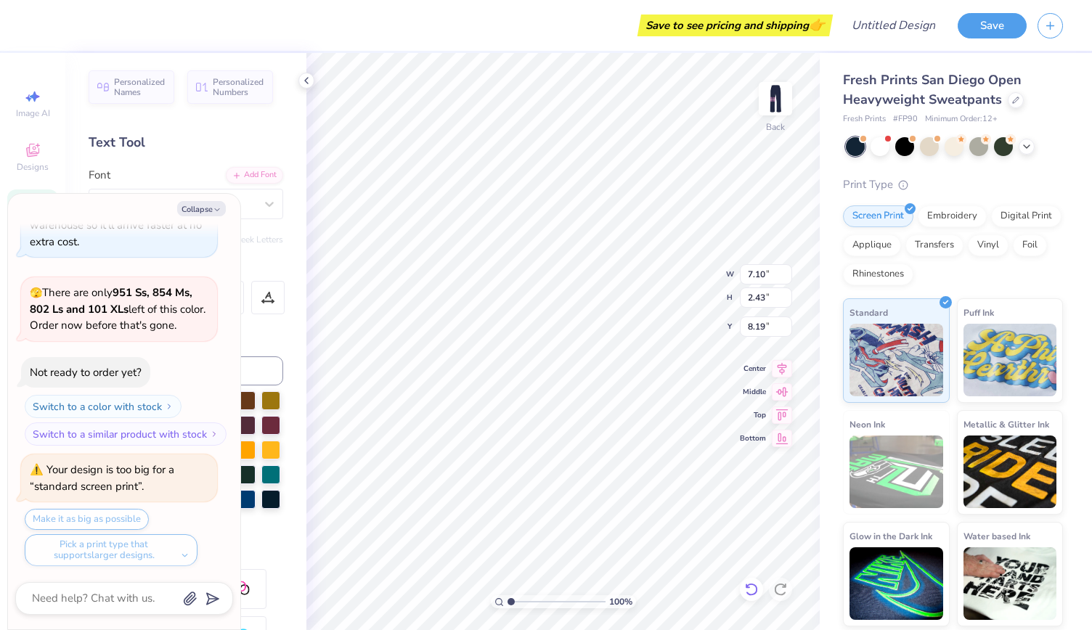
type textarea "x"
type input "3.99"
type input "0.97"
type input "6.56"
type textarea "x"
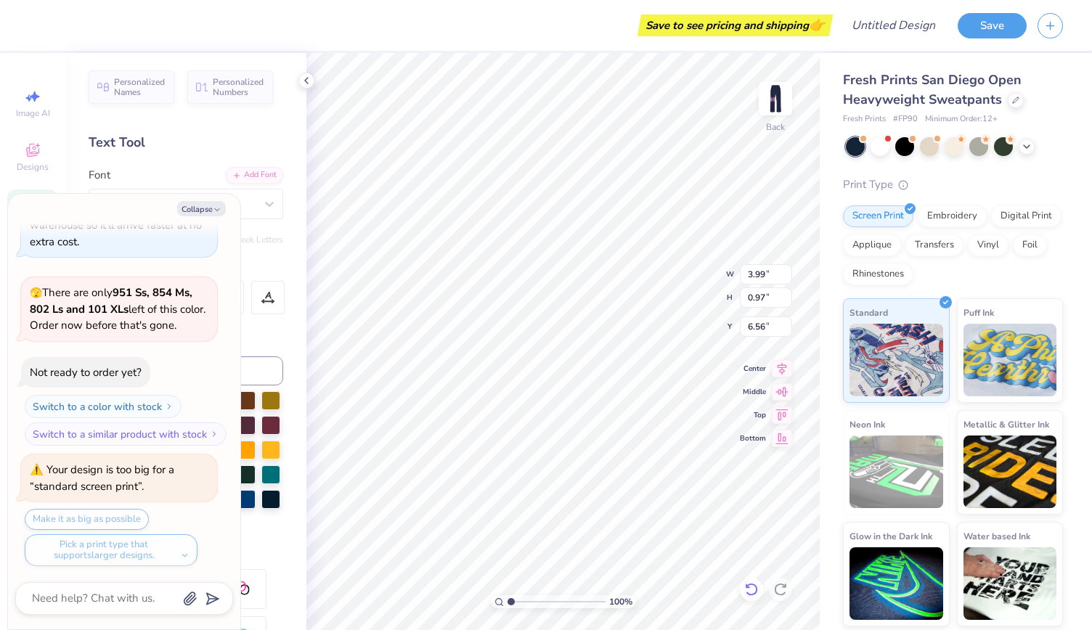
type input "1.75"
type input "1.74"
type input "4.83"
type textarea "x"
type input "1.76"
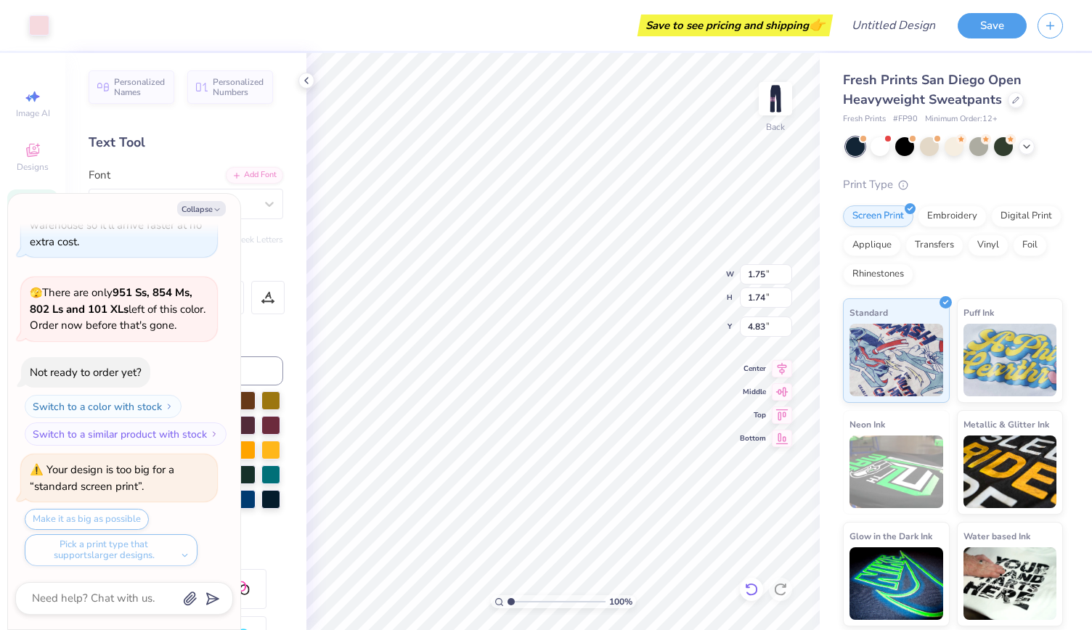
type input "1.69"
type input "4.79"
type textarea "x"
type input "3.59"
type input "3.44"
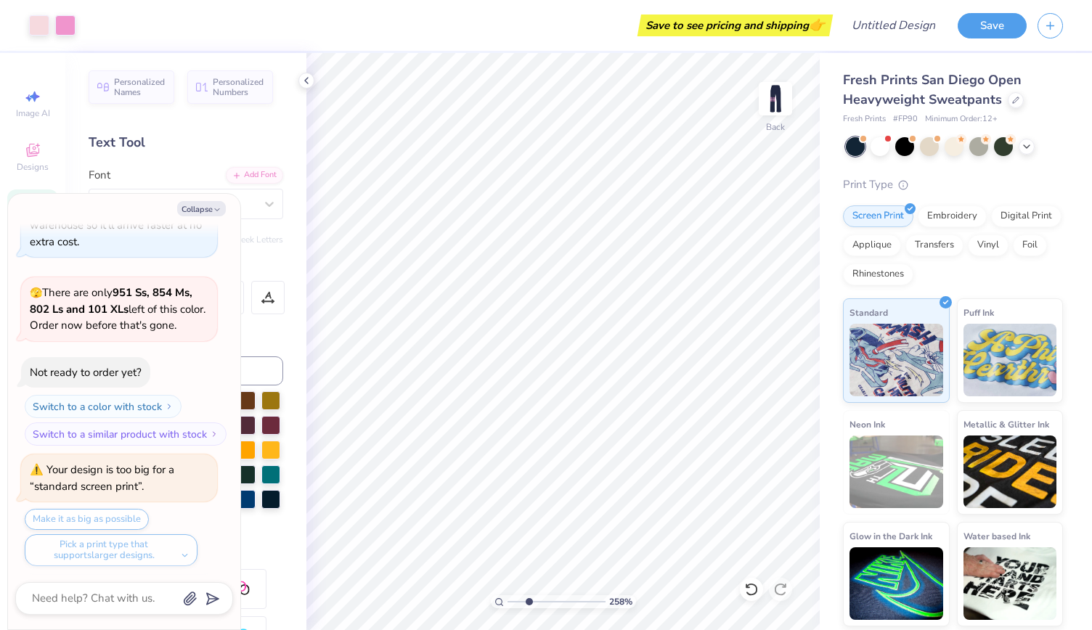
scroll to position [290, 0]
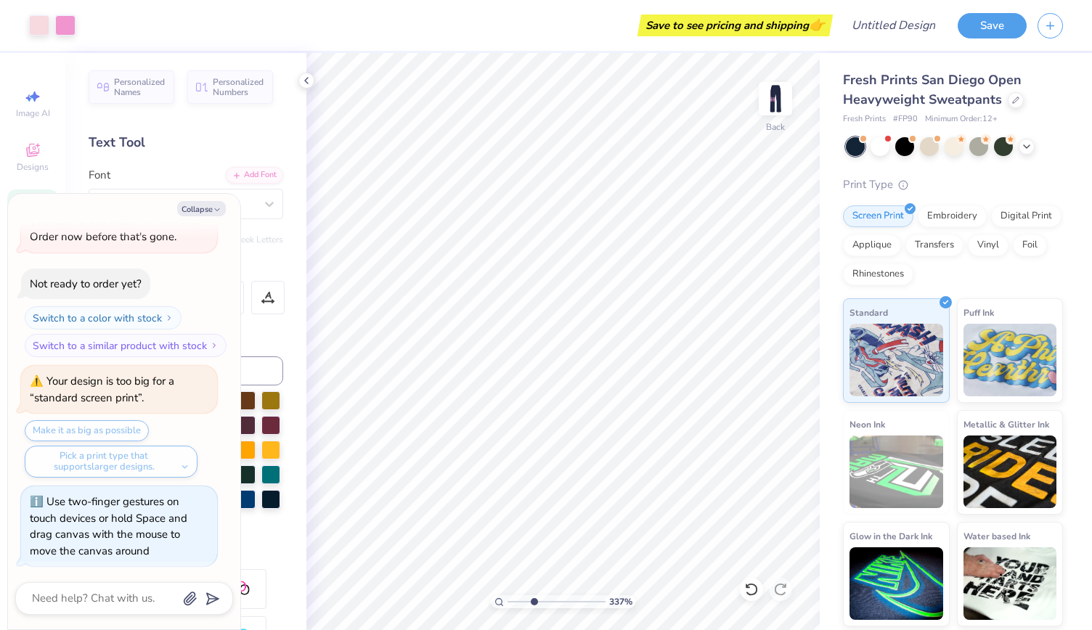
drag, startPoint x: 511, startPoint y: 600, endPoint x: 534, endPoint y: 602, distance: 22.6
click at [534, 602] on input "range" at bounding box center [556, 601] width 98 height 13
drag, startPoint x: 532, startPoint y: 600, endPoint x: 501, endPoint y: 600, distance: 31.2
click at [507, 600] on input "range" at bounding box center [556, 601] width 98 height 13
drag, startPoint x: 511, startPoint y: 601, endPoint x: 536, endPoint y: 604, distance: 24.8
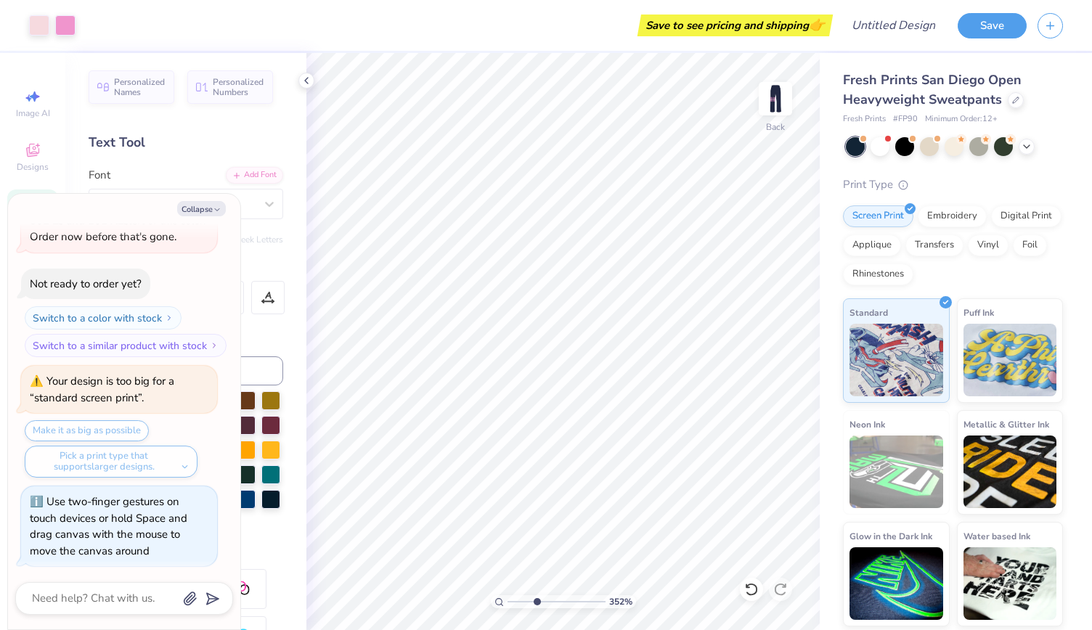
click at [536, 604] on input "range" at bounding box center [556, 601] width 98 height 13
drag, startPoint x: 537, startPoint y: 602, endPoint x: 488, endPoint y: 601, distance: 49.4
click at [507, 601] on input "range" at bounding box center [556, 601] width 98 height 13
drag, startPoint x: 508, startPoint y: 597, endPoint x: 536, endPoint y: 592, distance: 28.2
click at [536, 595] on input "range" at bounding box center [556, 601] width 98 height 13
